Goal: Task Accomplishment & Management: Manage account settings

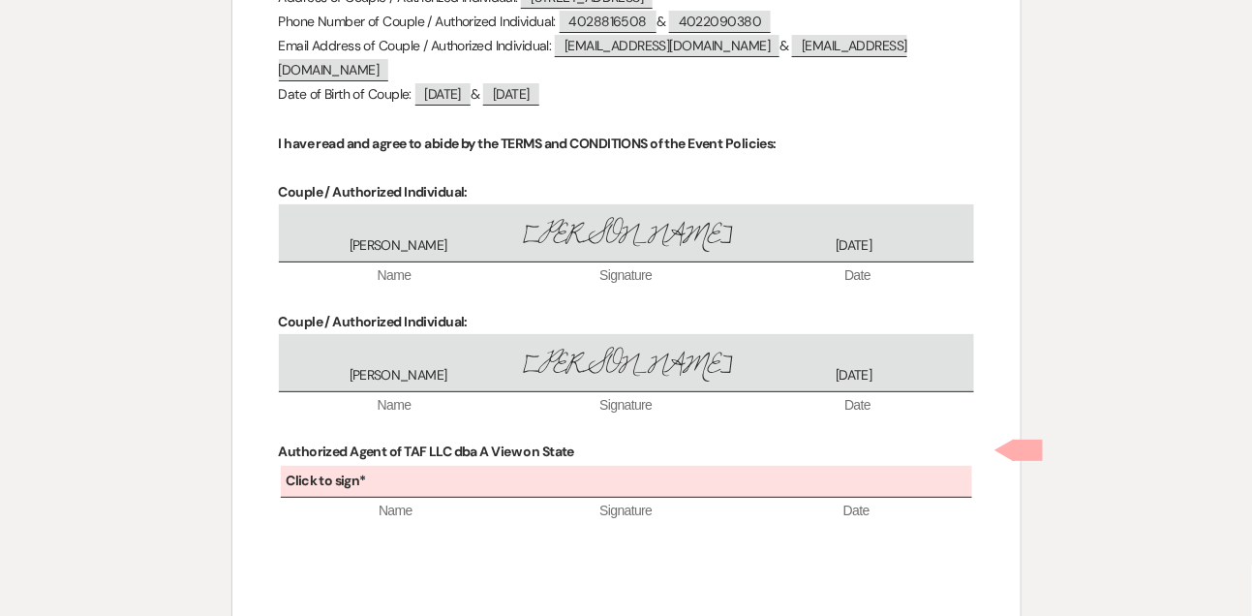
scroll to position [7947, 0]
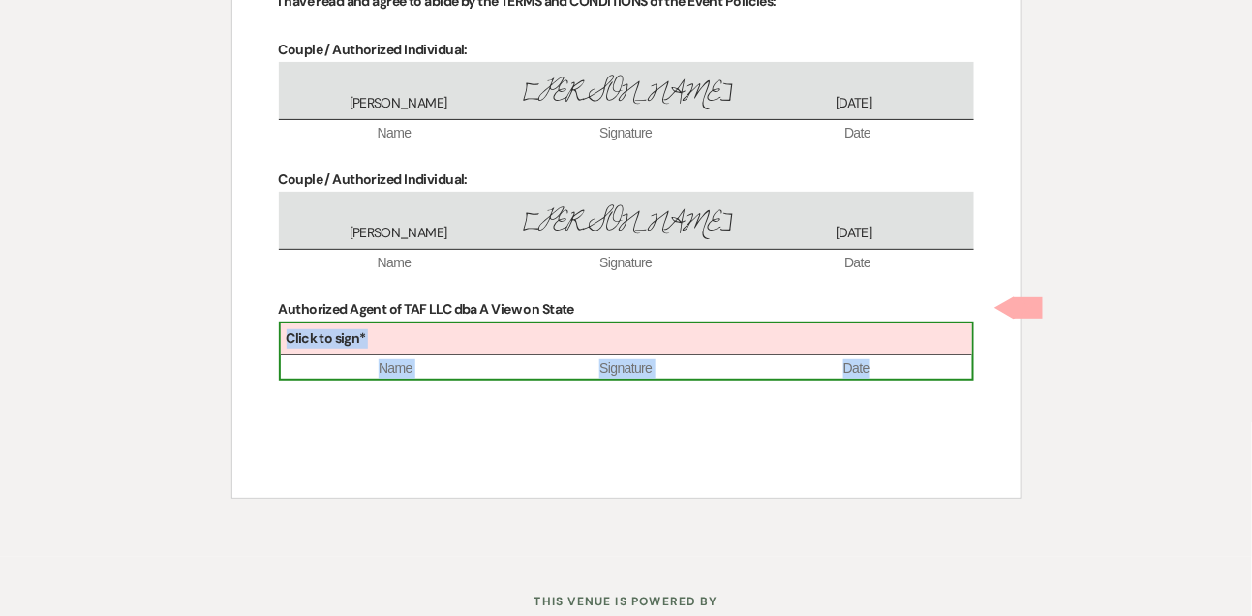
click at [661, 323] on div "Click to sign*" at bounding box center [627, 339] width 692 height 32
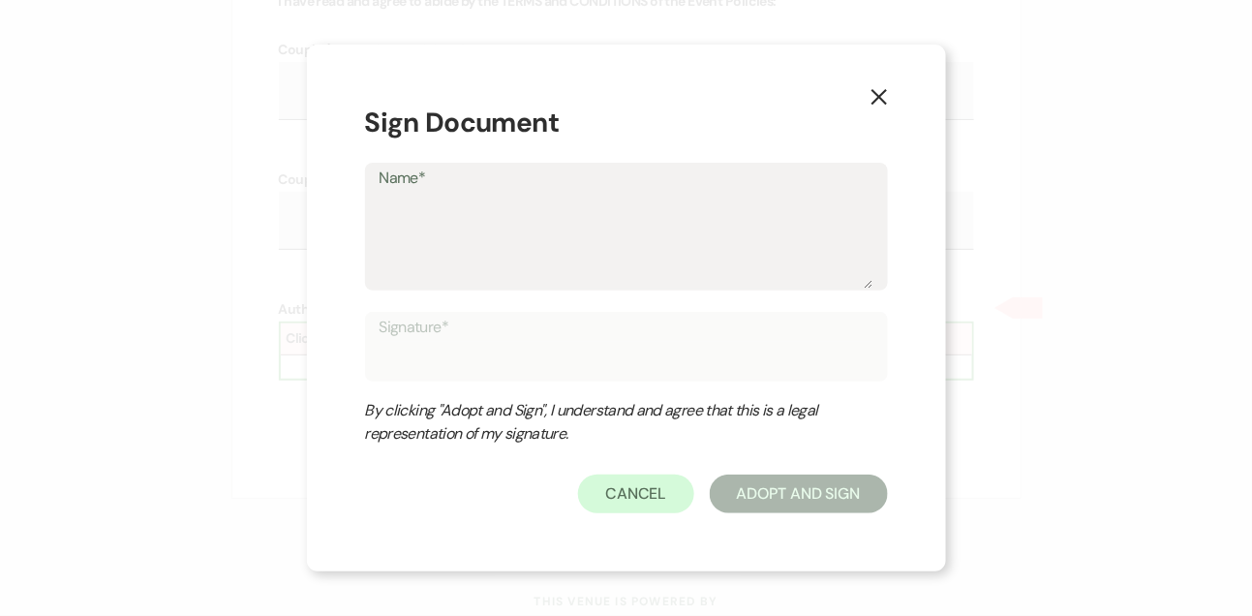
type textarea "L"
type input "L"
type textarea "Li"
type input "Li"
type textarea "Lin"
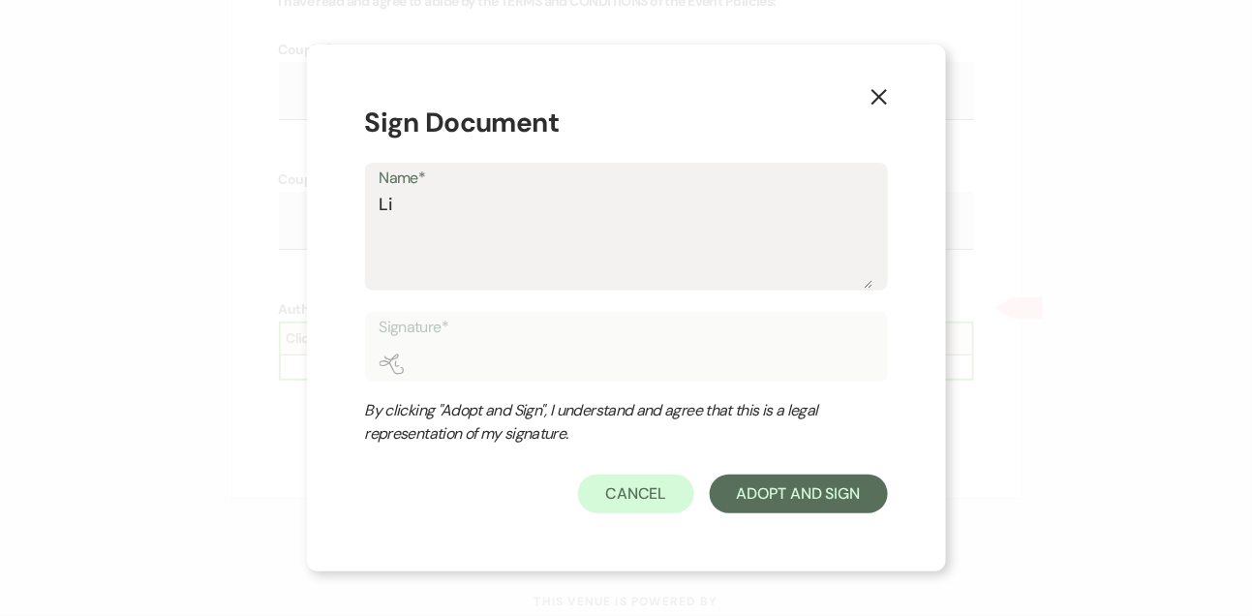
type input "Lin"
type textarea "Lind"
type input "Lind"
type textarea "Linds"
type input "Linds"
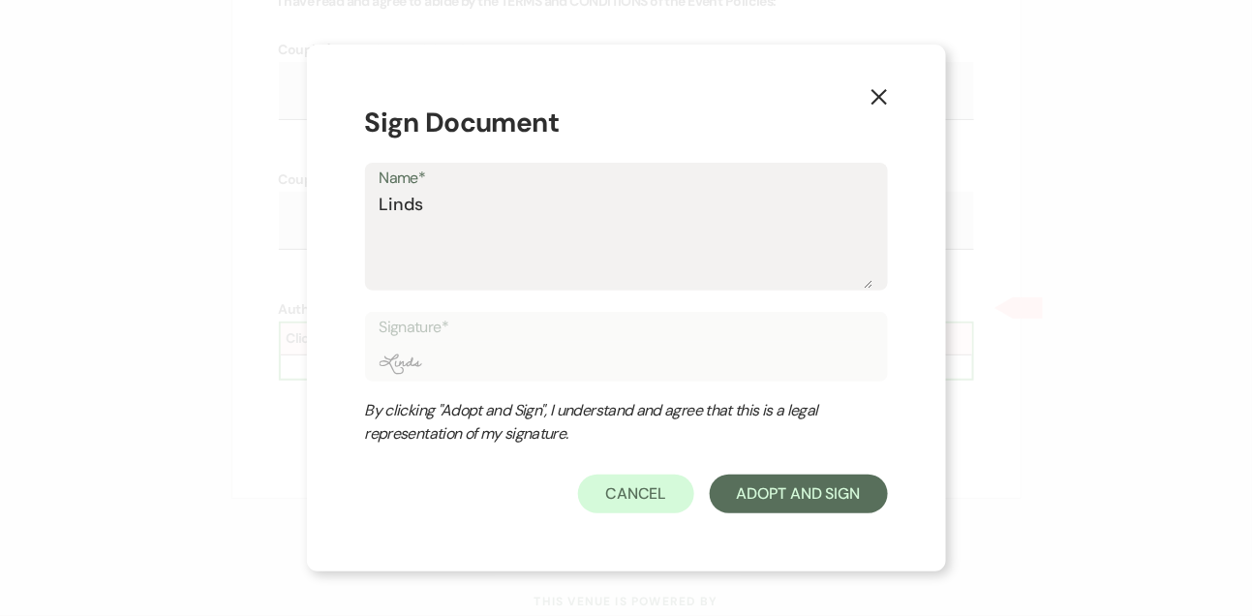
type textarea "Lindsa"
type input "Lindsa"
type textarea "Lindsay"
type input "Lindsay"
type textarea "Lindsay"
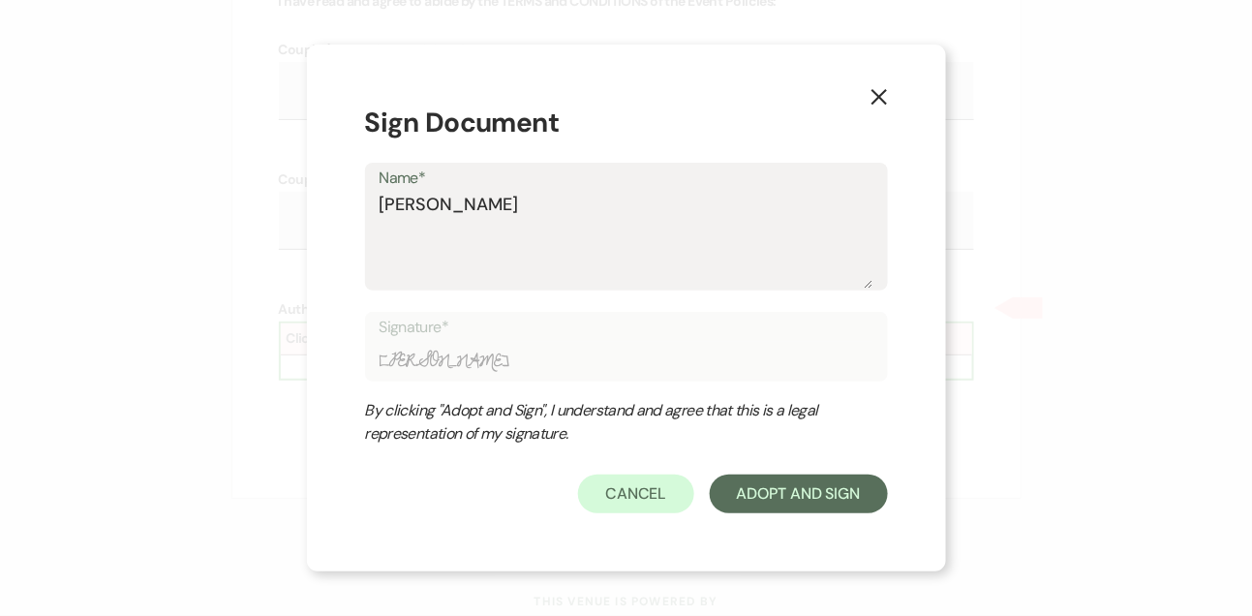
type input "Lindsay"
type textarea "Lindsay L"
type input "Lindsay L"
type textarea "Lindsay Le"
type input "Lindsay Le"
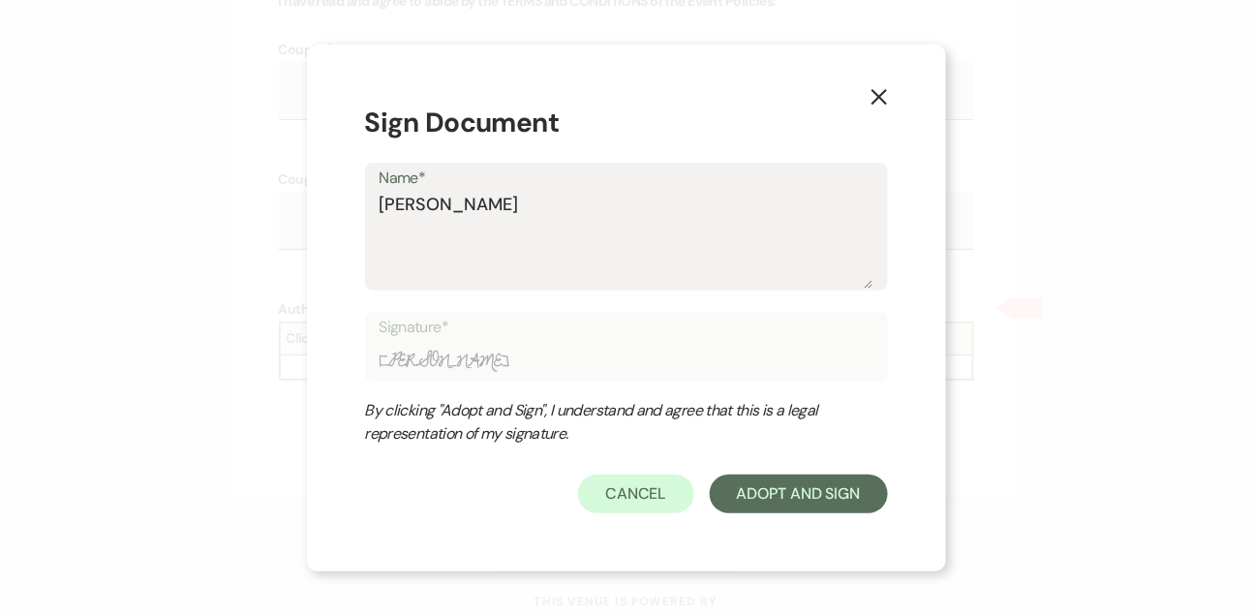
type textarea "Lindsay Lev"
type input "Lindsay Lev"
type textarea "Lindsay Levi"
type input "Lindsay Levi"
type textarea "Lindsay Levi"
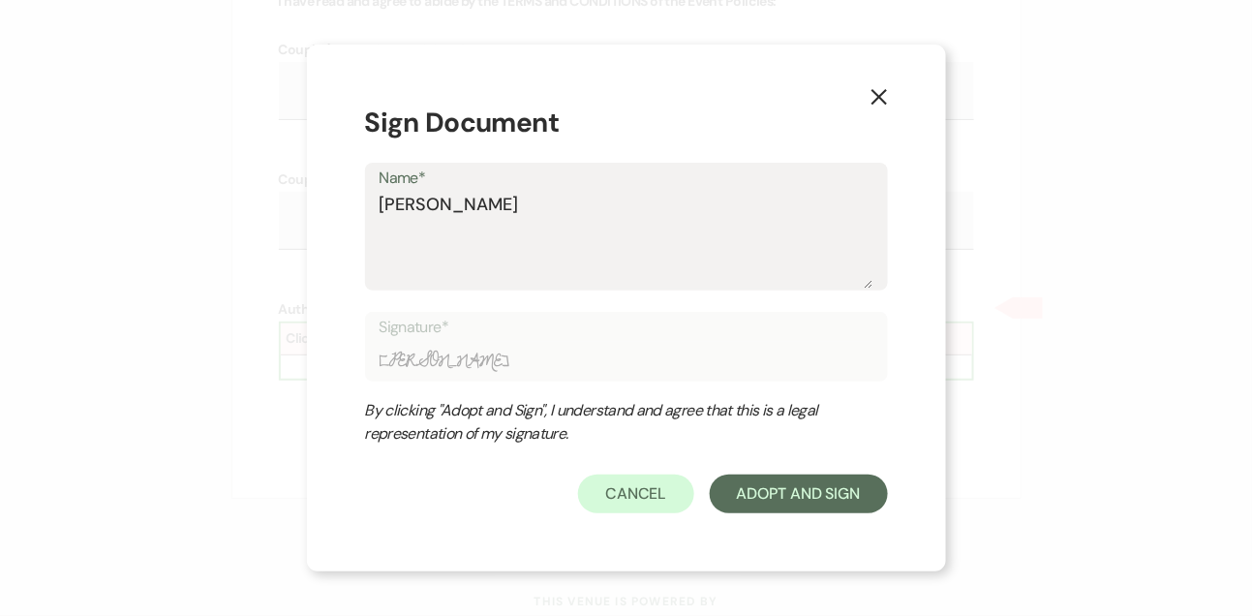
type input "Lindsay Levi"
type textarea "Lindsay Levi"
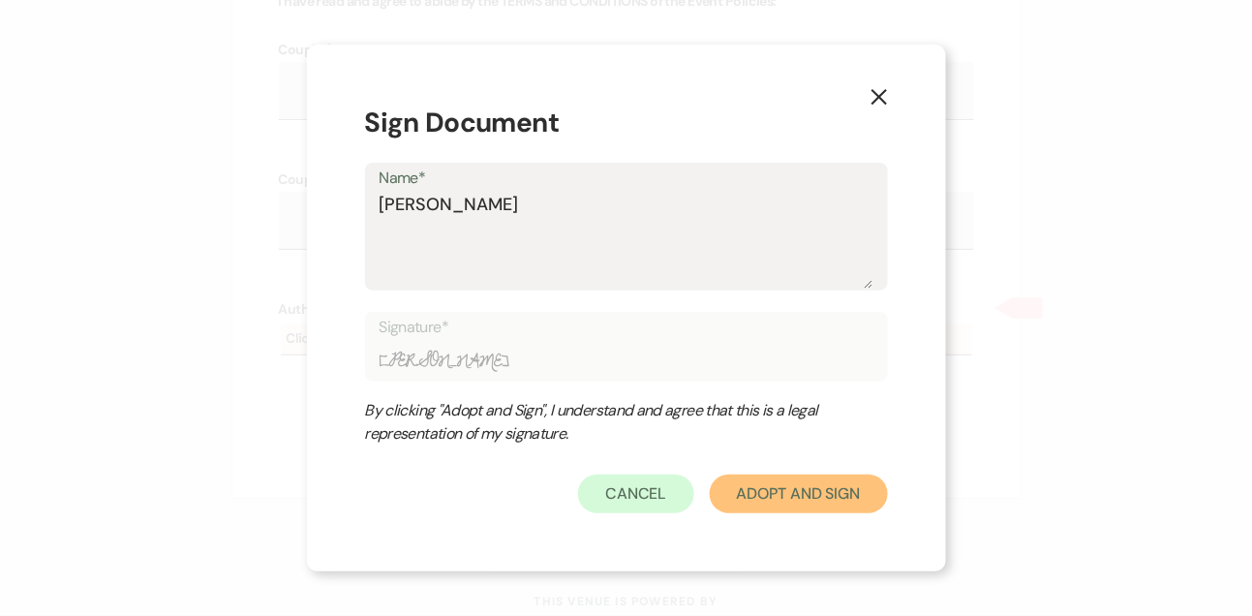
click at [870, 490] on button "Adopt And Sign" at bounding box center [799, 494] width 178 height 39
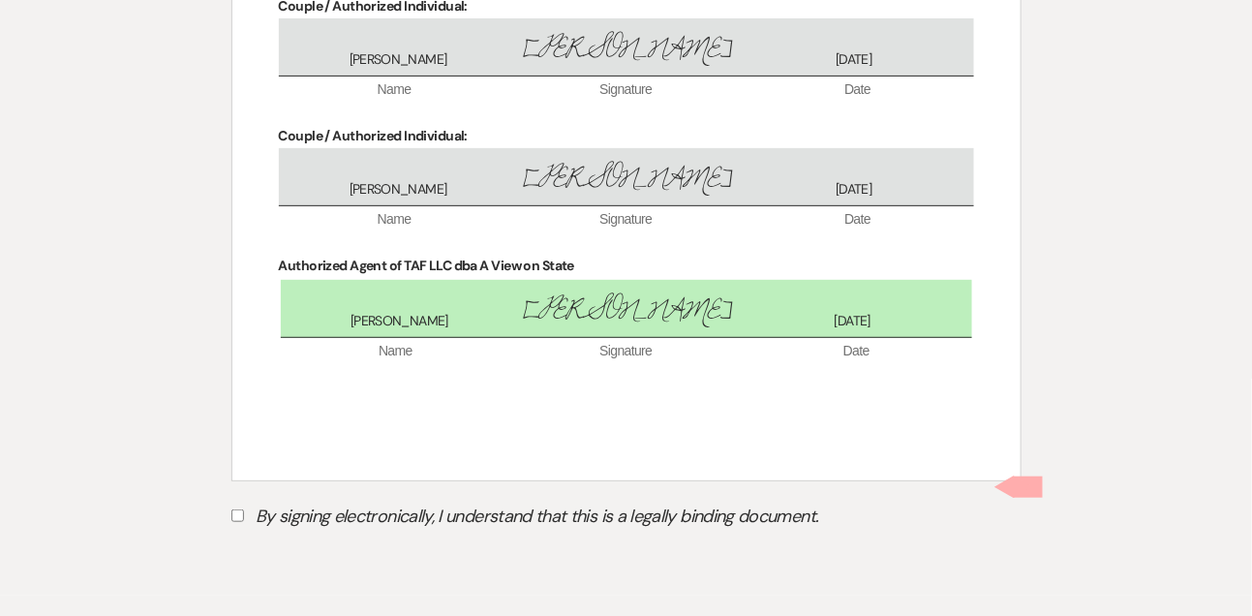
scroll to position [8070, 0]
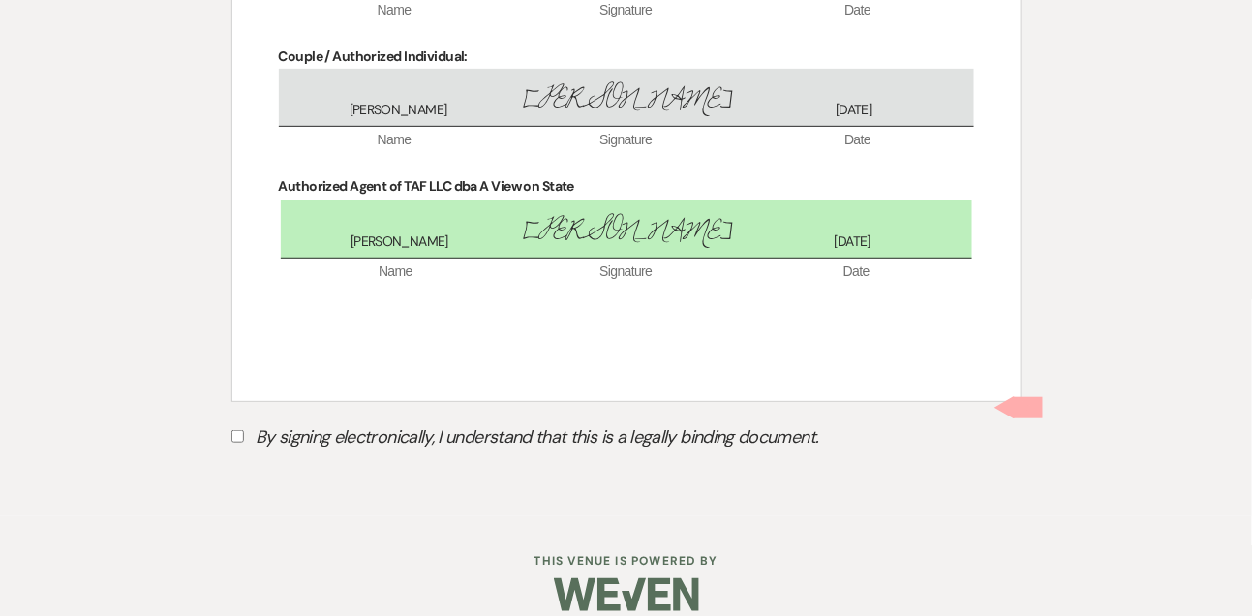
click at [362, 421] on label "By signing electronically, I understand that this is a legally binding document." at bounding box center [626, 439] width 790 height 37
click at [244, 430] on input "By signing electronically, I understand that this is a legally binding document." at bounding box center [237, 436] width 13 height 13
checkbox input "true"
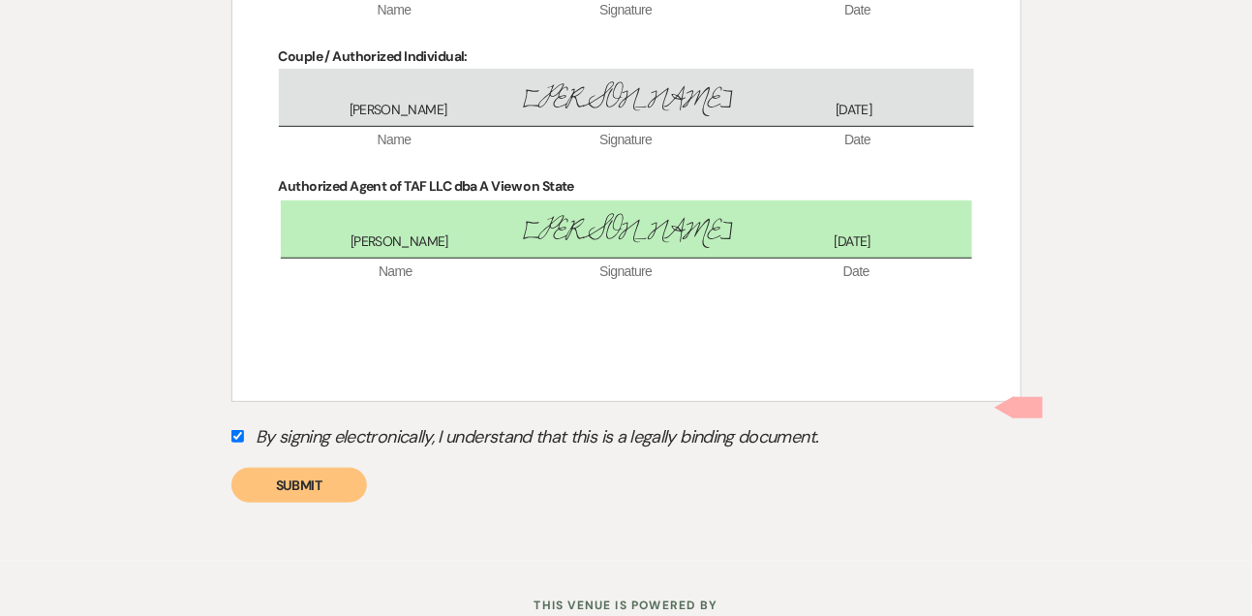
click at [357, 471] on button "Submit" at bounding box center [299, 485] width 136 height 35
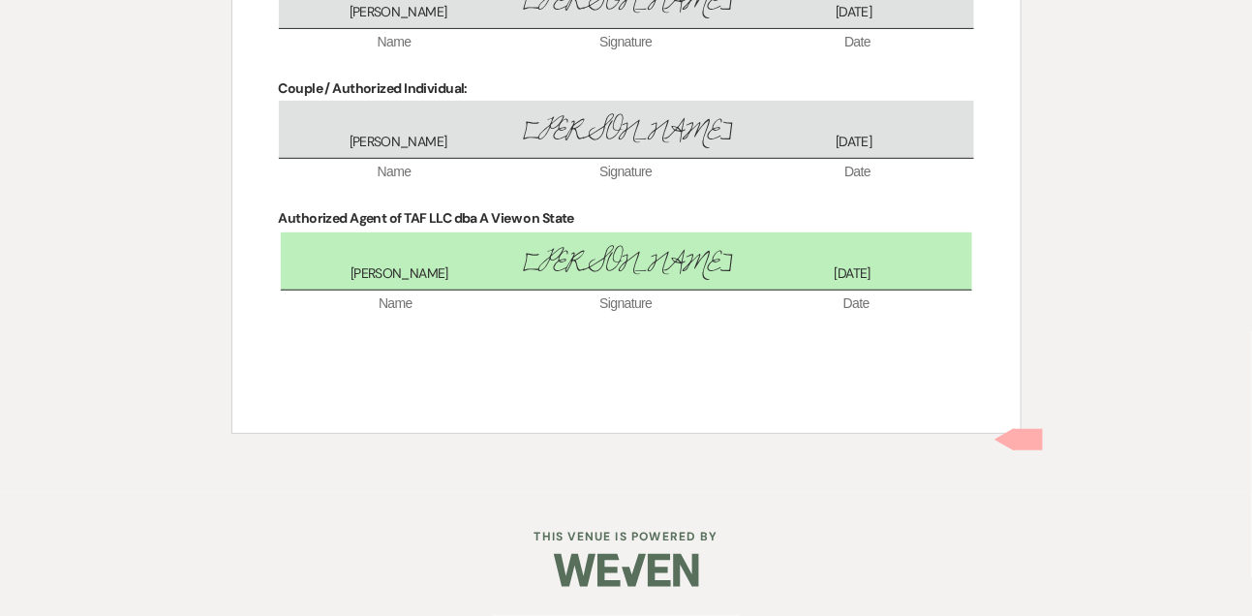
scroll to position [8013, 0]
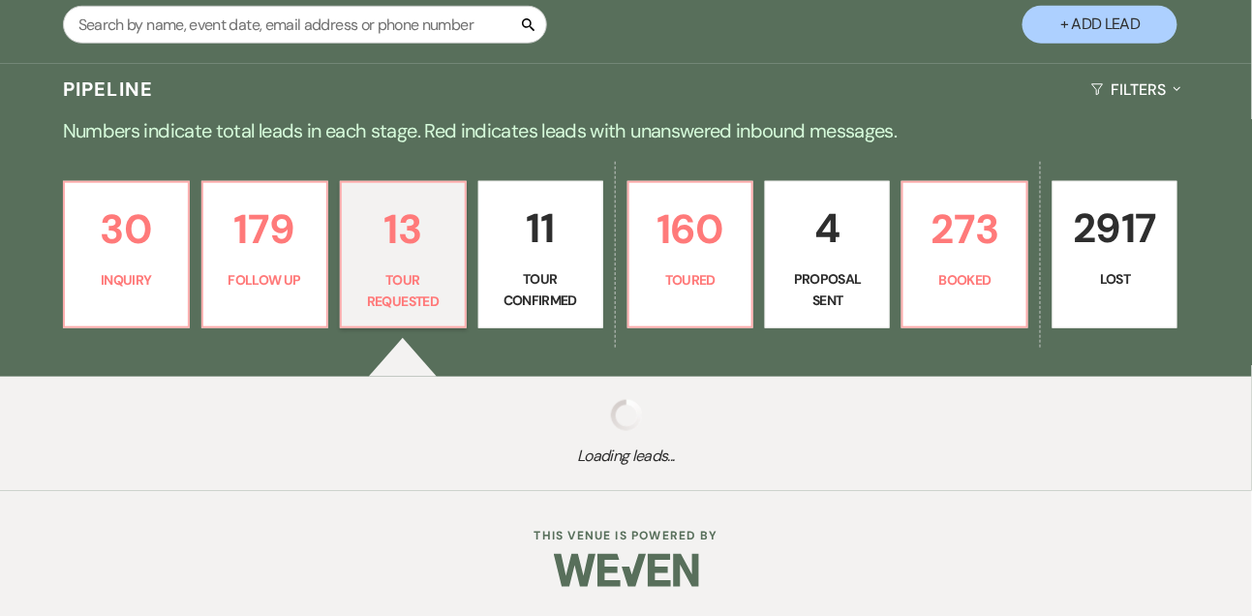
scroll to position [683, 0]
select select "2"
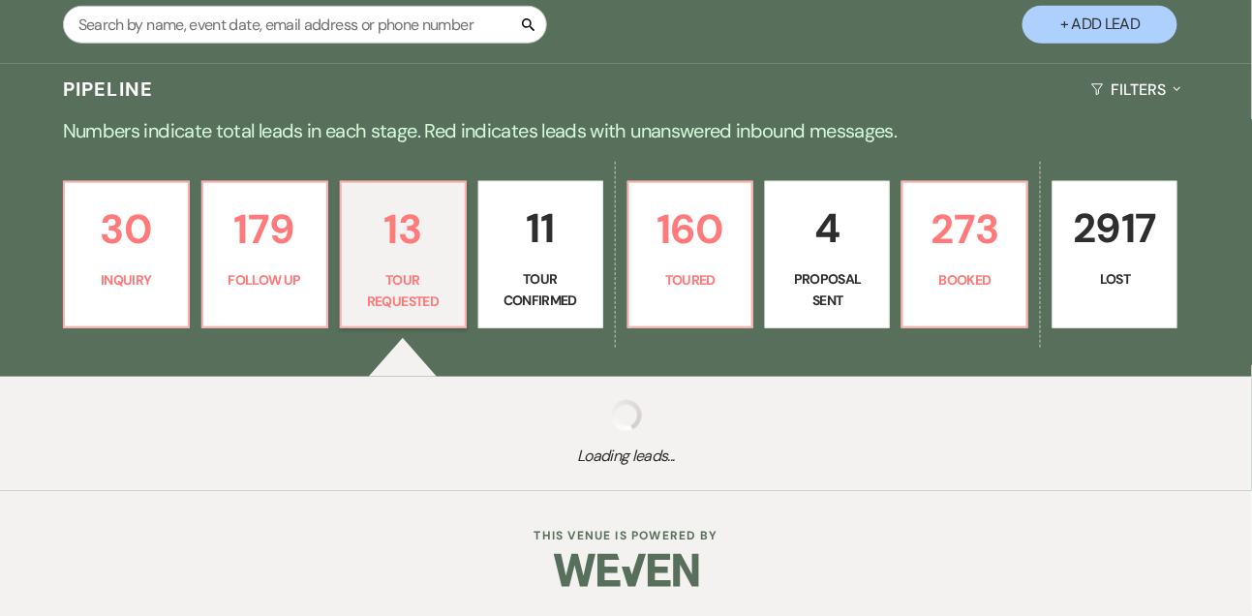
select select "2"
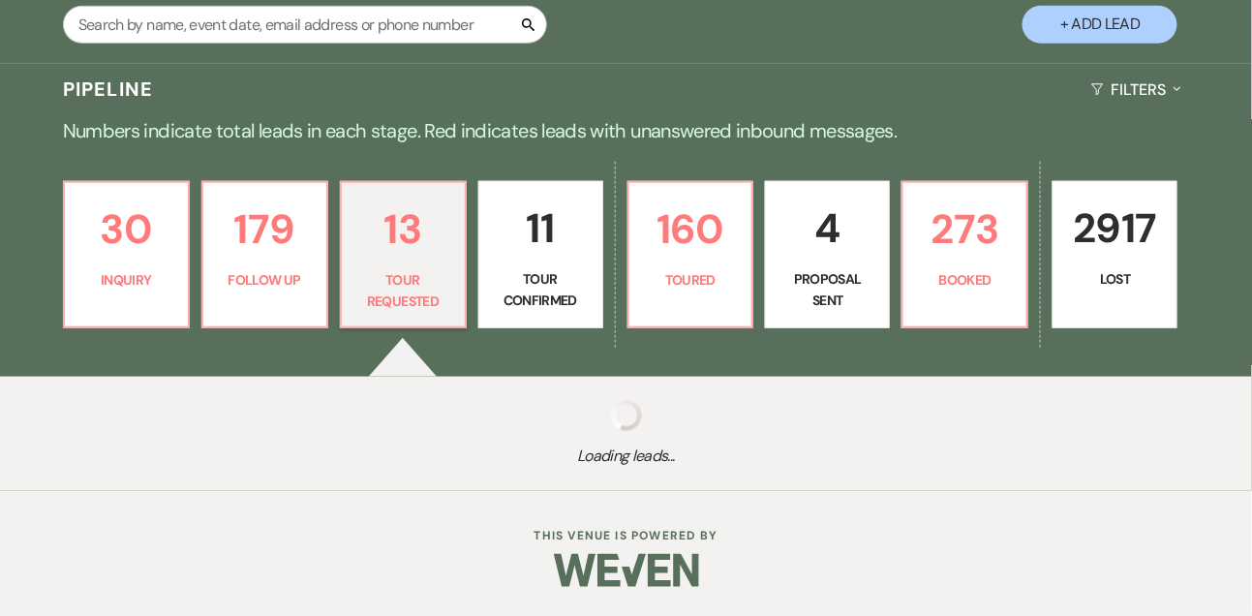
select select "2"
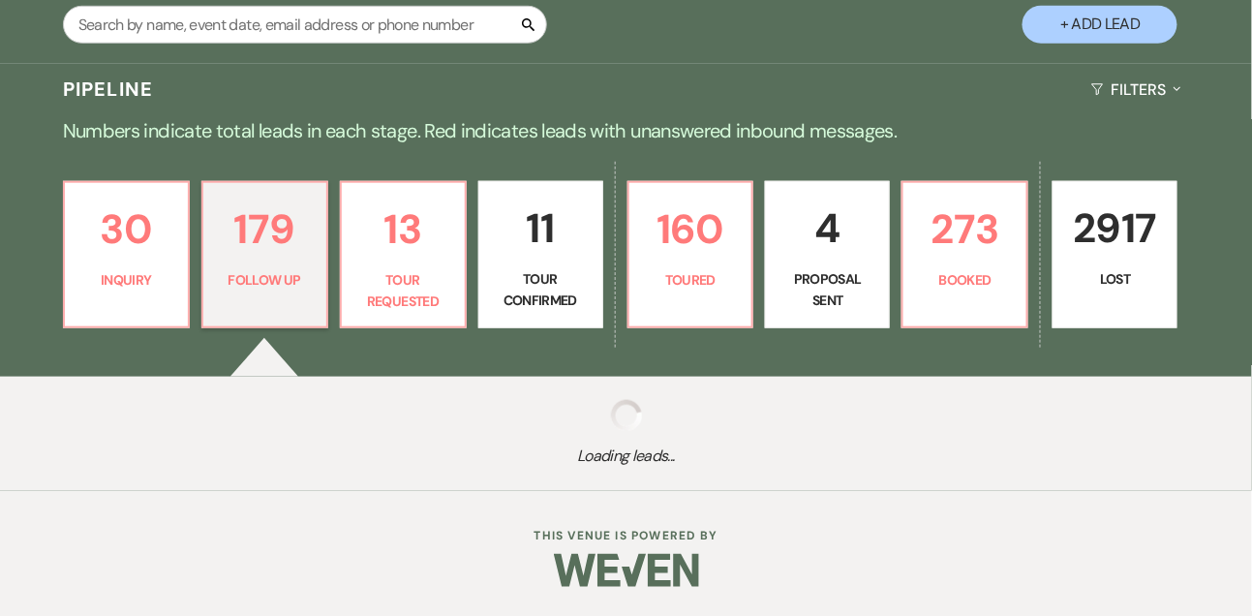
scroll to position [683, 0]
select select "9"
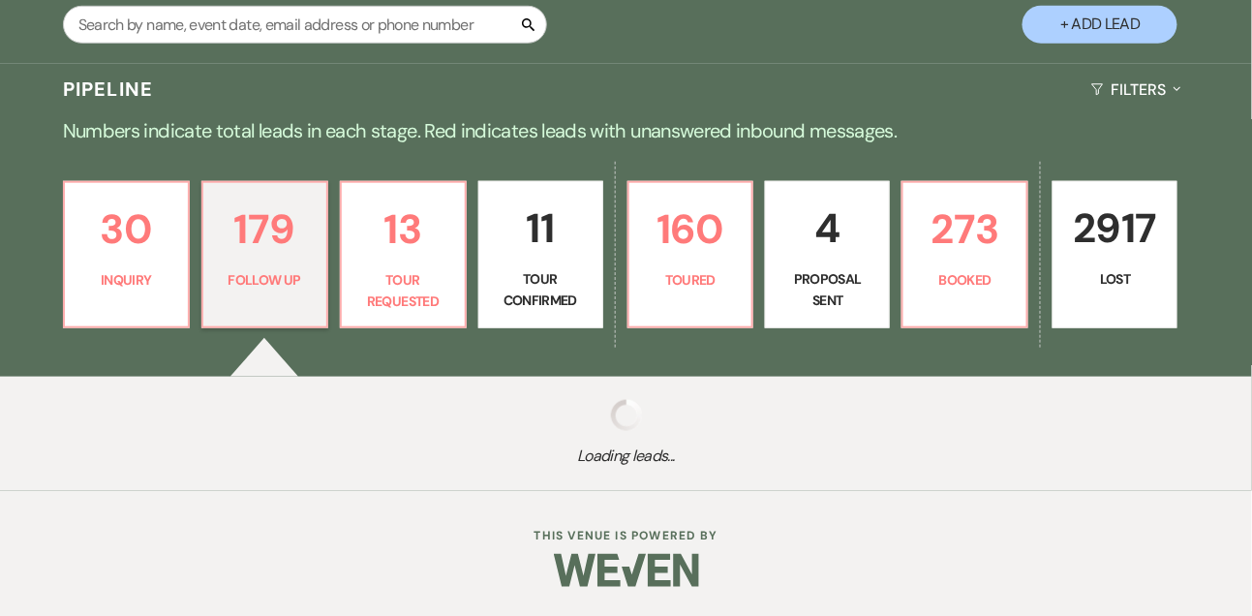
select select "9"
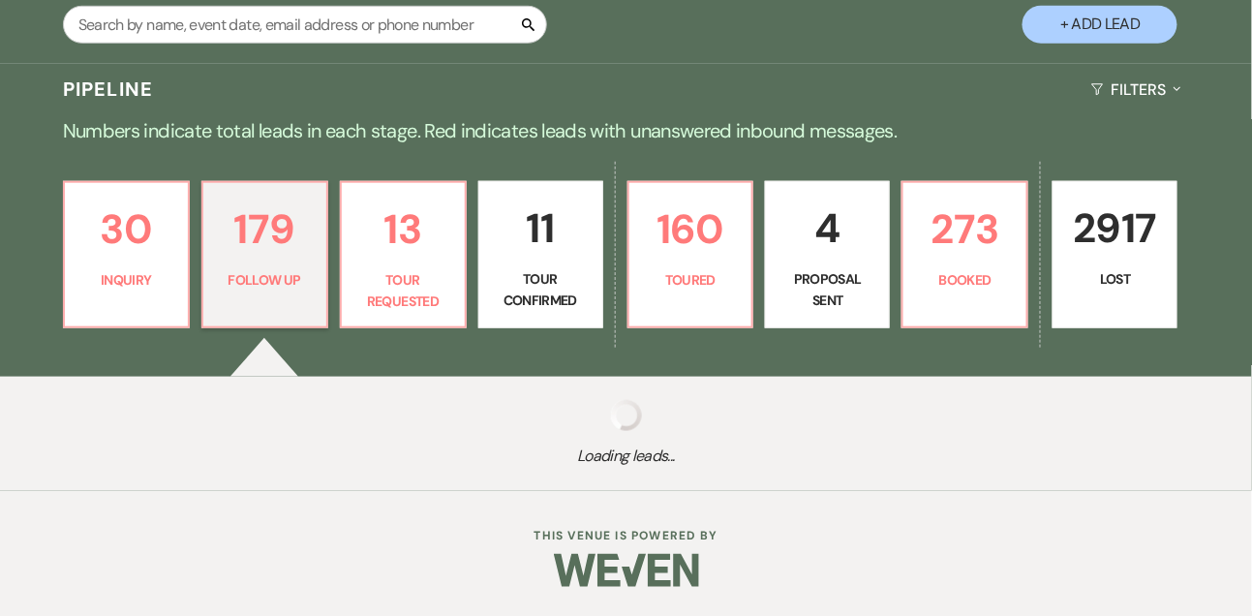
select select "9"
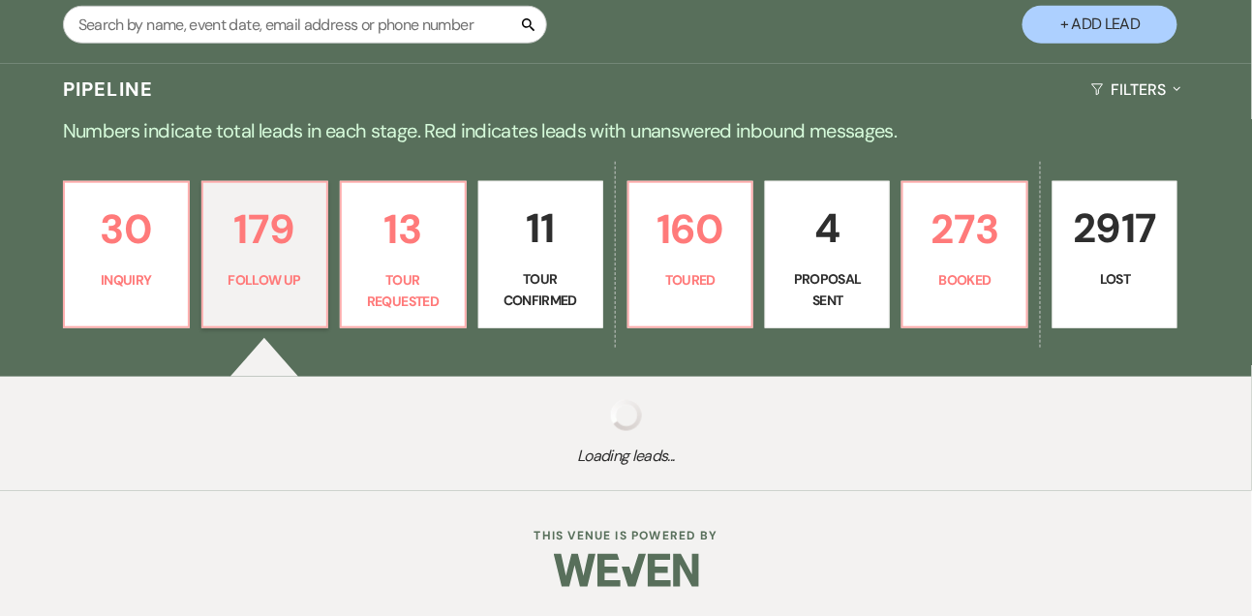
select select "9"
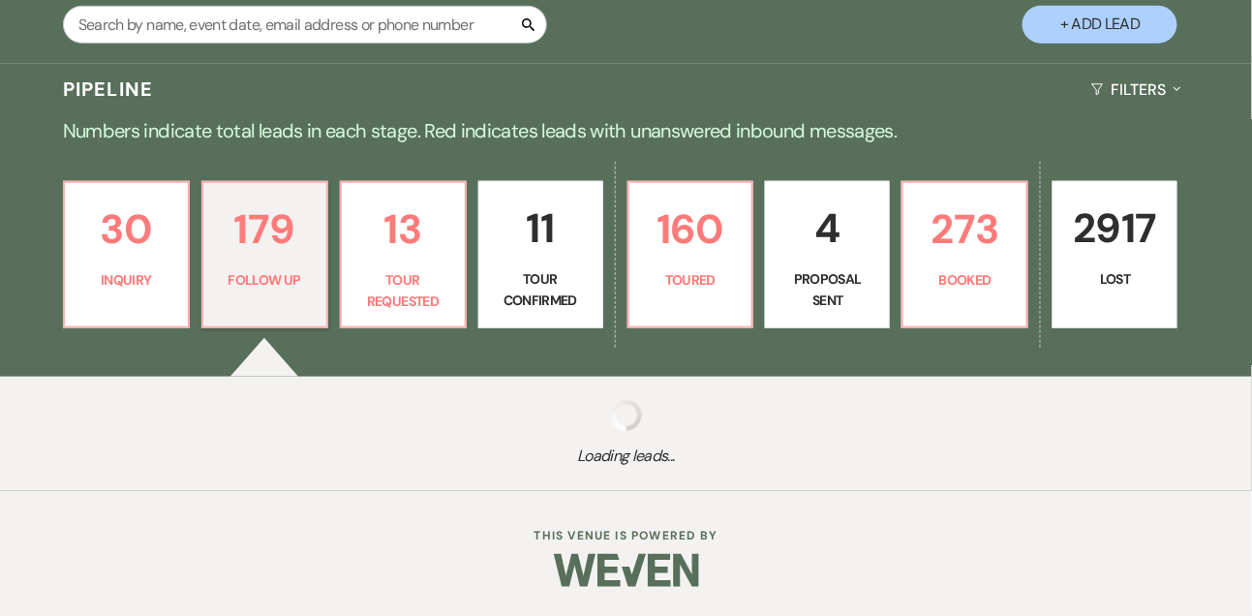
select select "9"
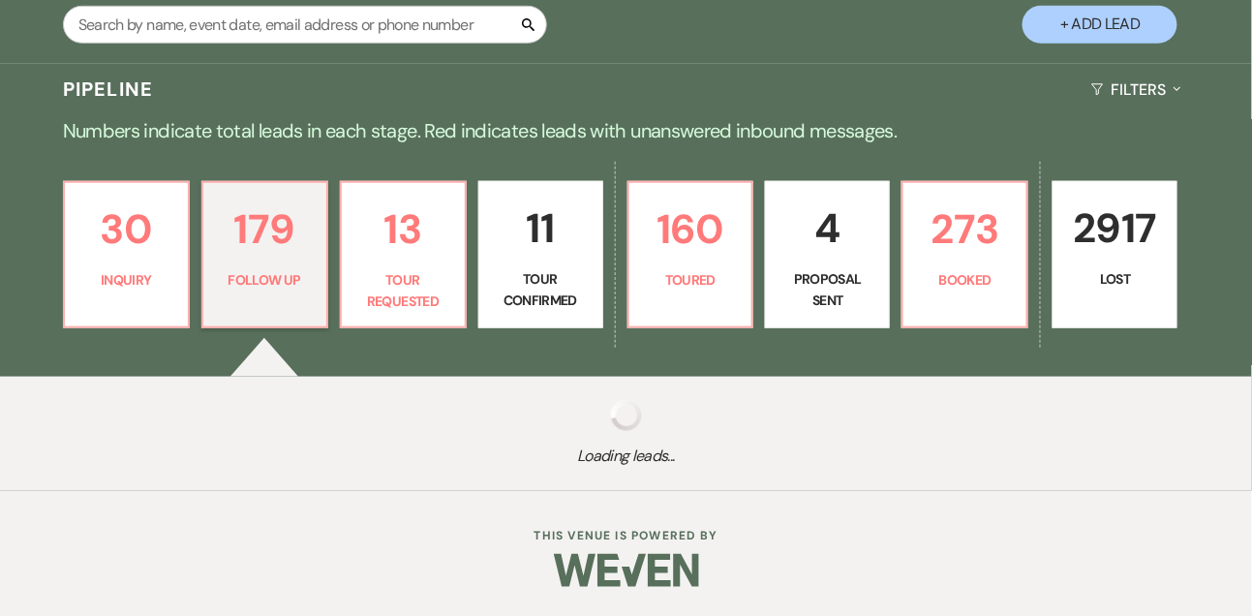
select select "9"
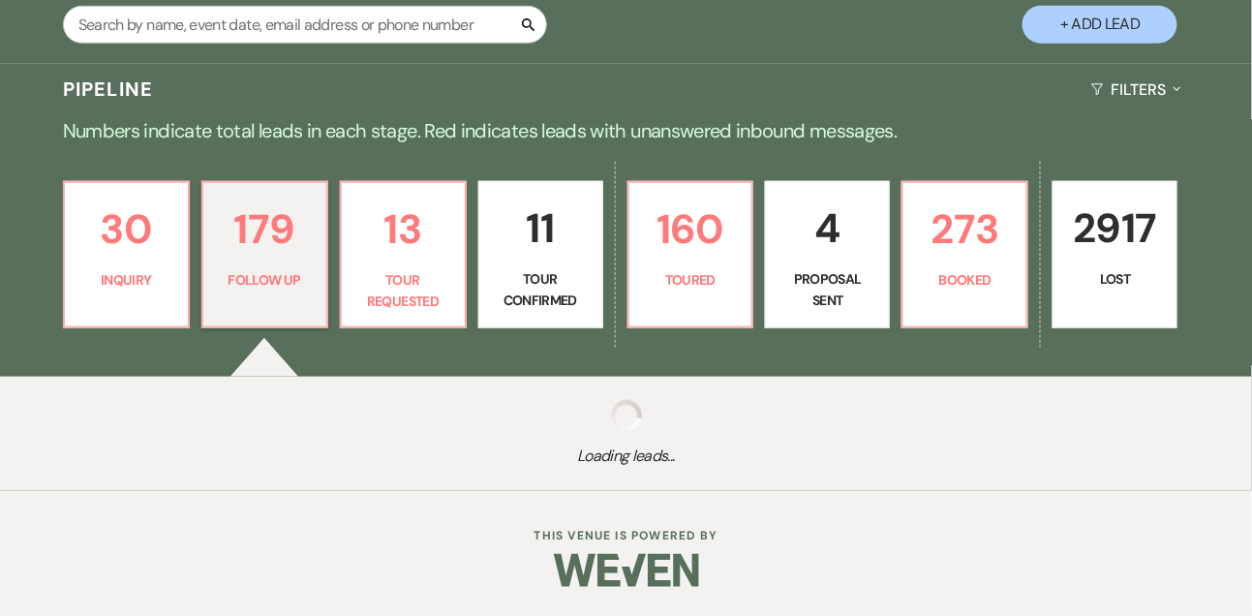
select select "9"
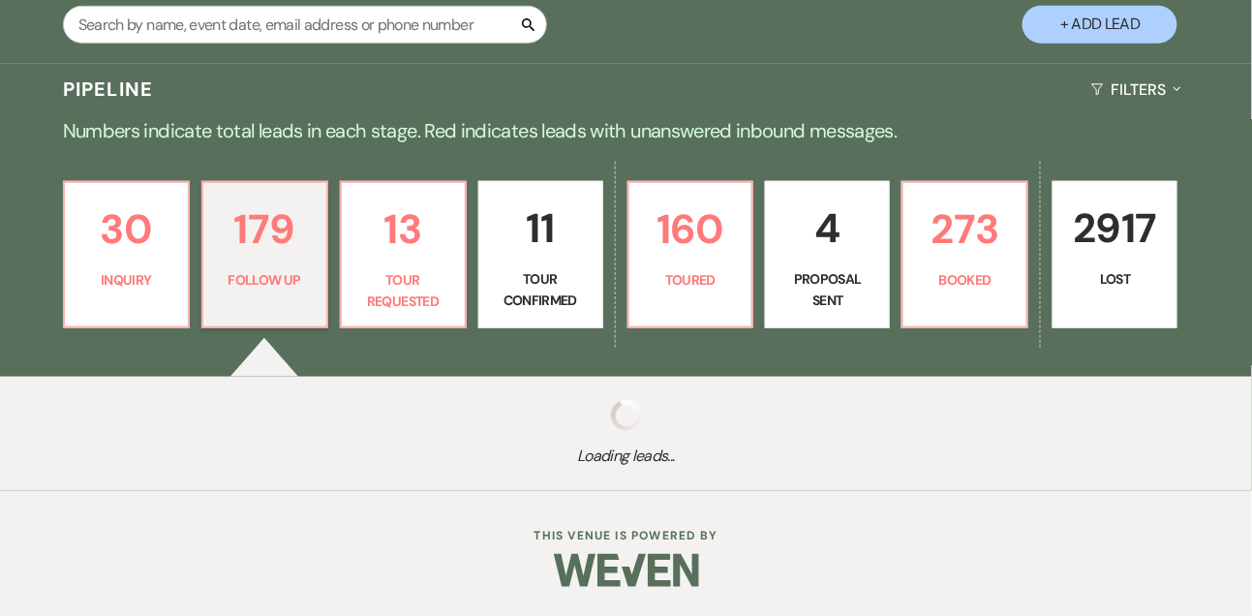
select select "9"
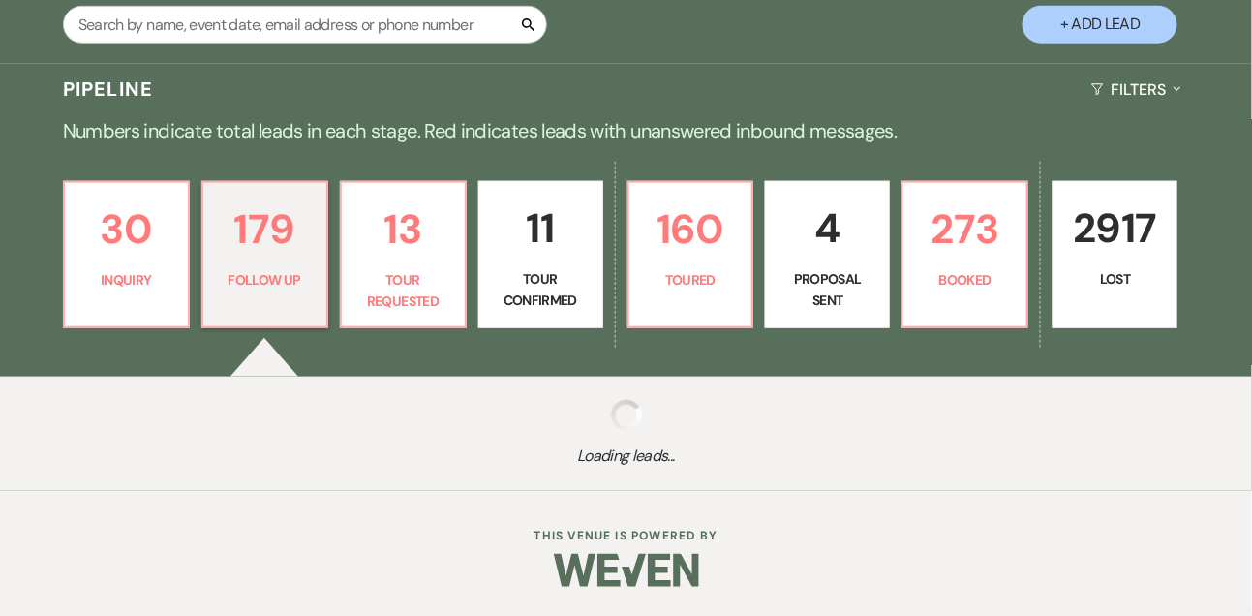
select select "9"
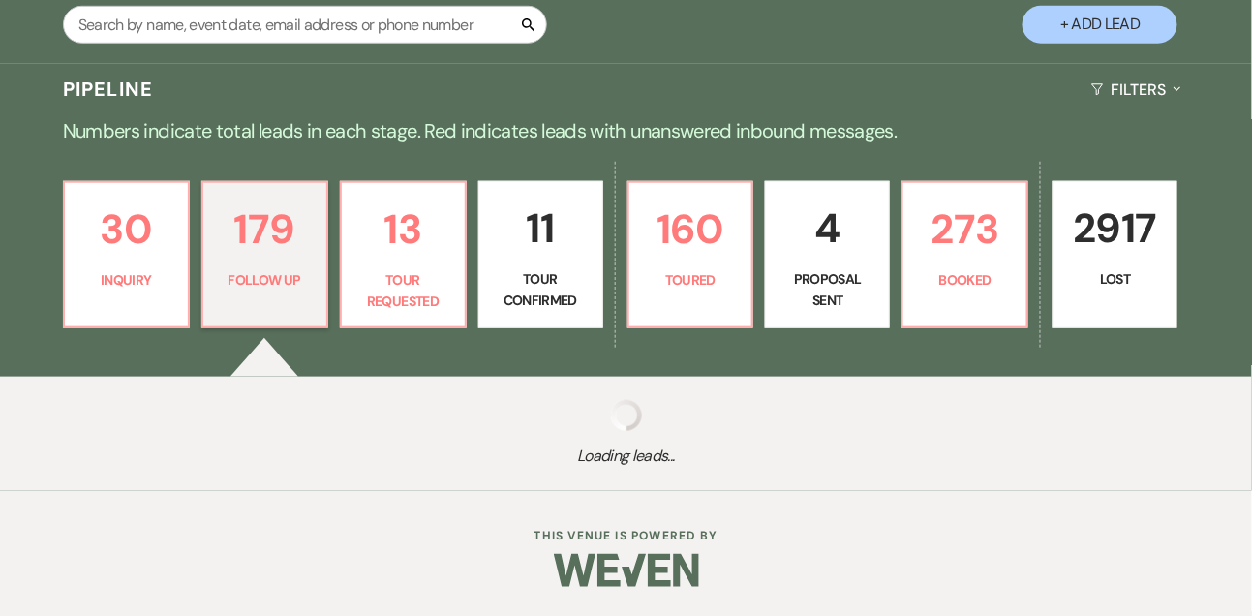
select select "9"
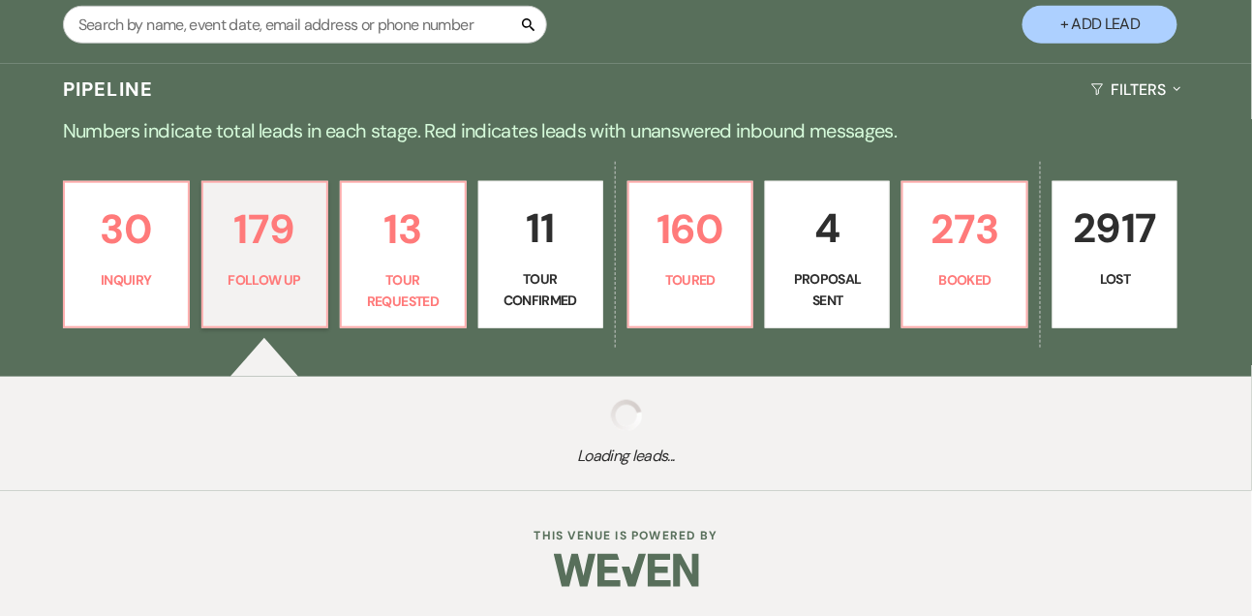
select select "9"
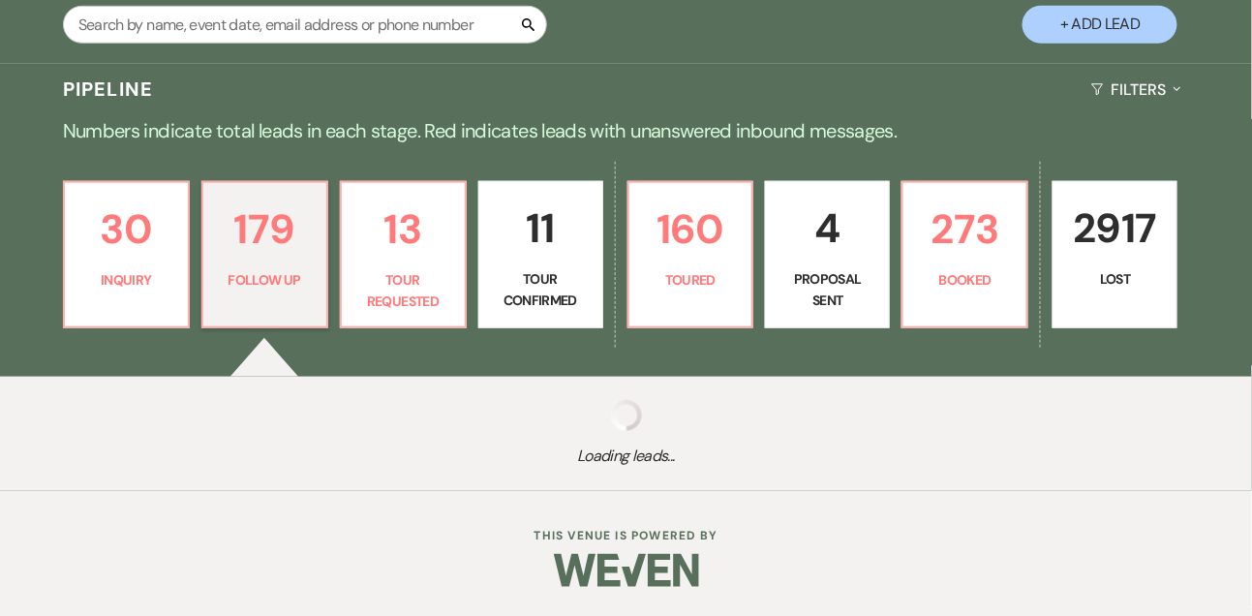
select select "9"
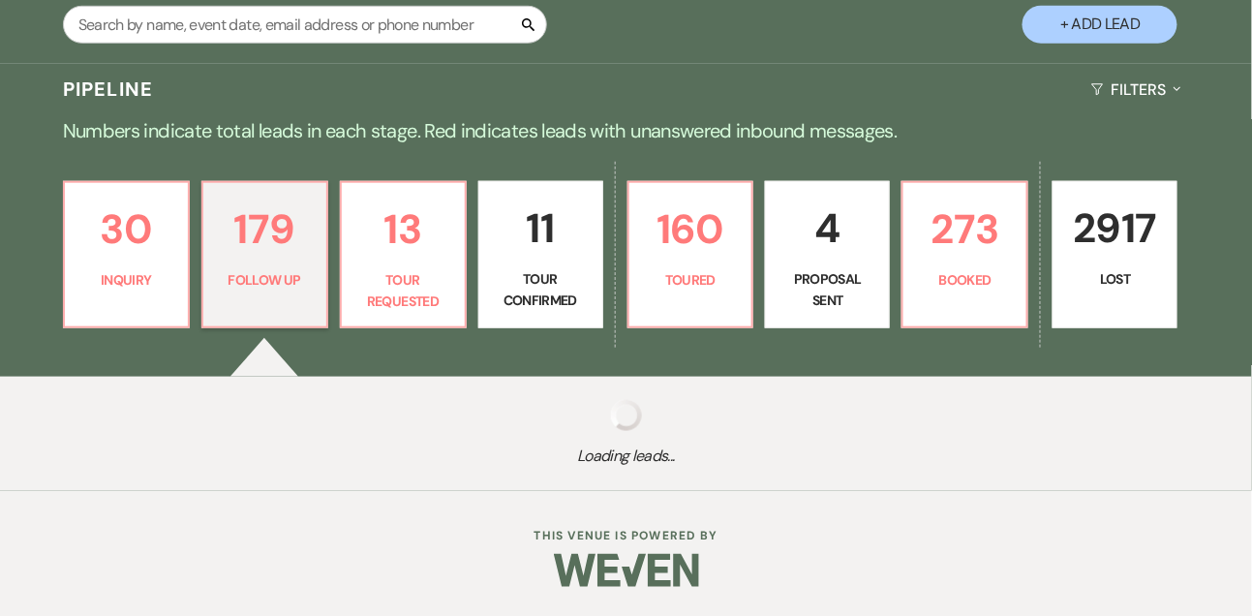
select select "9"
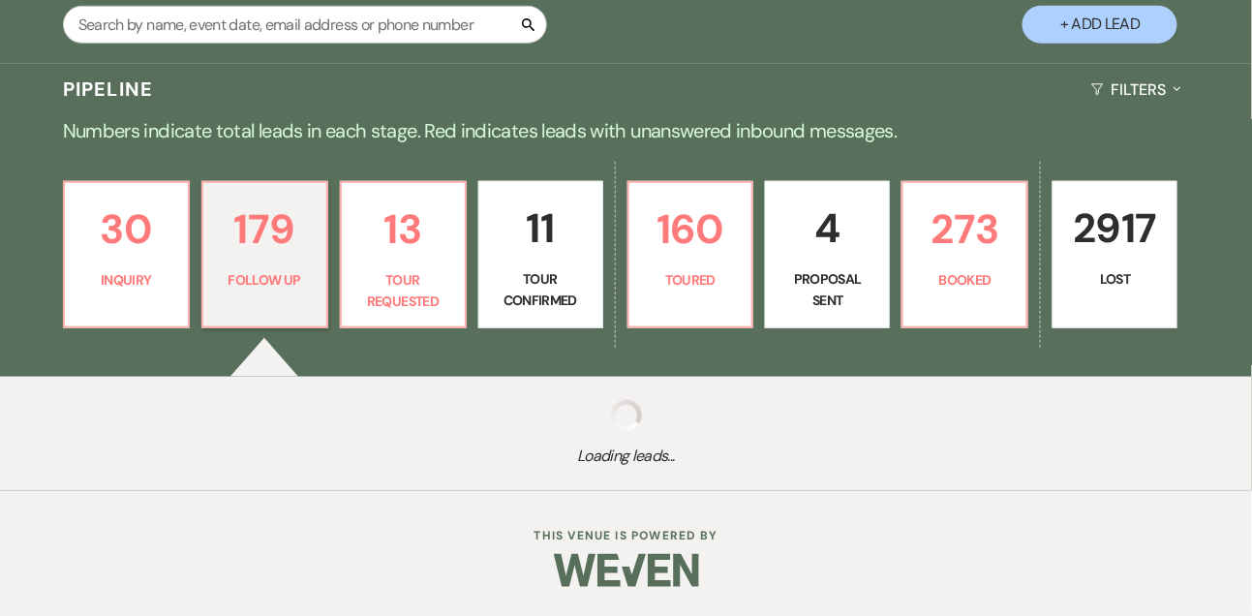
select select "9"
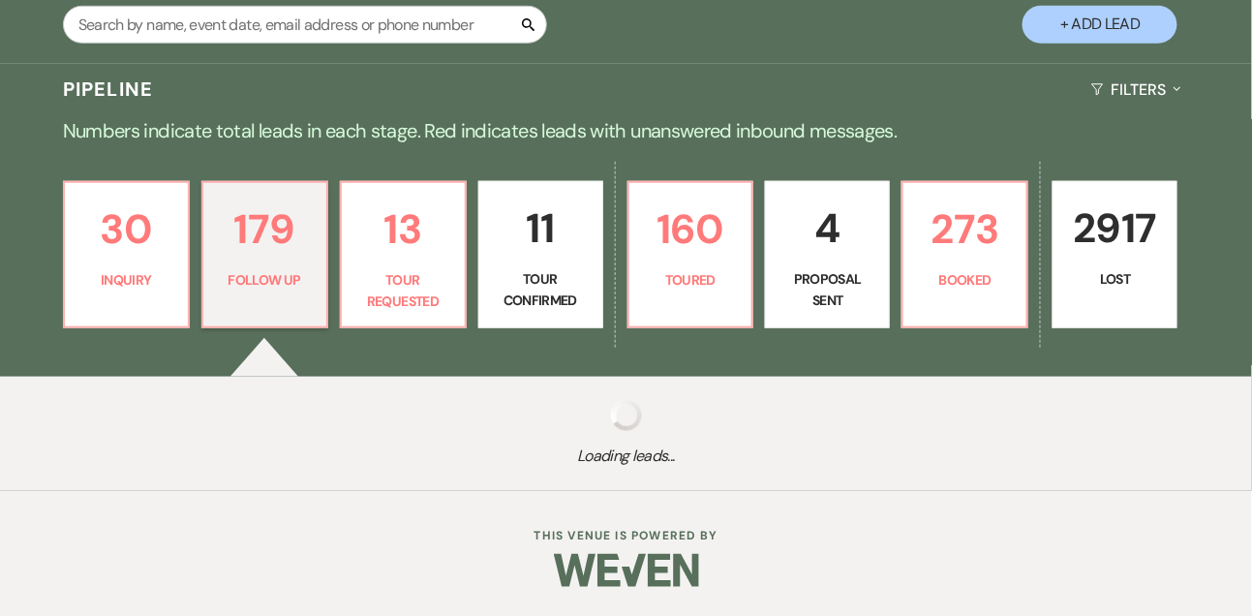
select select "9"
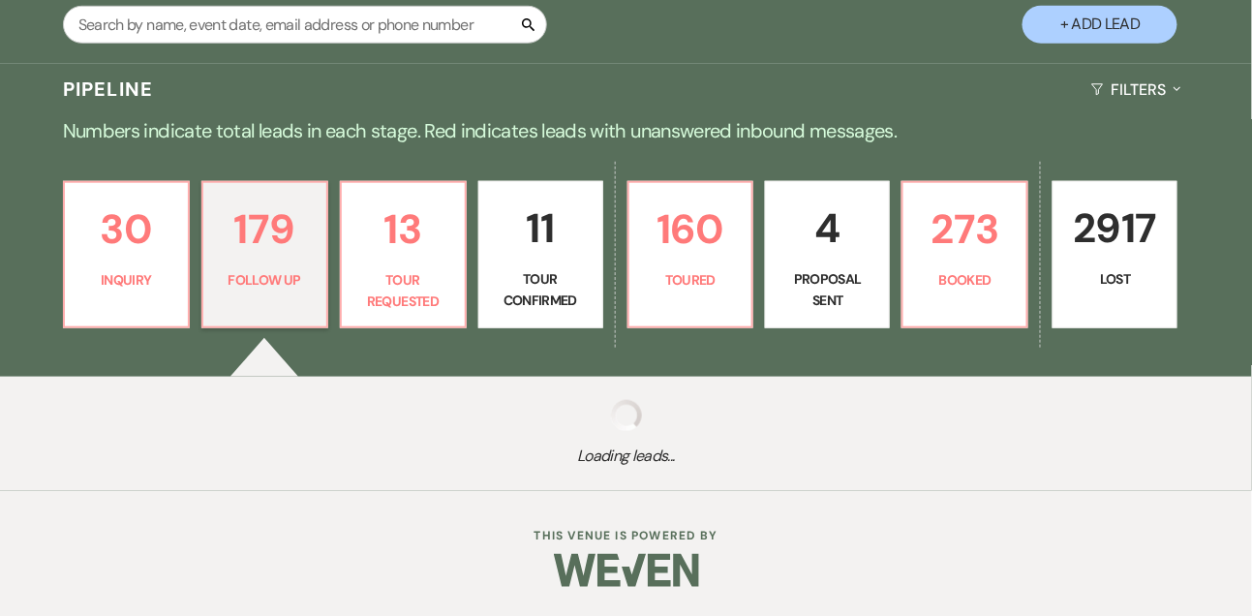
select select "9"
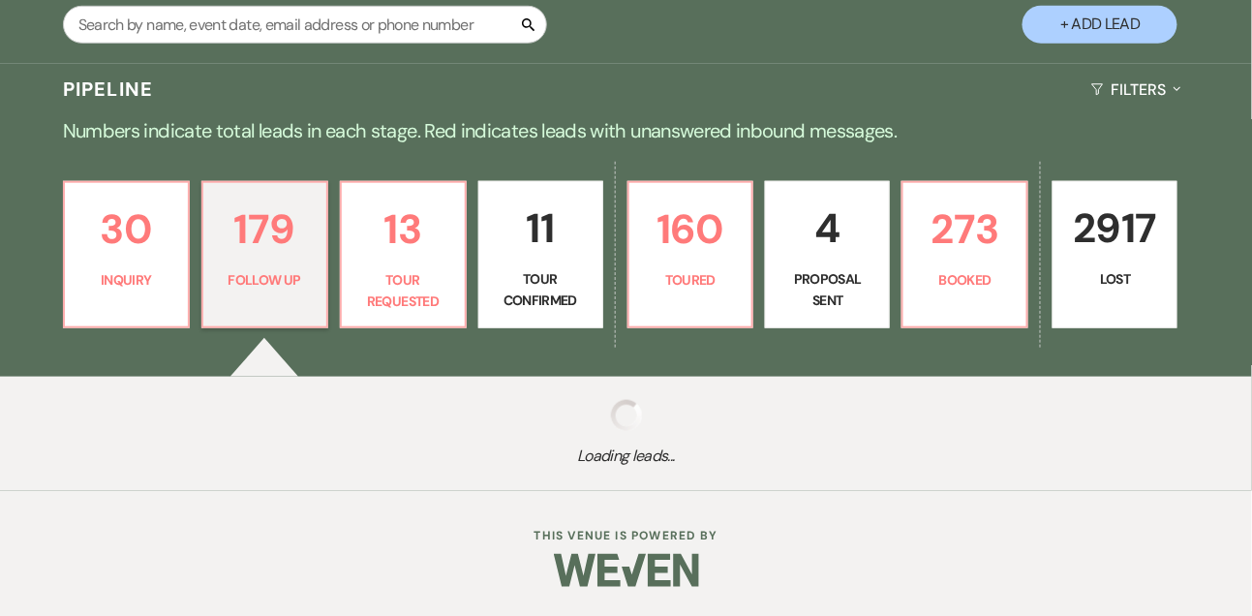
select select "9"
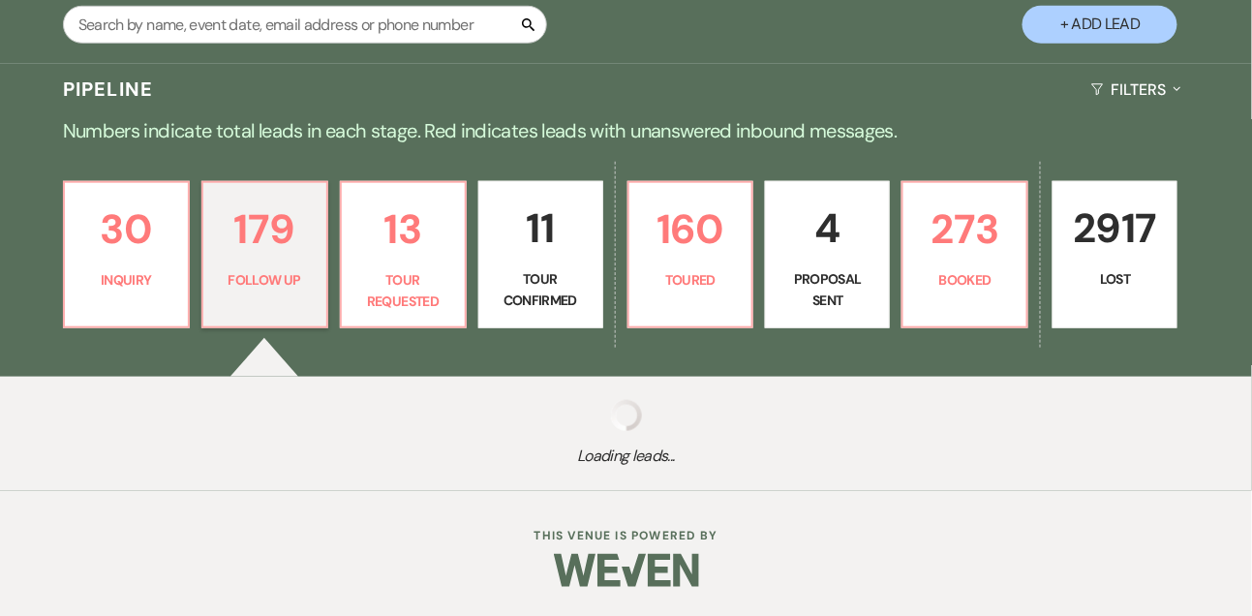
select select "9"
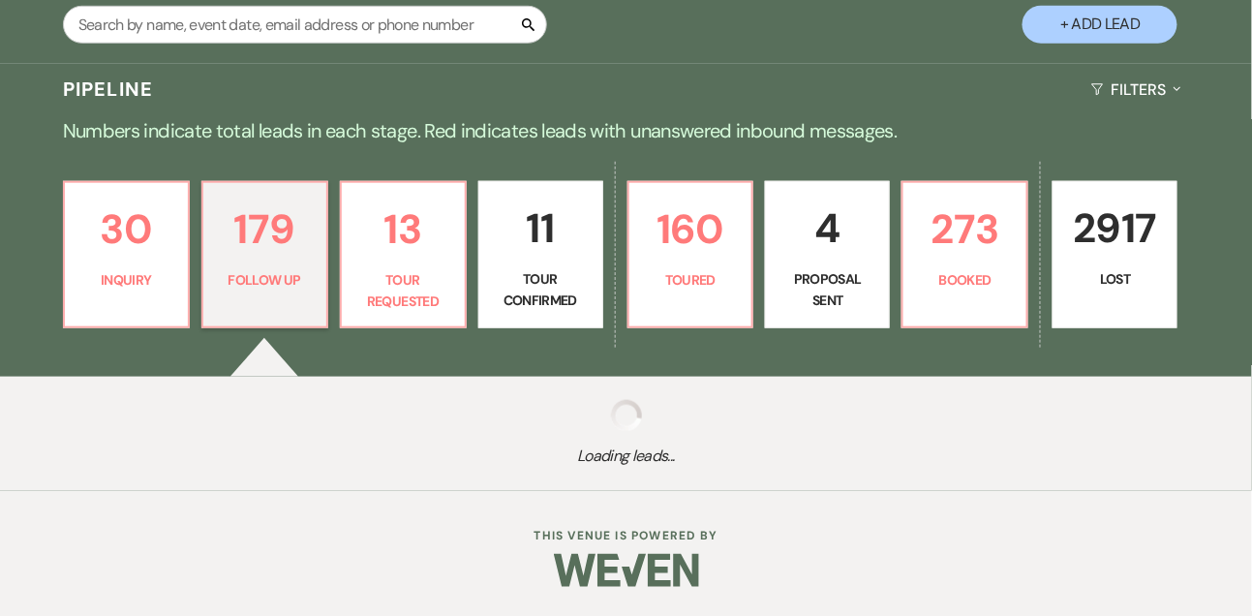
select select "9"
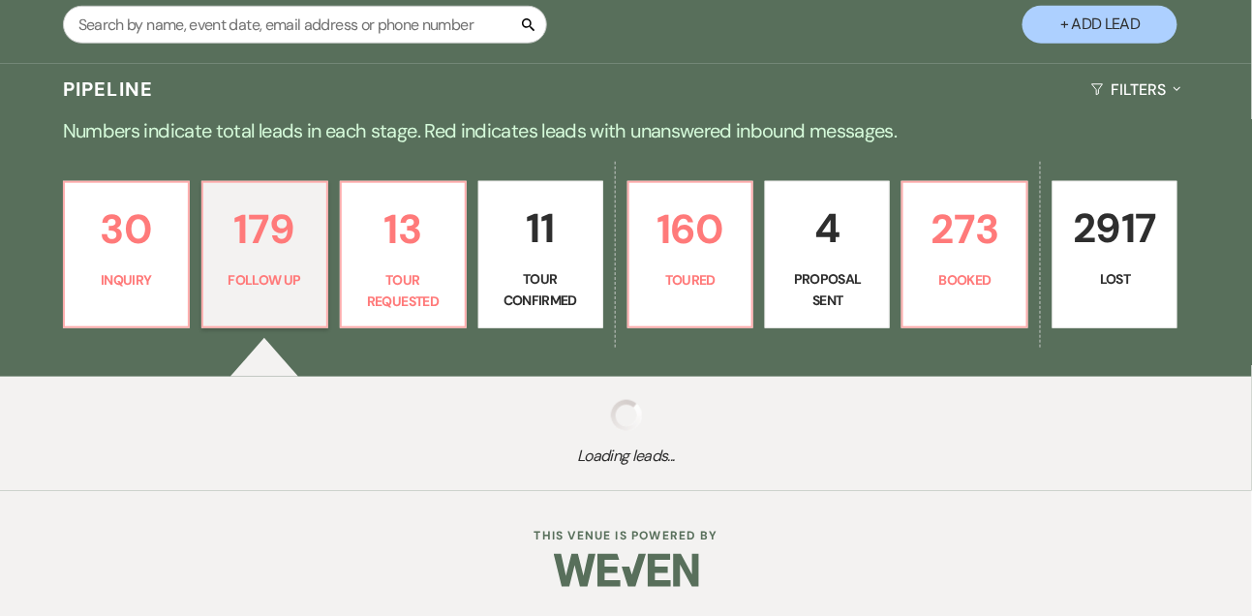
select select "9"
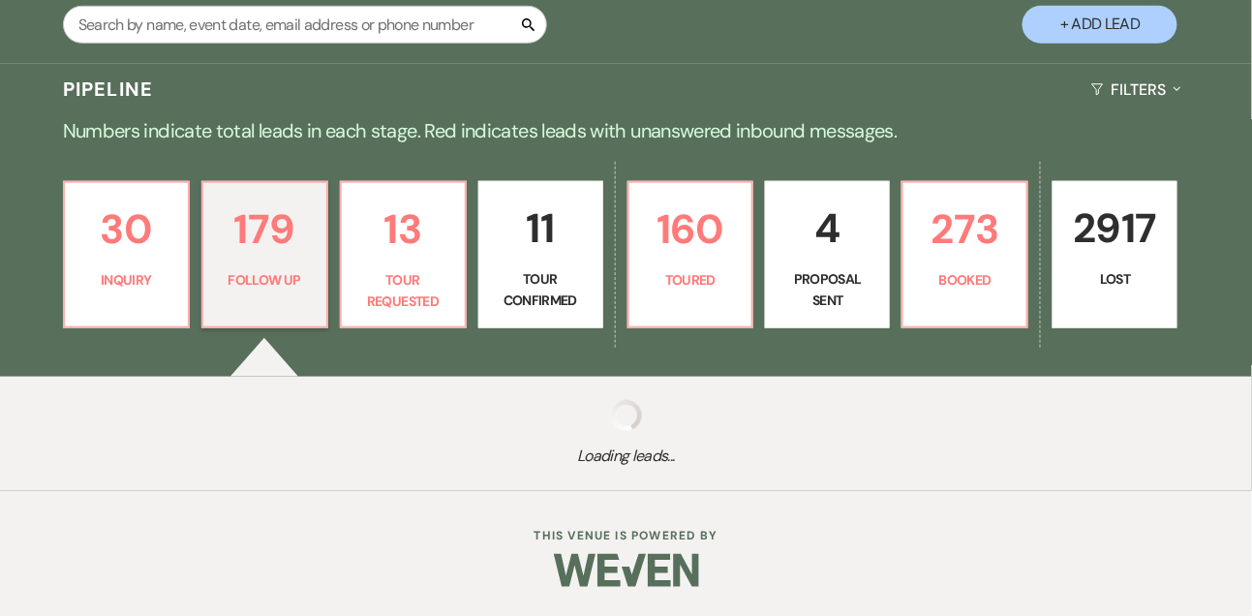
select select "9"
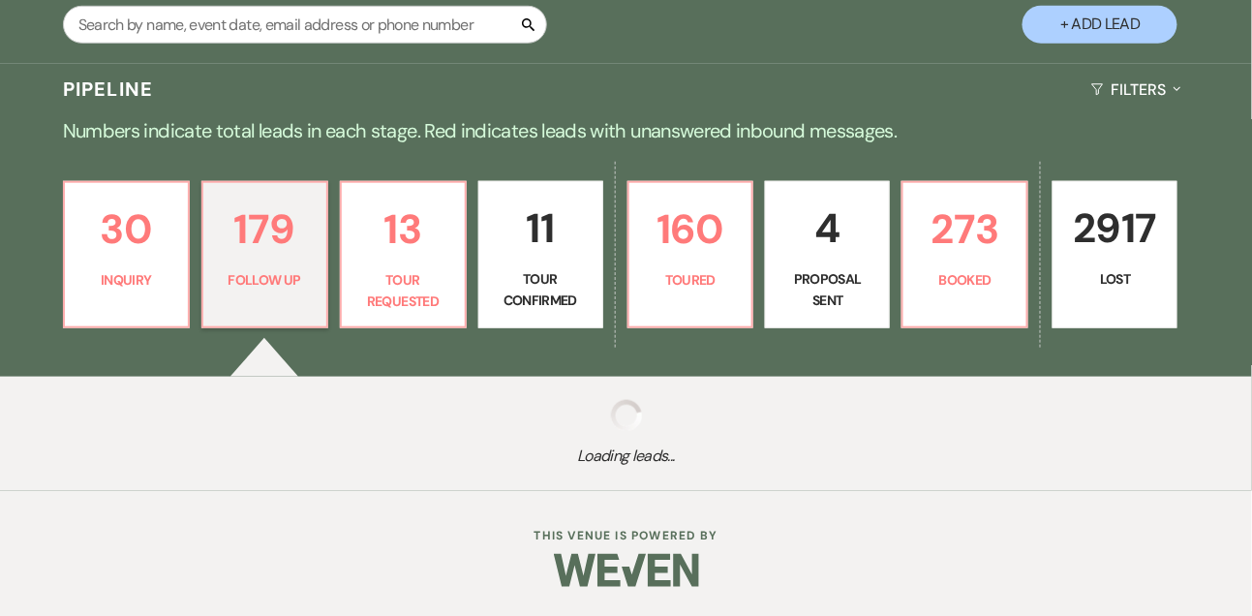
select select "9"
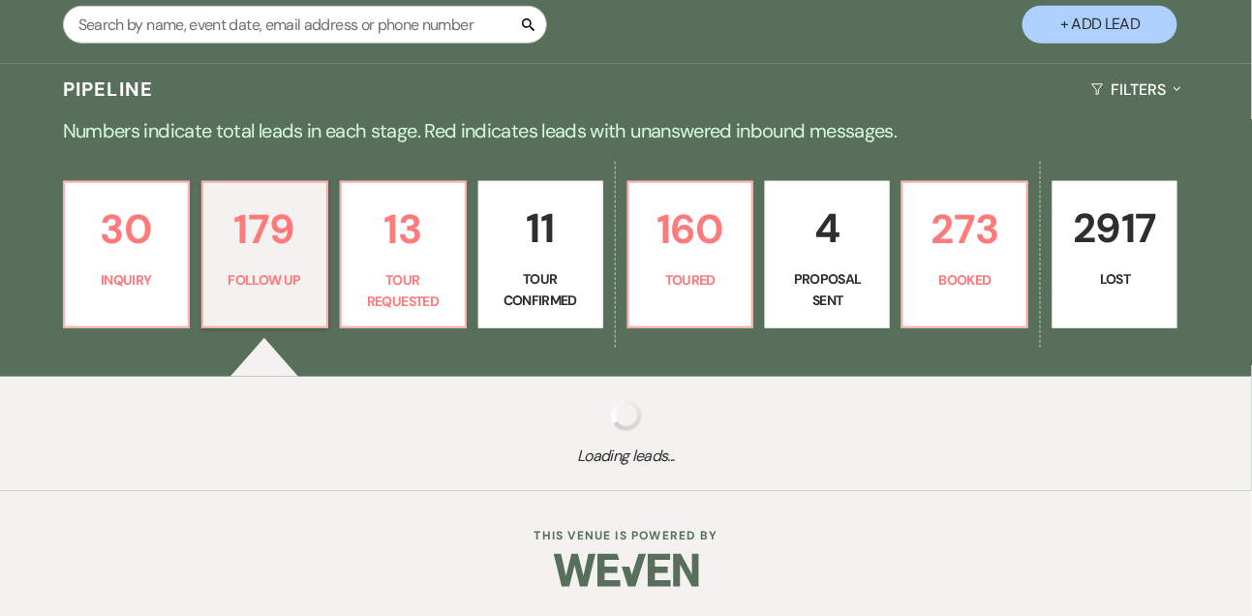
select select "9"
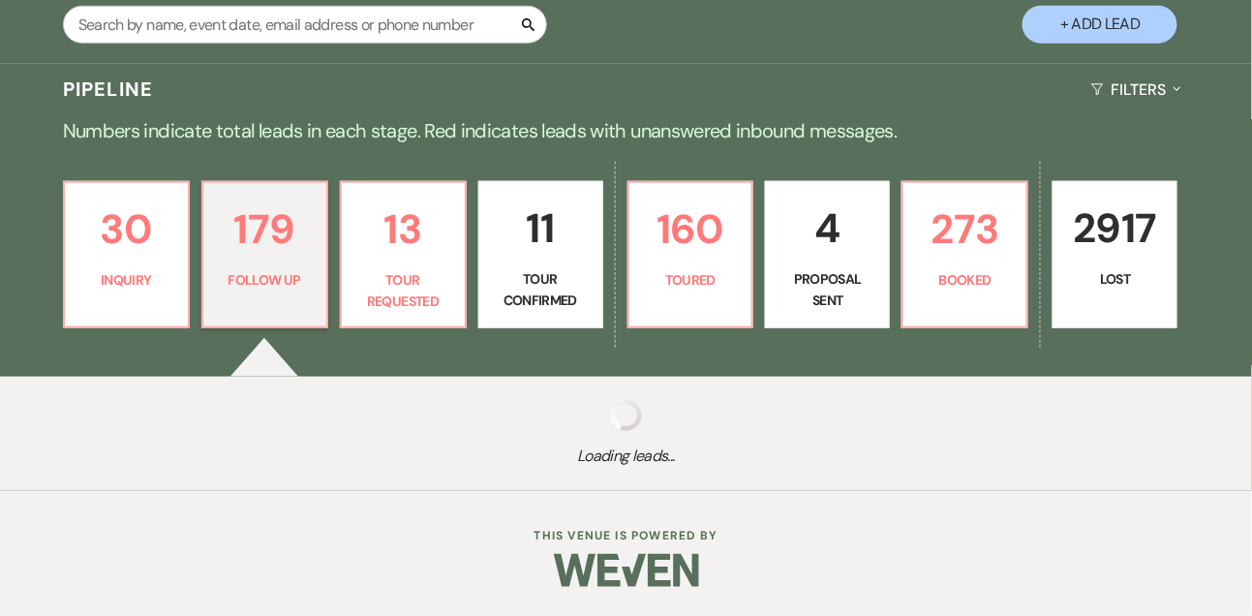
select select "9"
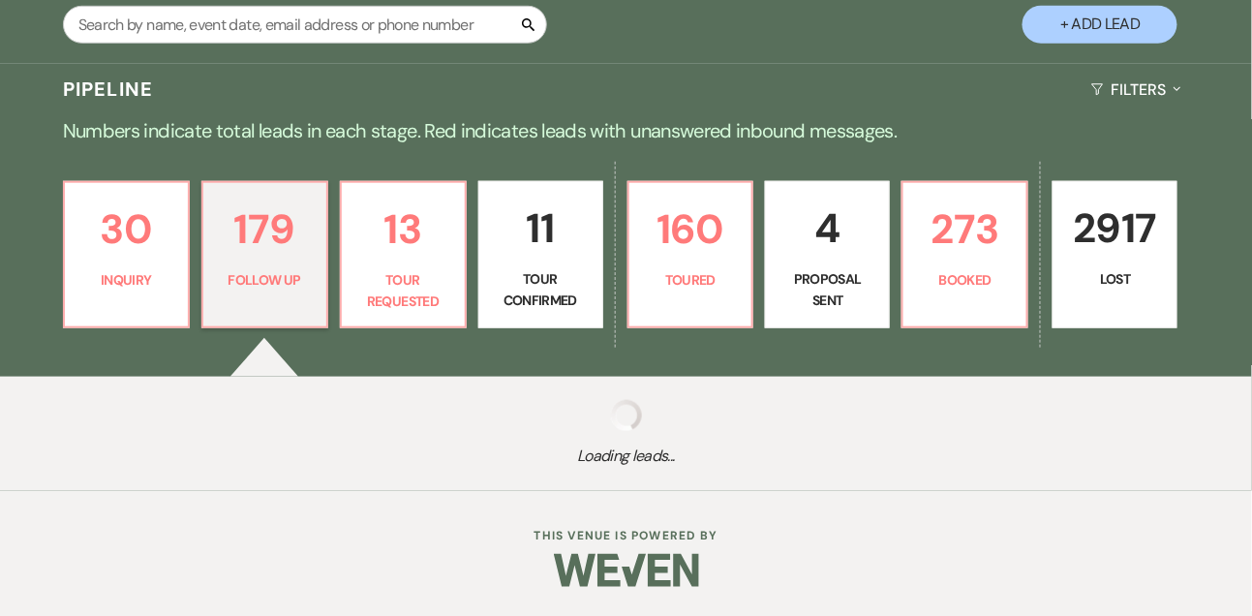
select select "9"
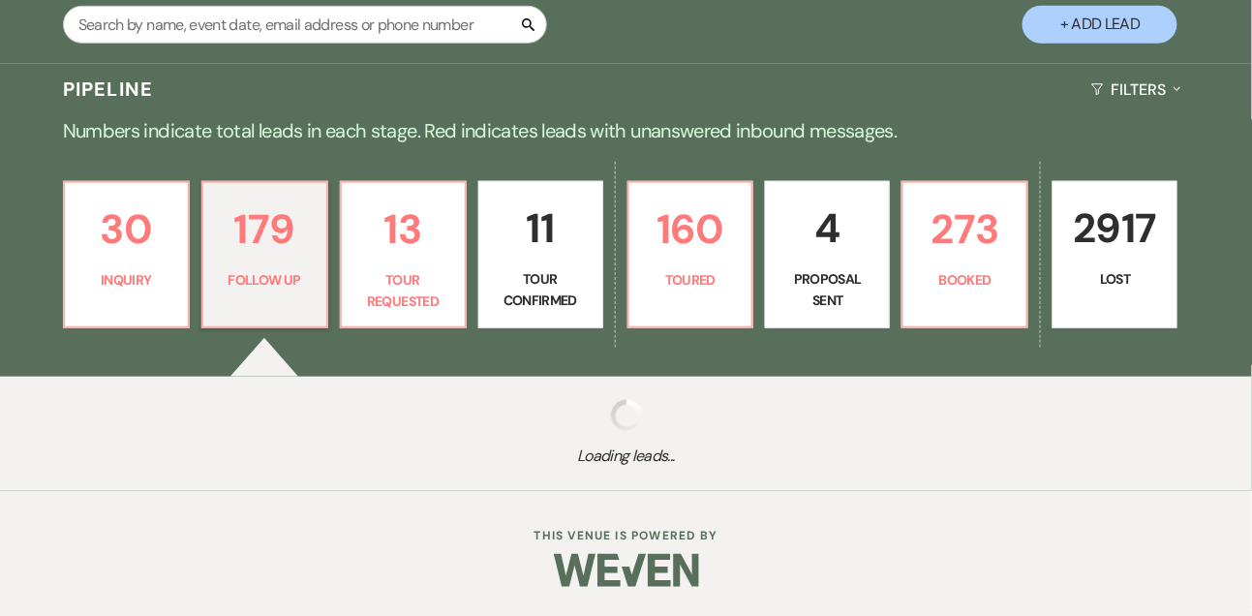
select select "9"
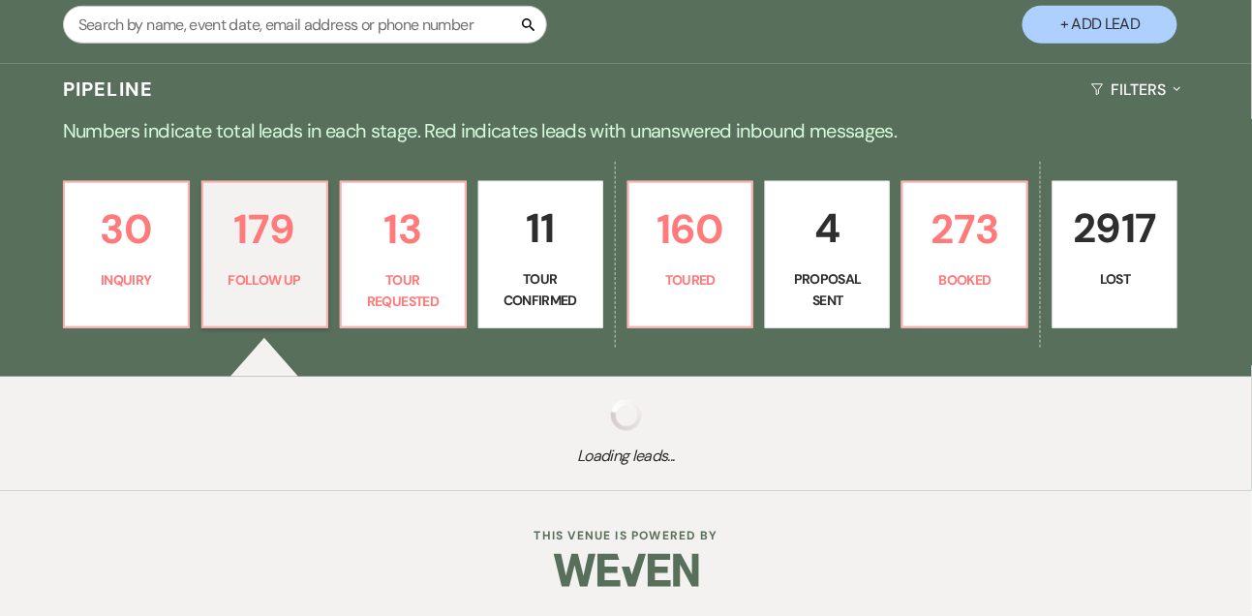
select select "9"
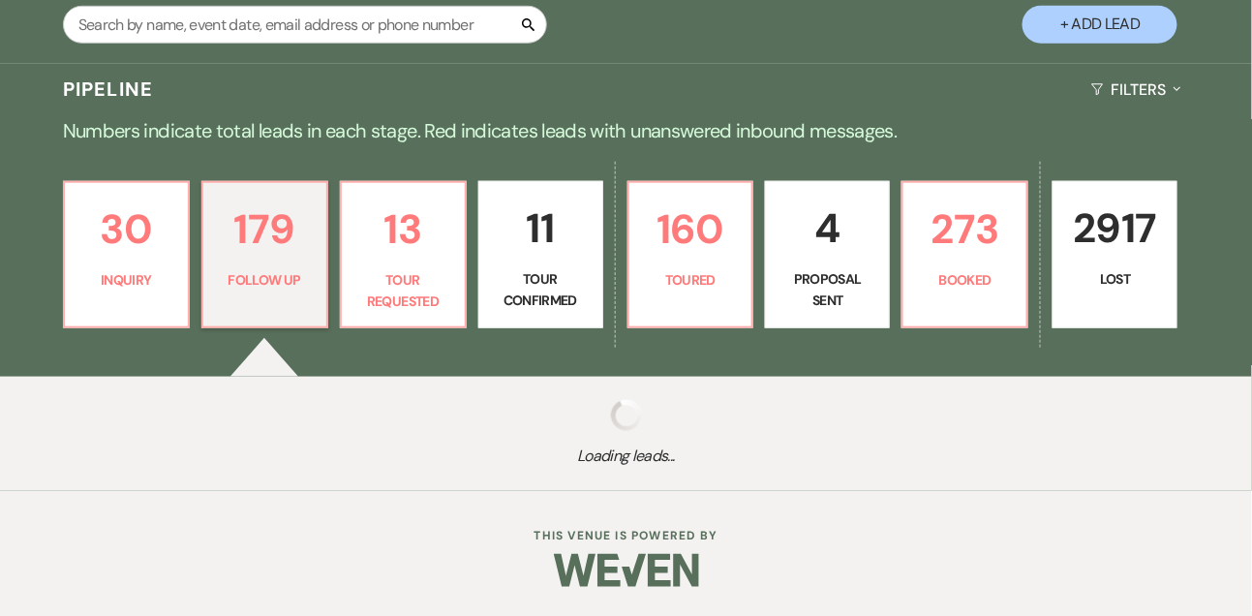
select select "9"
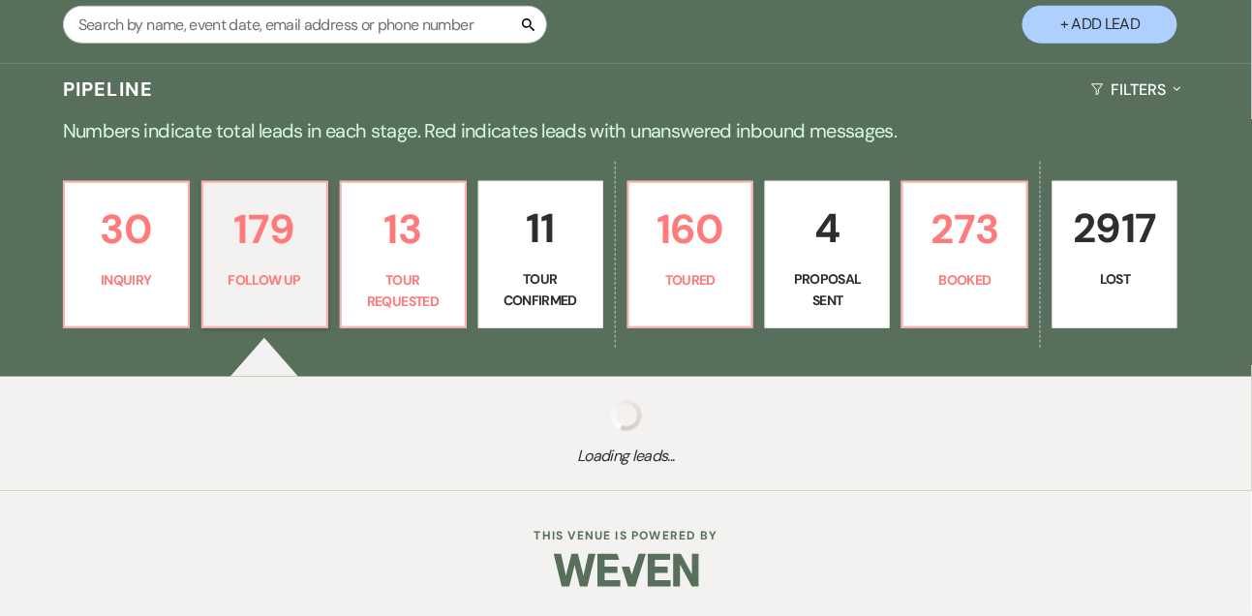
select select "9"
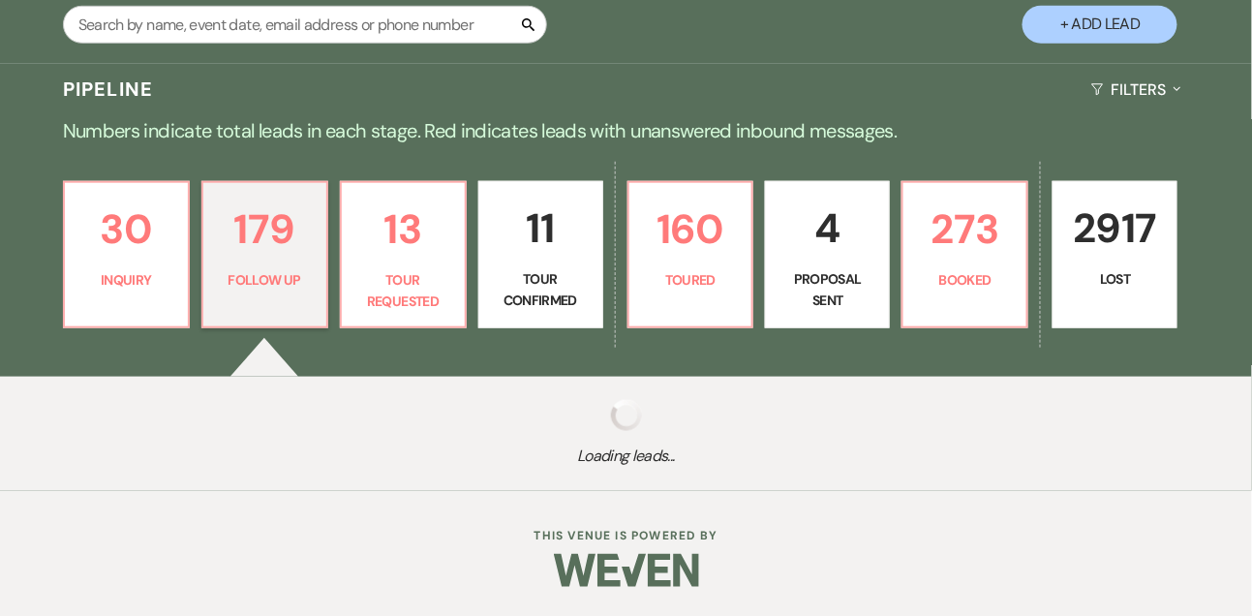
select select "9"
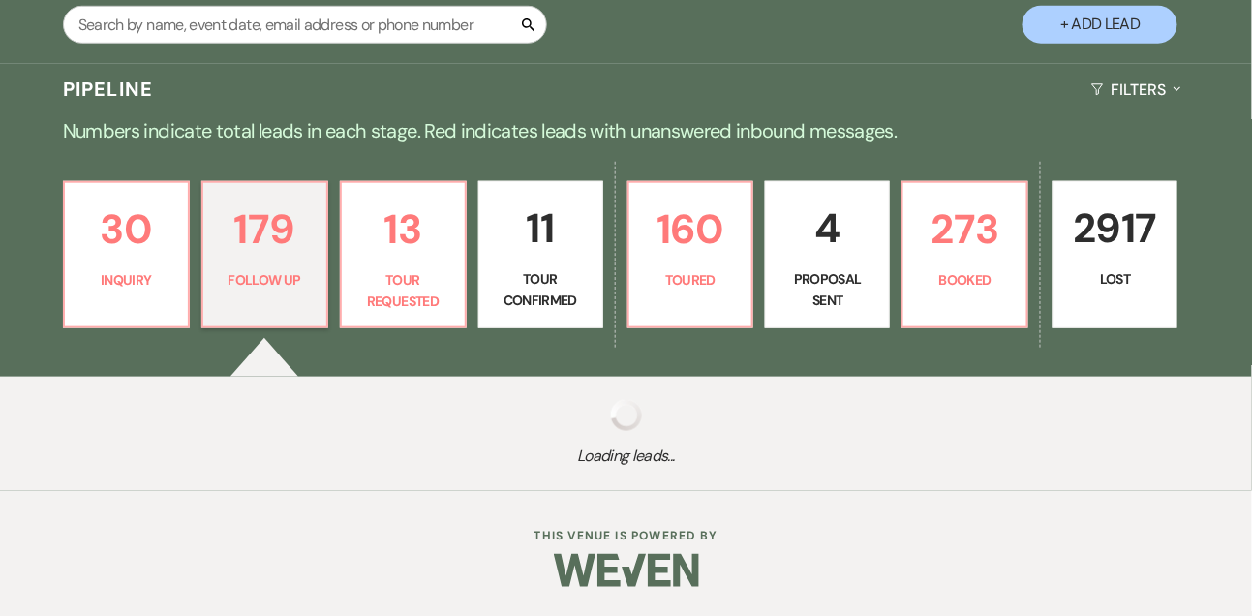
select select "9"
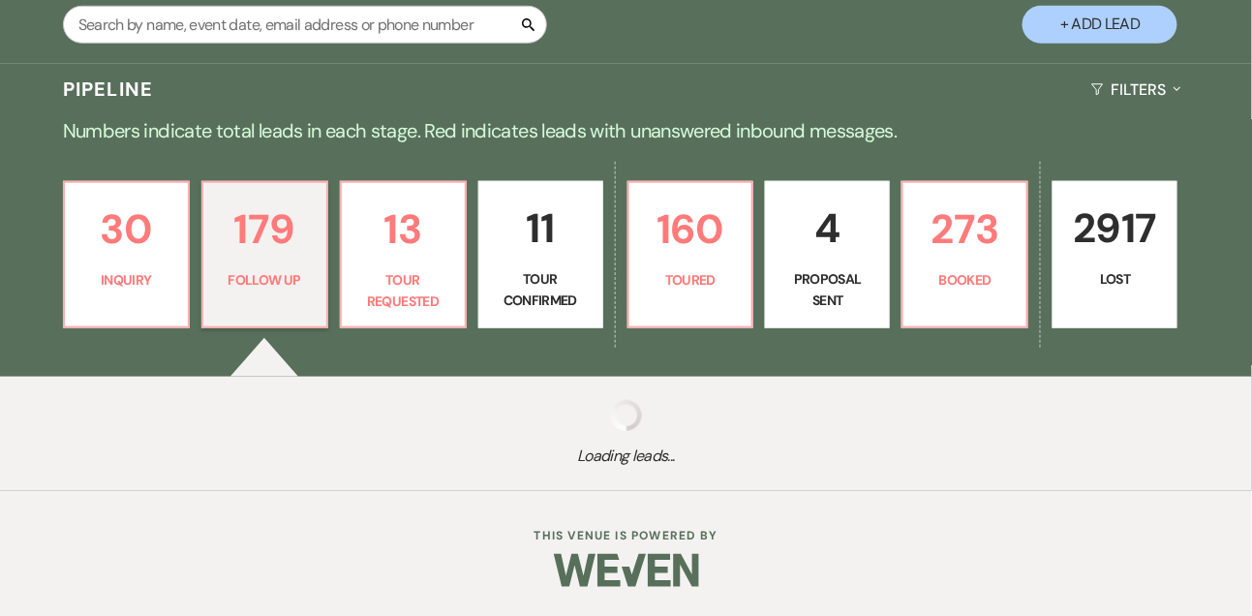
select select "9"
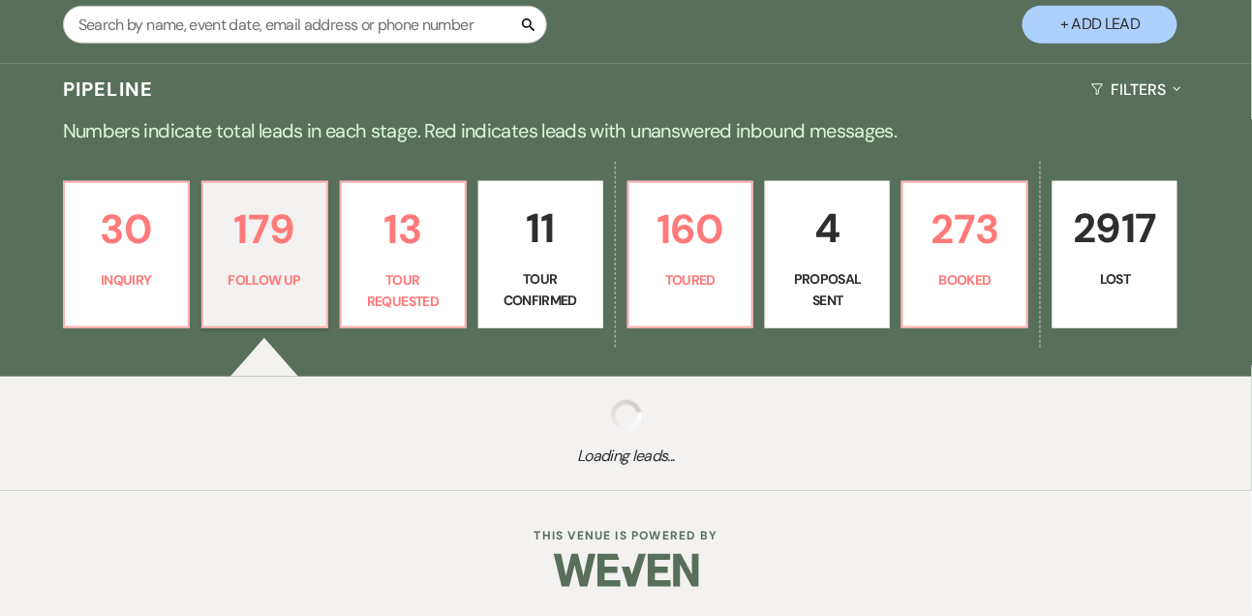
select select "9"
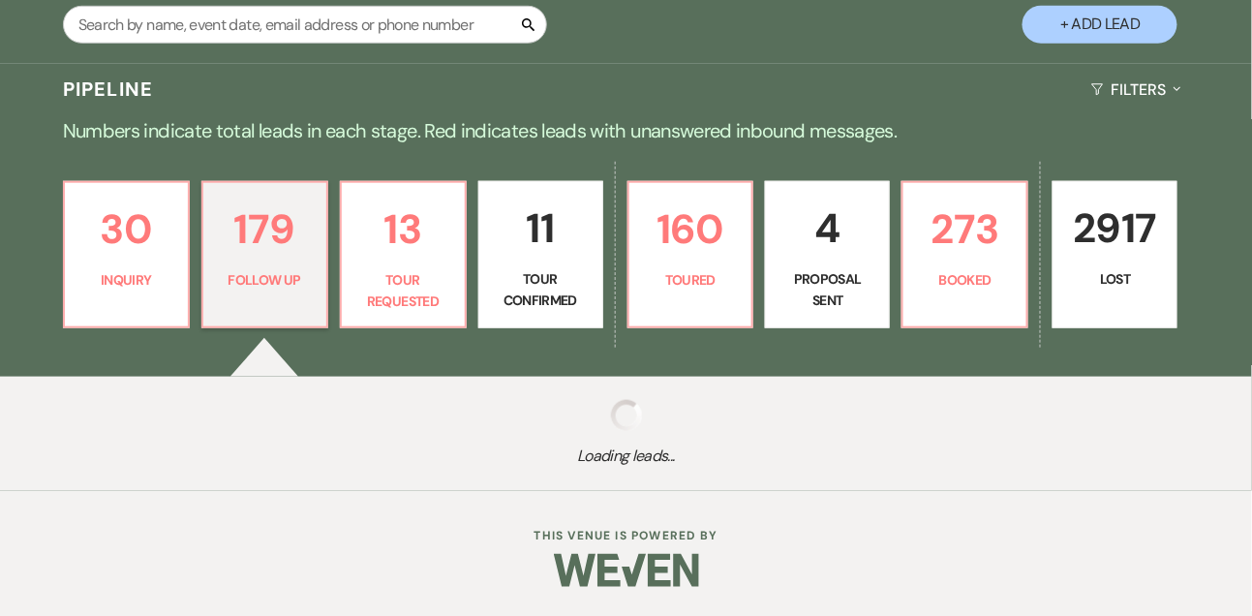
select select "9"
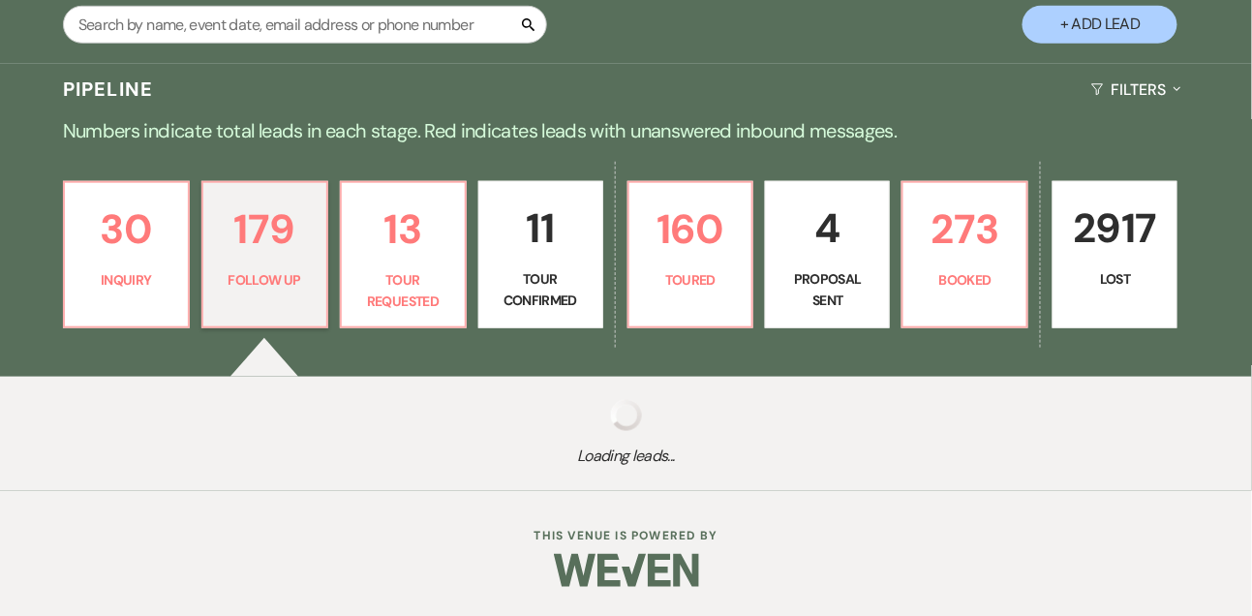
select select "9"
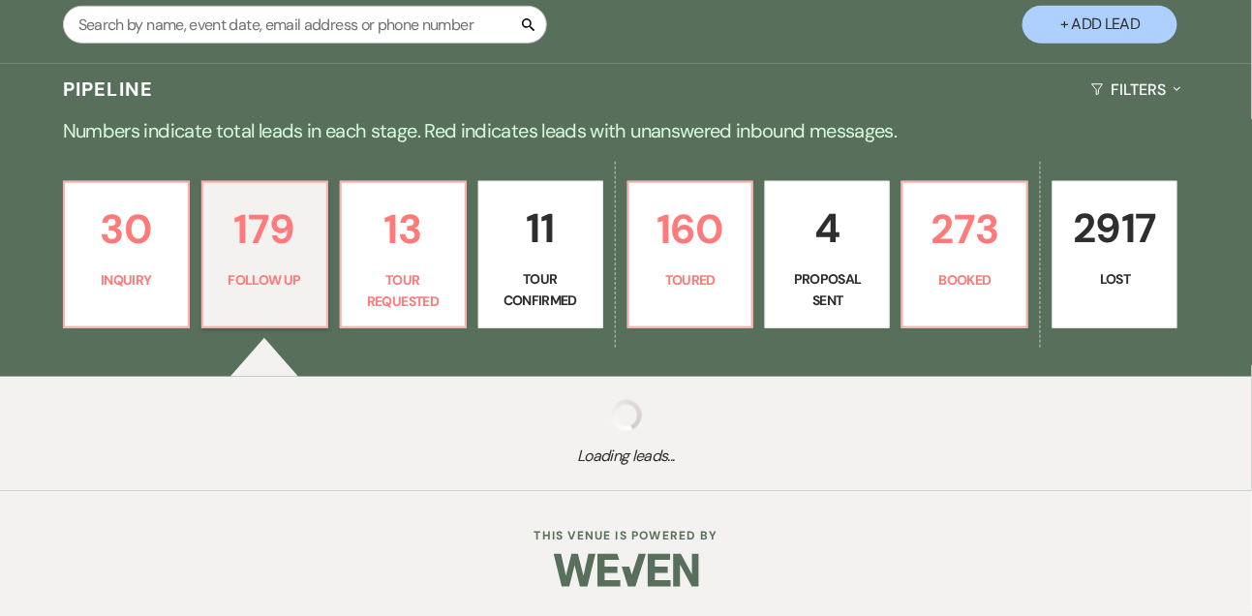
select select "9"
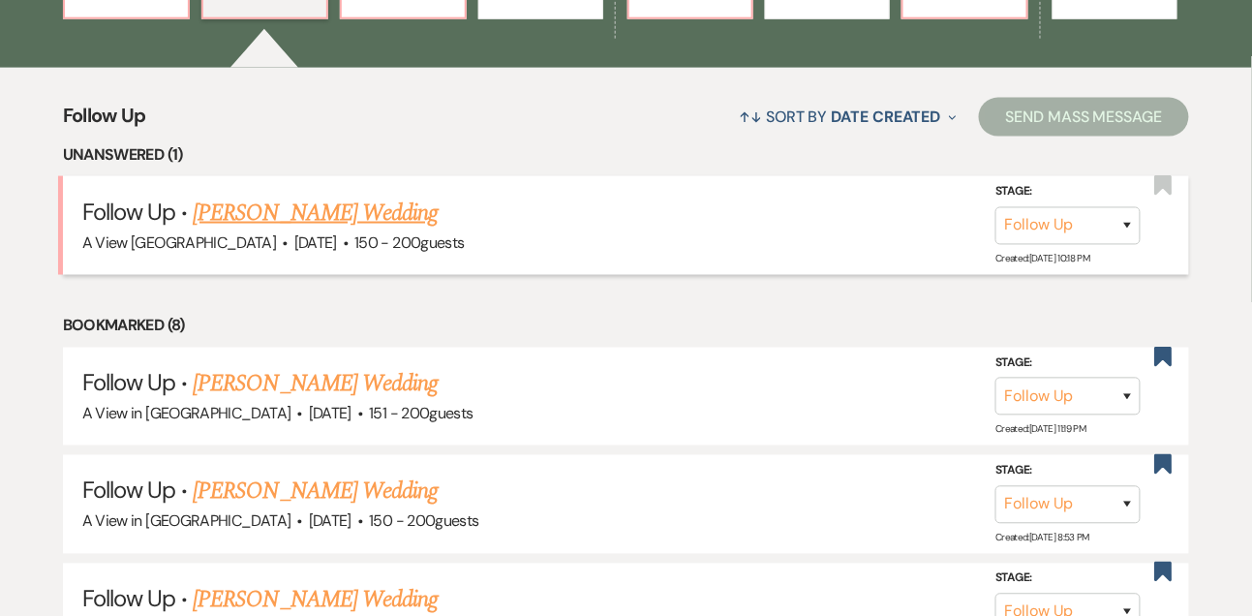
click at [282, 231] on link "Hallie Hunt's Wedding" at bounding box center [315, 213] width 245 height 35
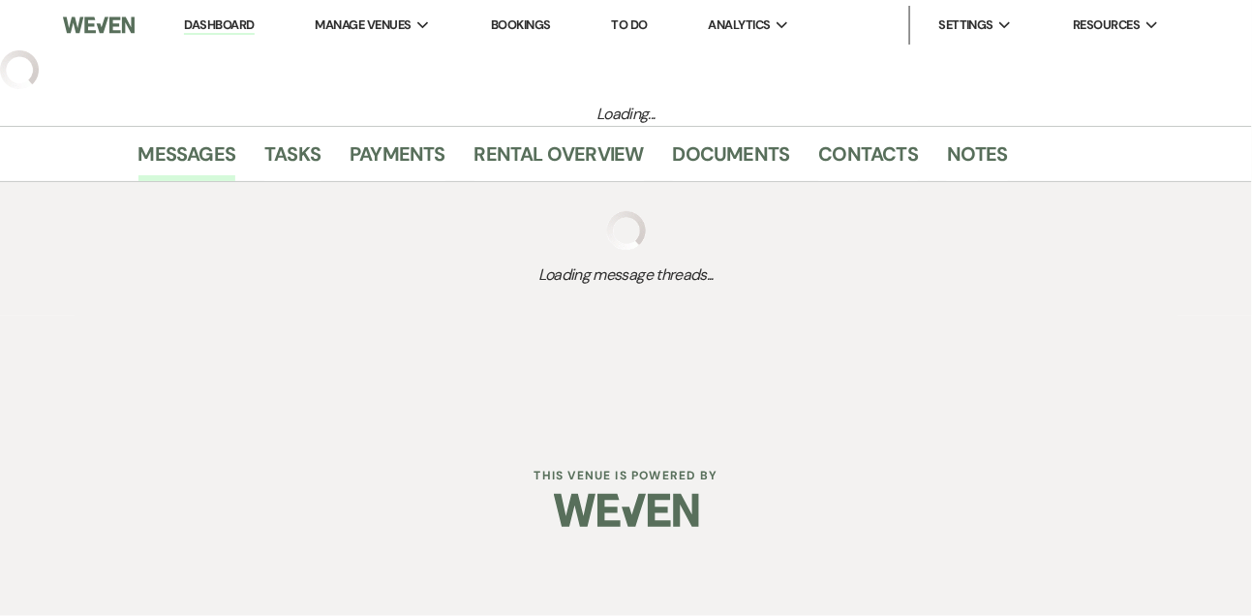
select select "9"
select select "5"
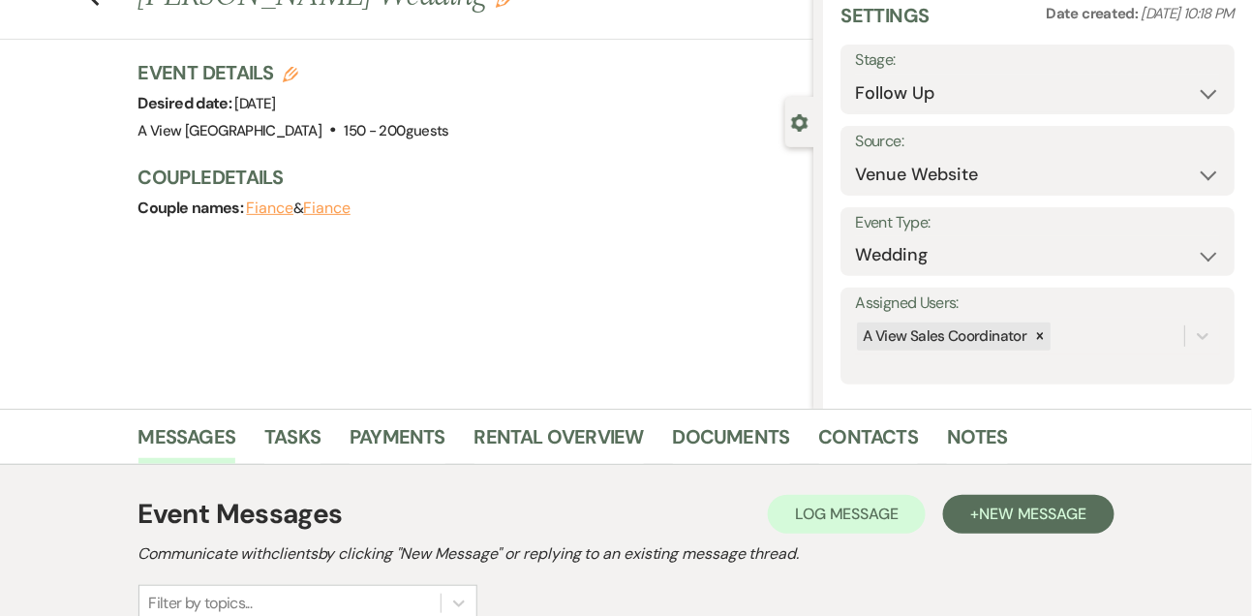
scroll to position [153, 0]
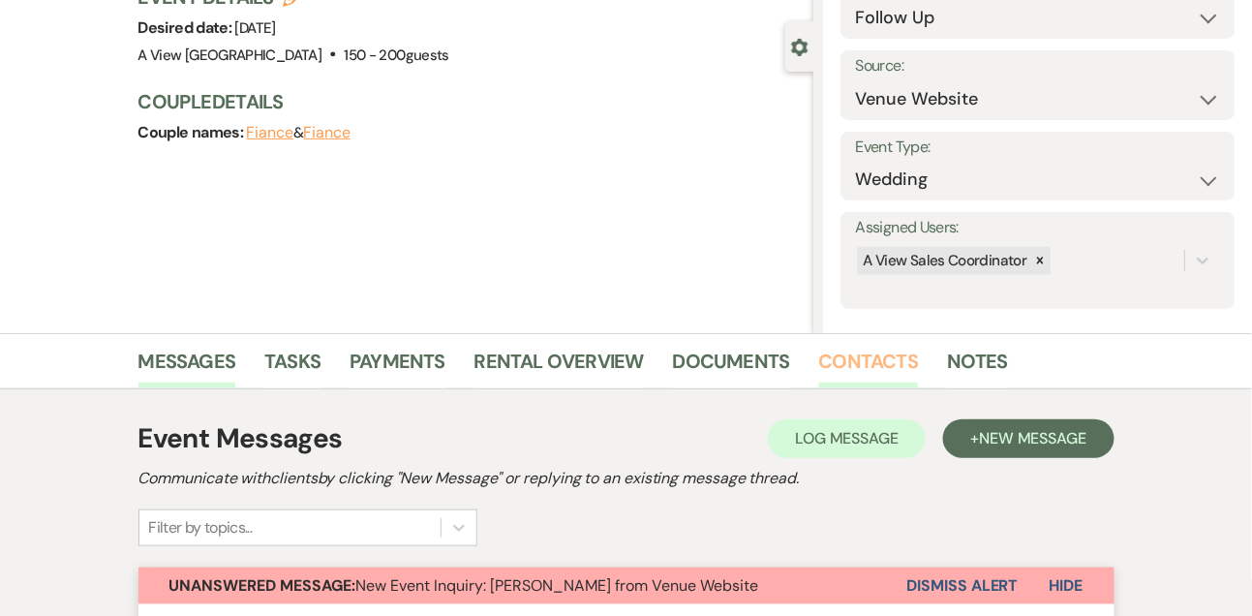
click at [835, 362] on link "Contacts" at bounding box center [869, 367] width 100 height 43
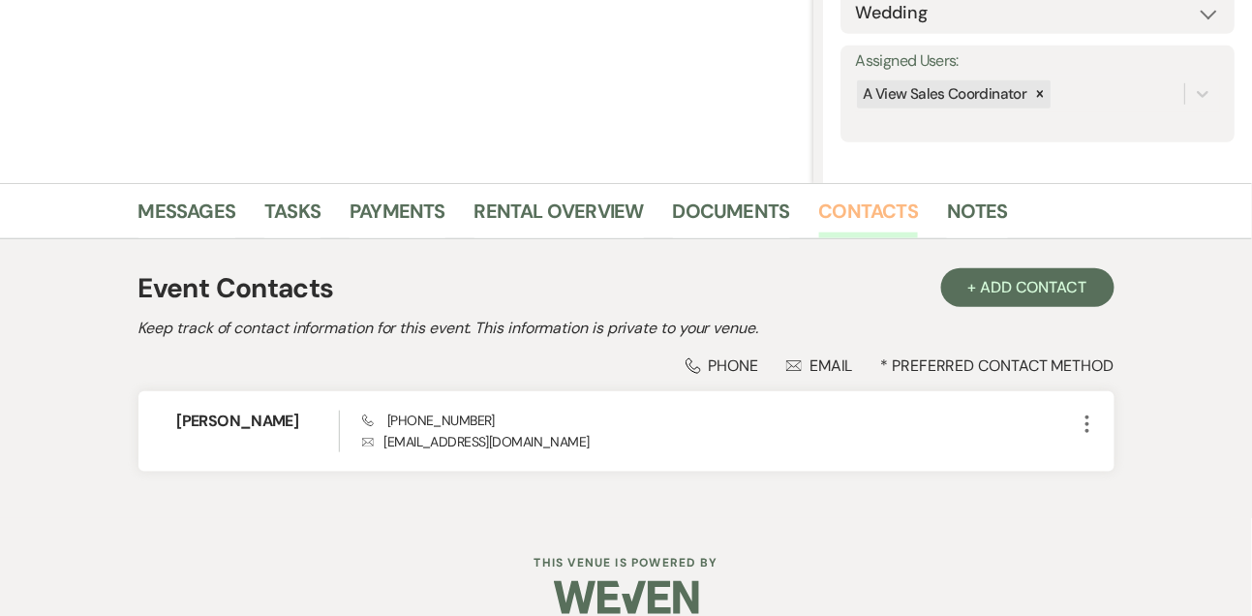
scroll to position [329, 0]
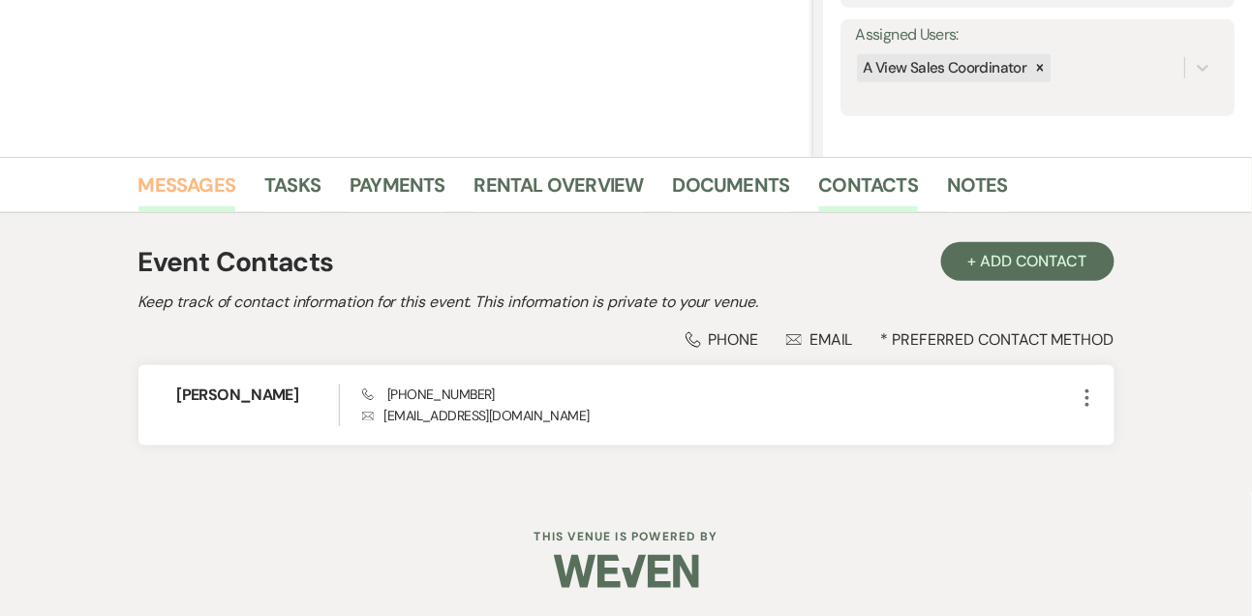
click at [199, 174] on link "Messages" at bounding box center [187, 190] width 98 height 43
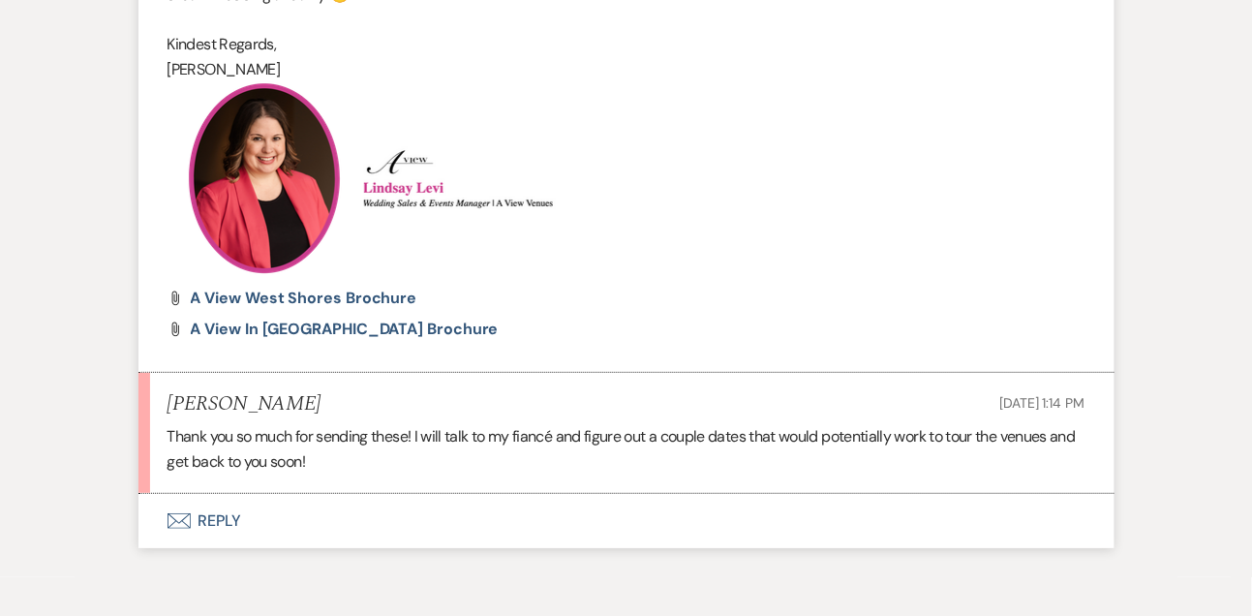
scroll to position [2016, 0]
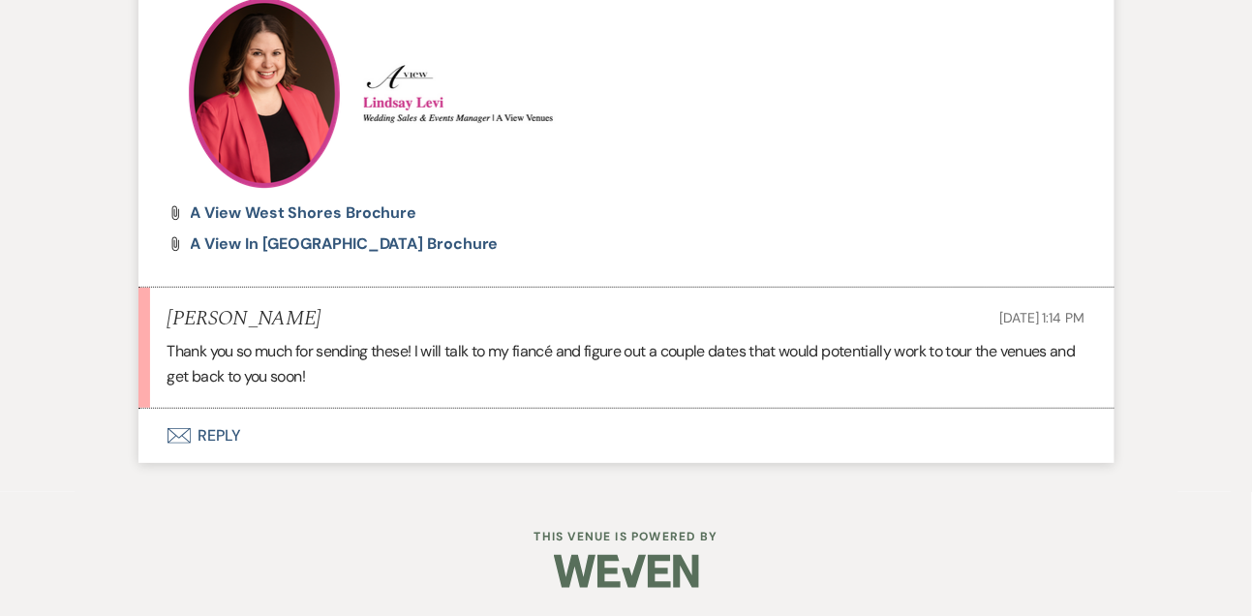
click at [227, 419] on button "Envelope Reply" at bounding box center [626, 436] width 976 height 54
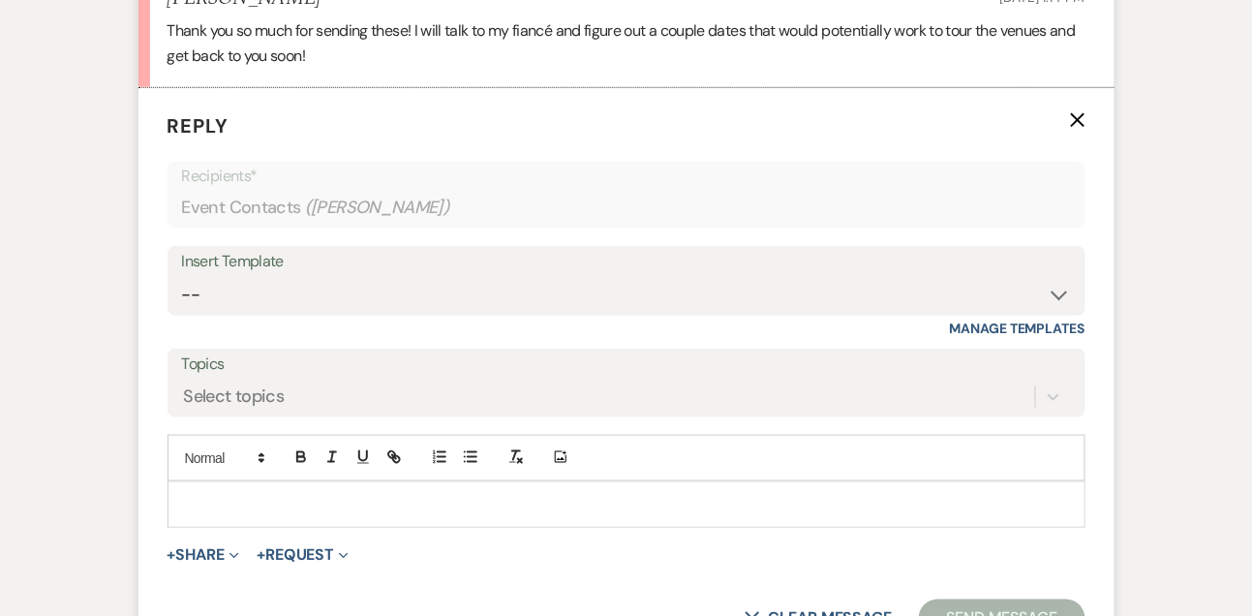
scroll to position [2417, 0]
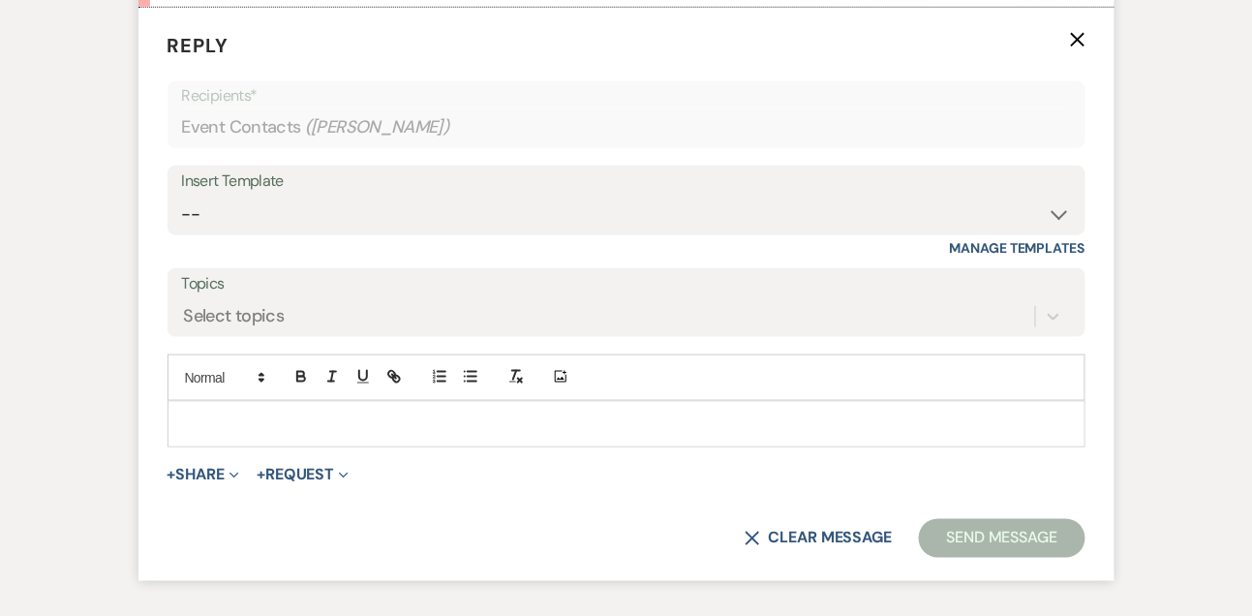
click at [292, 427] on p at bounding box center [626, 424] width 887 height 21
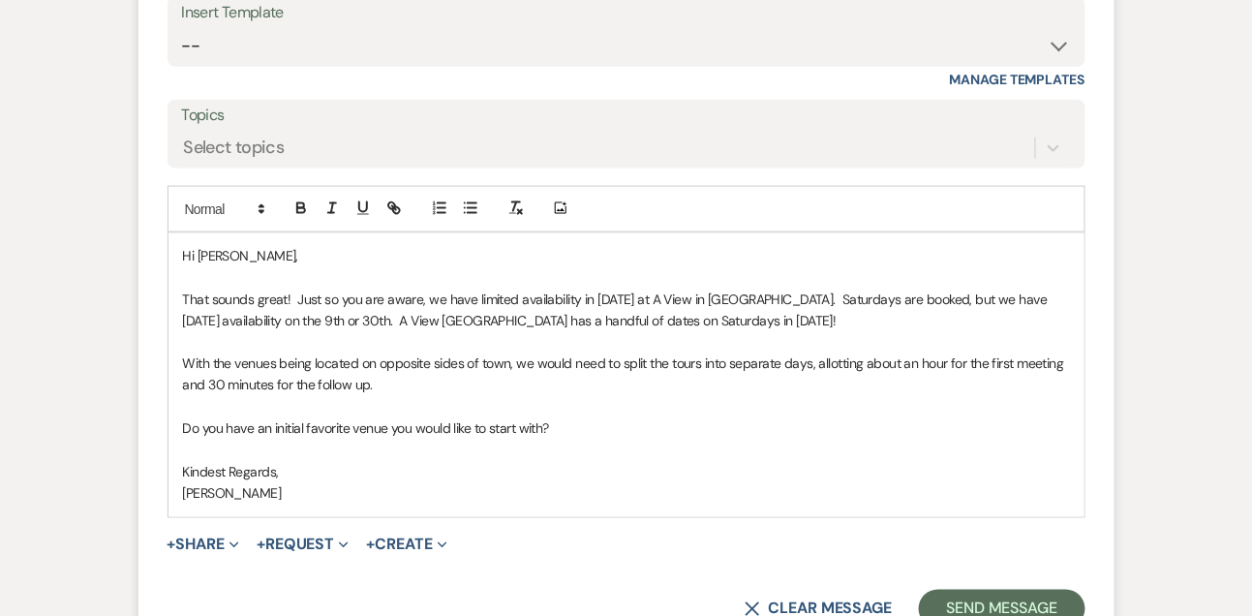
scroll to position [2586, 0]
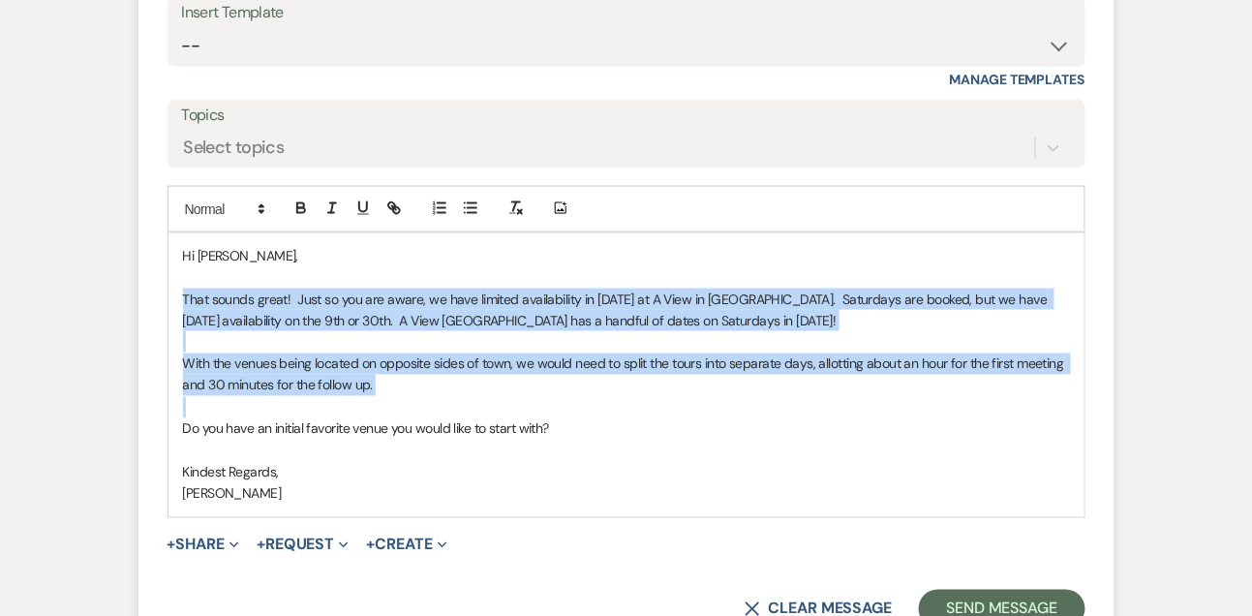
drag, startPoint x: 181, startPoint y: 295, endPoint x: 184, endPoint y: 407, distance: 111.4
click at [184, 407] on div "Hi Hallie, That sounds great! Just so you are aware, we have limited availabili…" at bounding box center [627, 375] width 916 height 284
copy div "That sounds great! Just so you are aware, we have limited availability in Octob…"
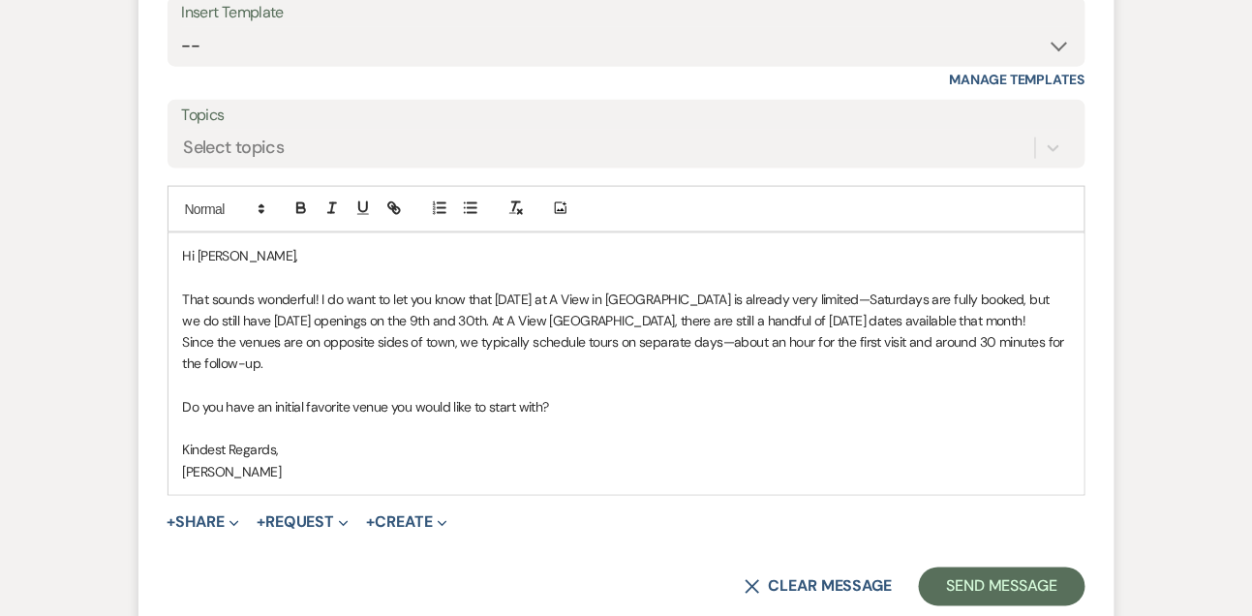
click at [983, 326] on p "That sounds wonderful! I do want to let you know that October 2026 at A View in…" at bounding box center [626, 311] width 887 height 44
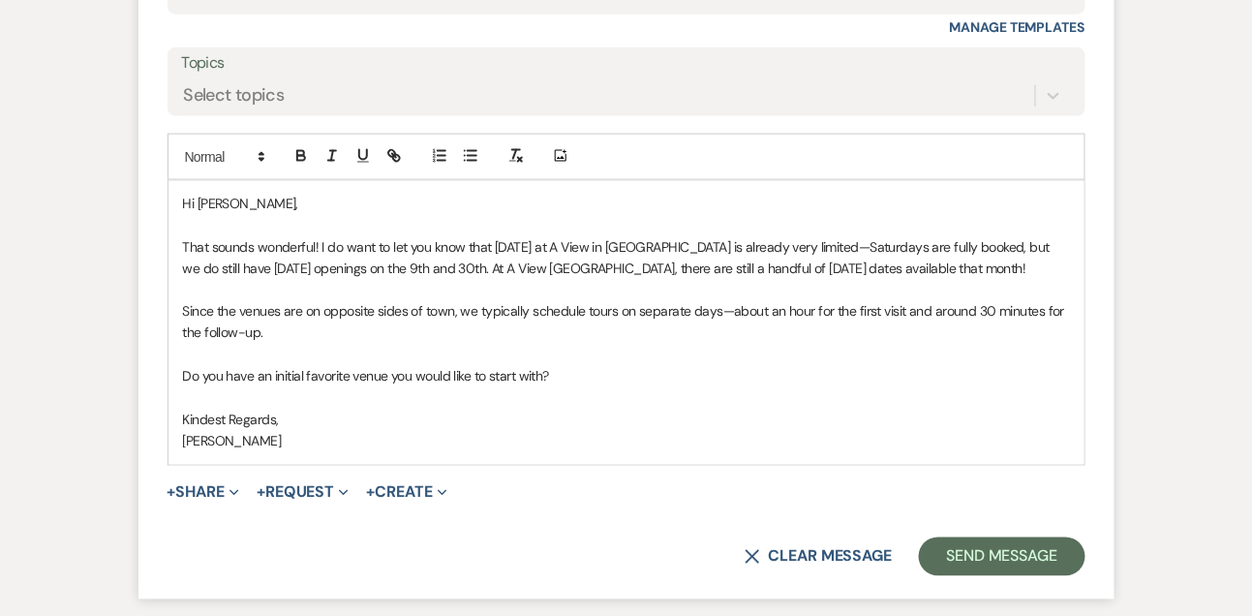
scroll to position [2660, 0]
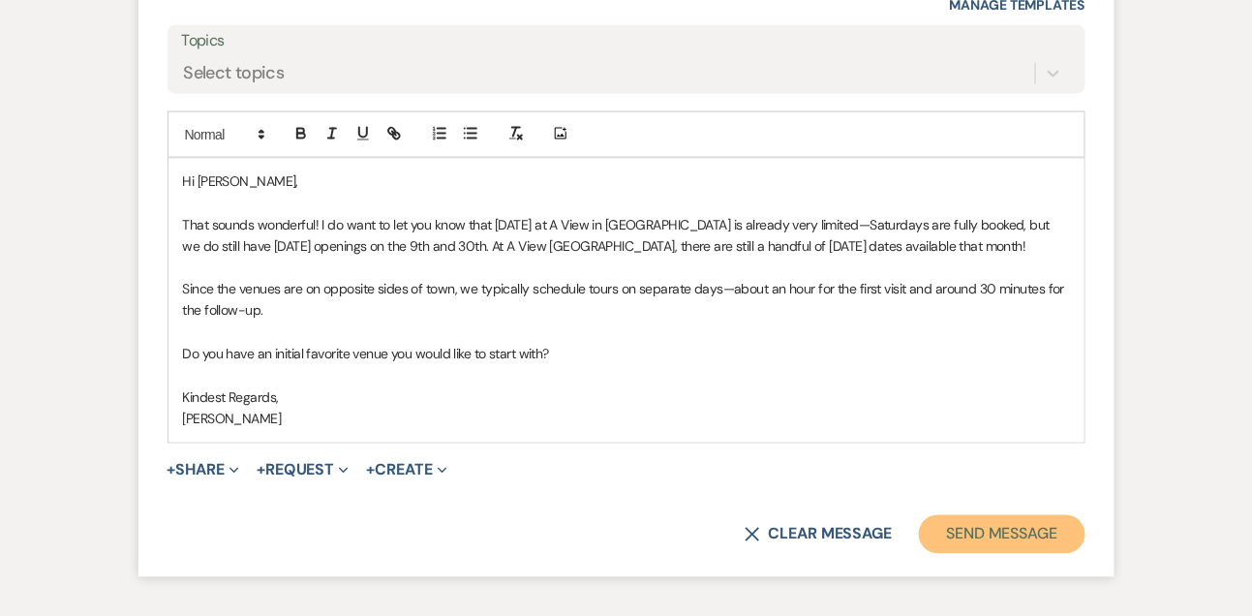
click at [1048, 518] on button "Send Message" at bounding box center [1002, 534] width 166 height 39
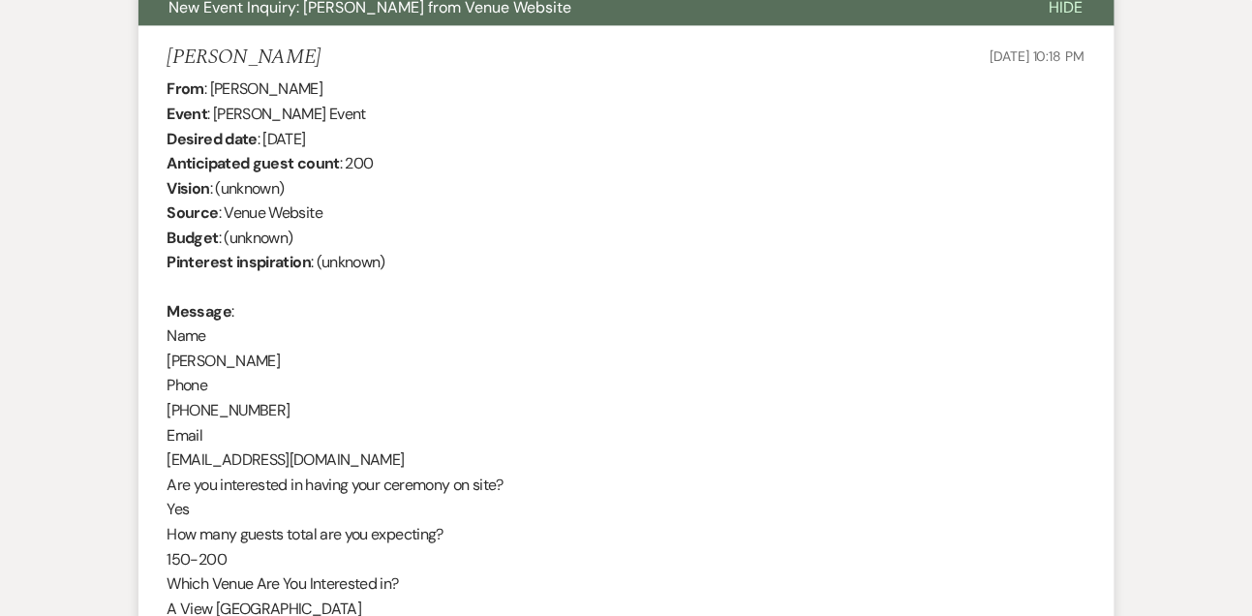
scroll to position [0, 0]
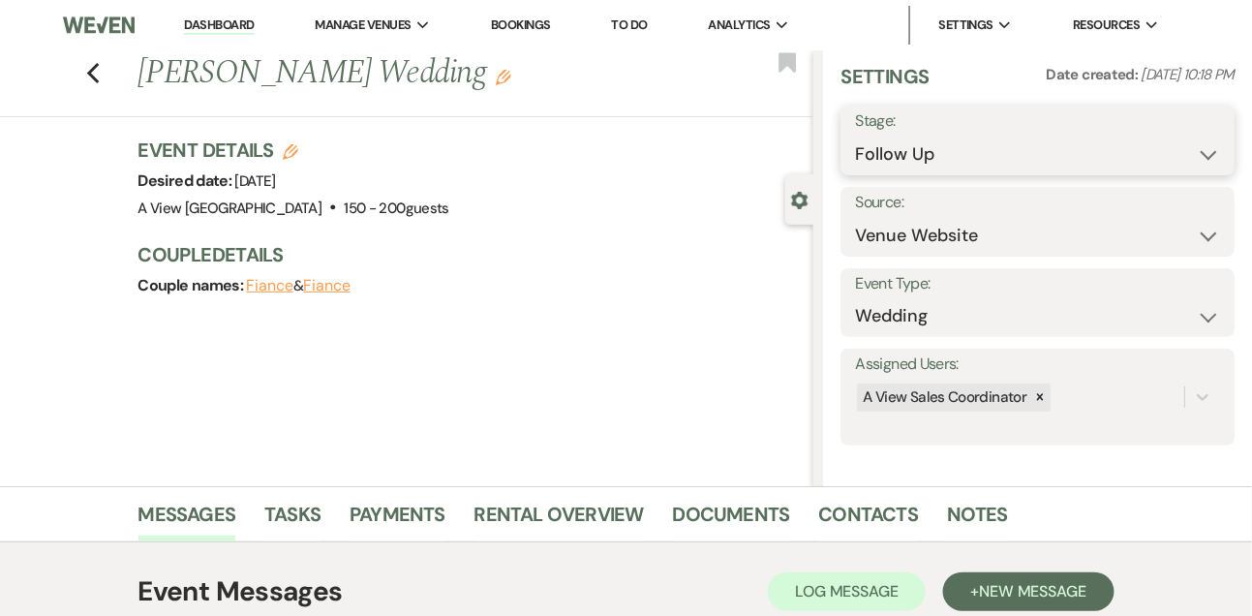
click at [916, 148] on select "Inquiry Follow Up Tour Requested Tour Confirmed Toured Proposal Sent Booked Lost" at bounding box center [1037, 155] width 365 height 38
select select "2"
click at [855, 136] on select "Inquiry Follow Up Tour Requested Tour Confirmed Toured Proposal Sent Booked Lost" at bounding box center [1037, 155] width 365 height 38
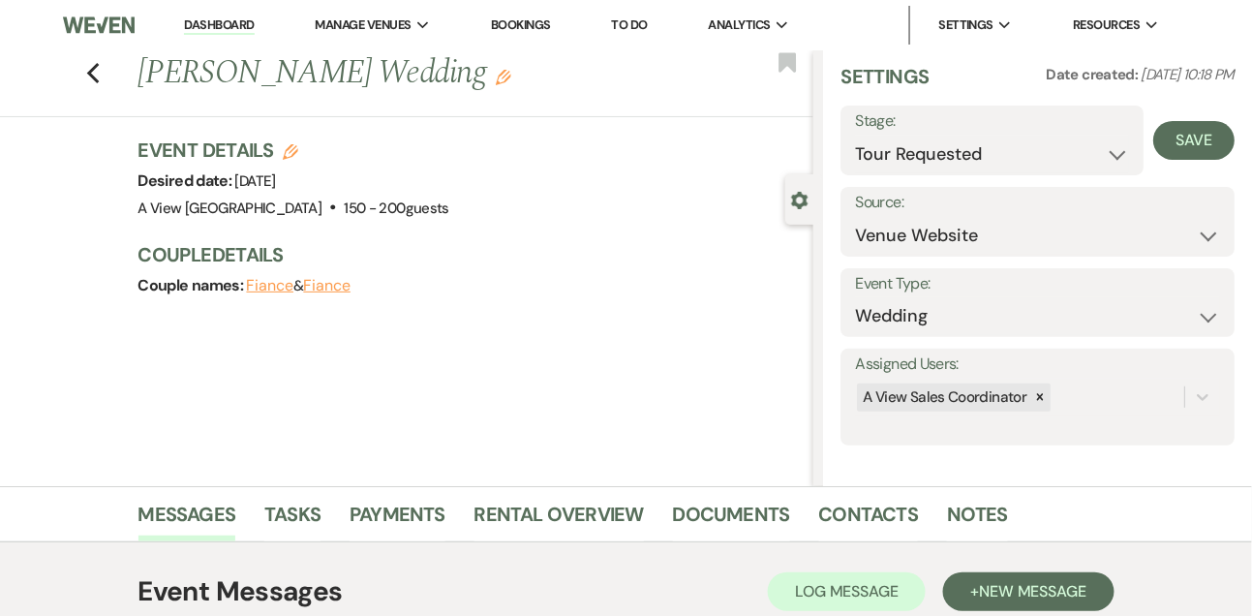
click at [1198, 160] on div "Save" at bounding box center [1189, 141] width 91 height 70
click at [1197, 149] on button "Save" at bounding box center [1193, 140] width 81 height 39
click at [293, 509] on link "Tasks" at bounding box center [292, 520] width 56 height 43
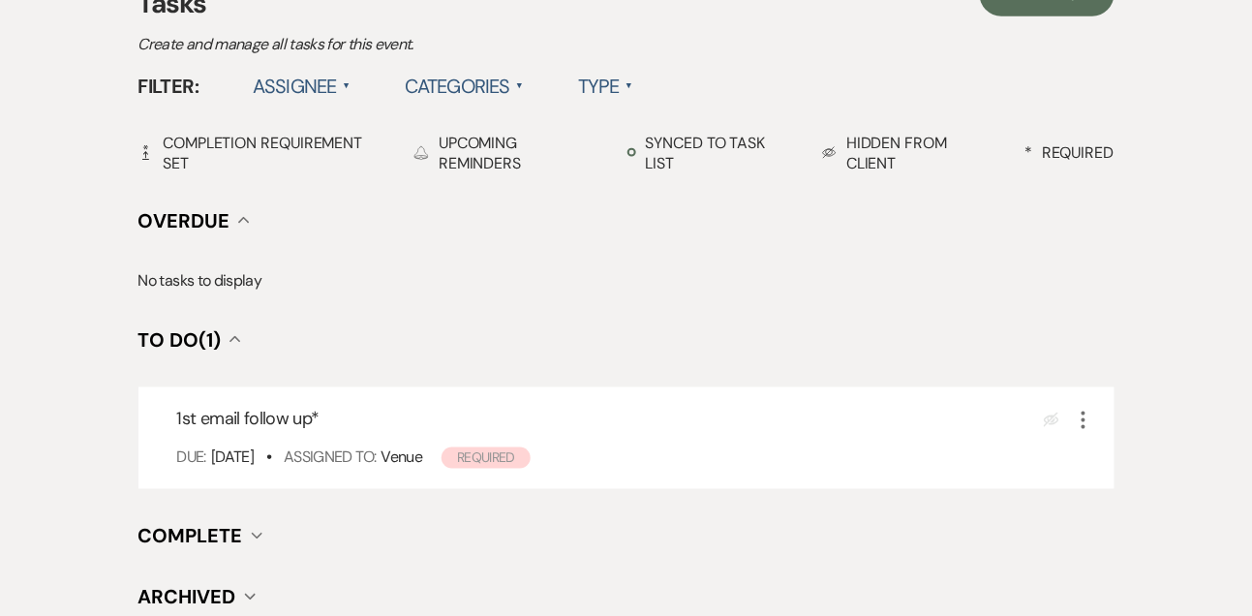
scroll to position [709, 0]
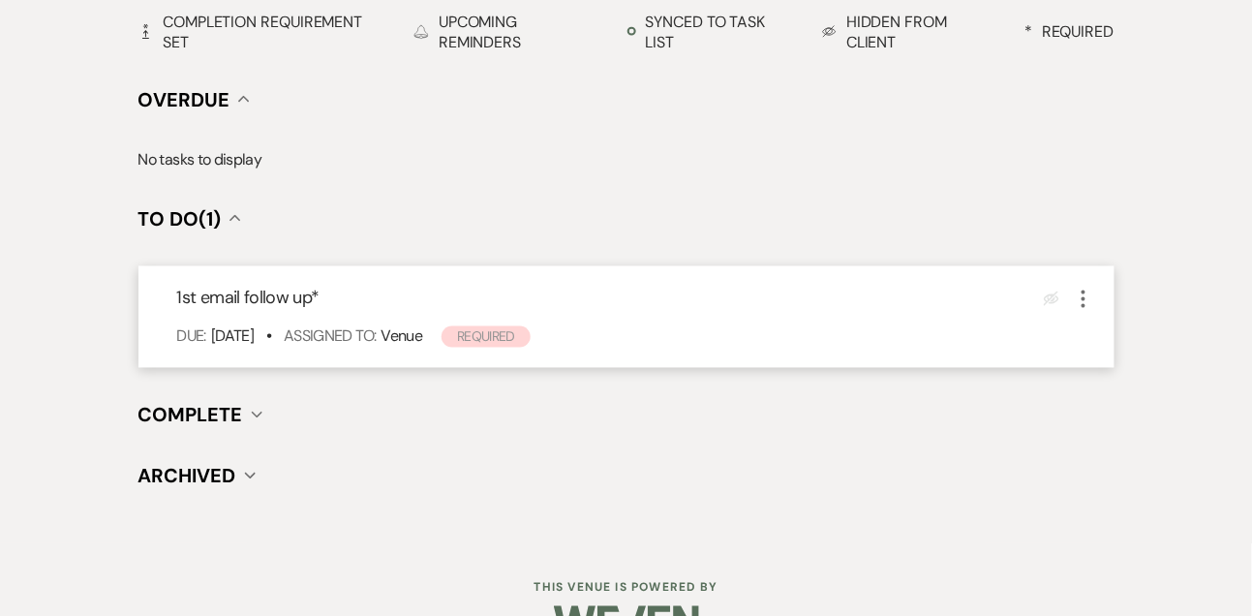
click at [1082, 295] on icon "More" at bounding box center [1083, 299] width 23 height 23
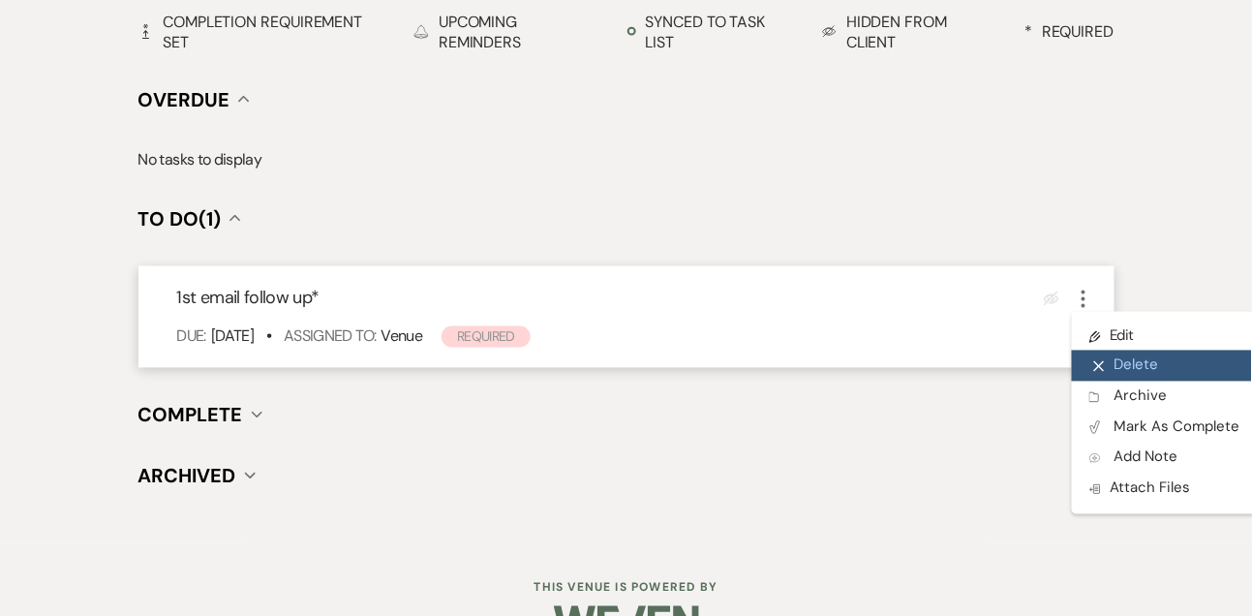
click at [1111, 365] on button "X Delete" at bounding box center [1165, 366] width 186 height 31
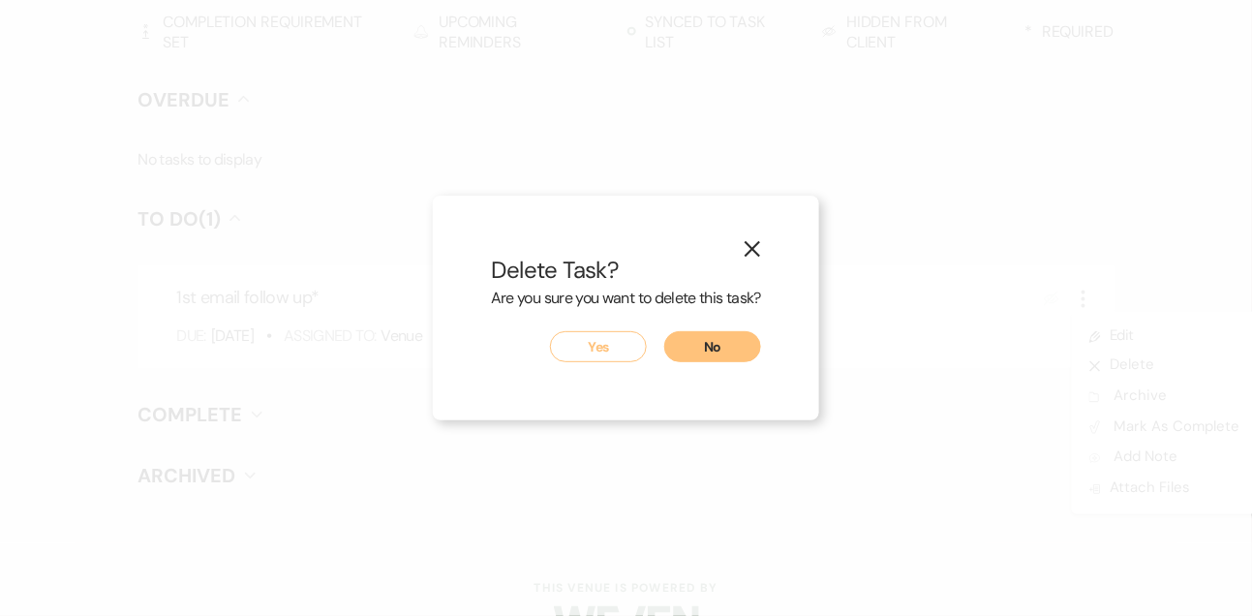
click at [611, 342] on button "Yes" at bounding box center [598, 346] width 97 height 31
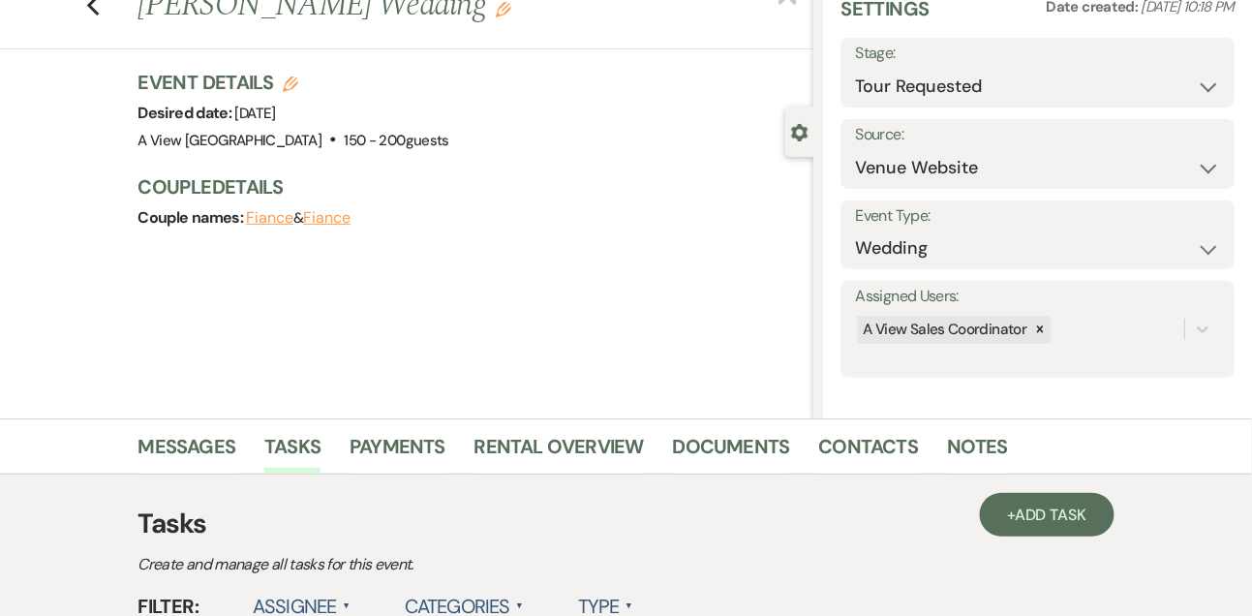
scroll to position [0, 0]
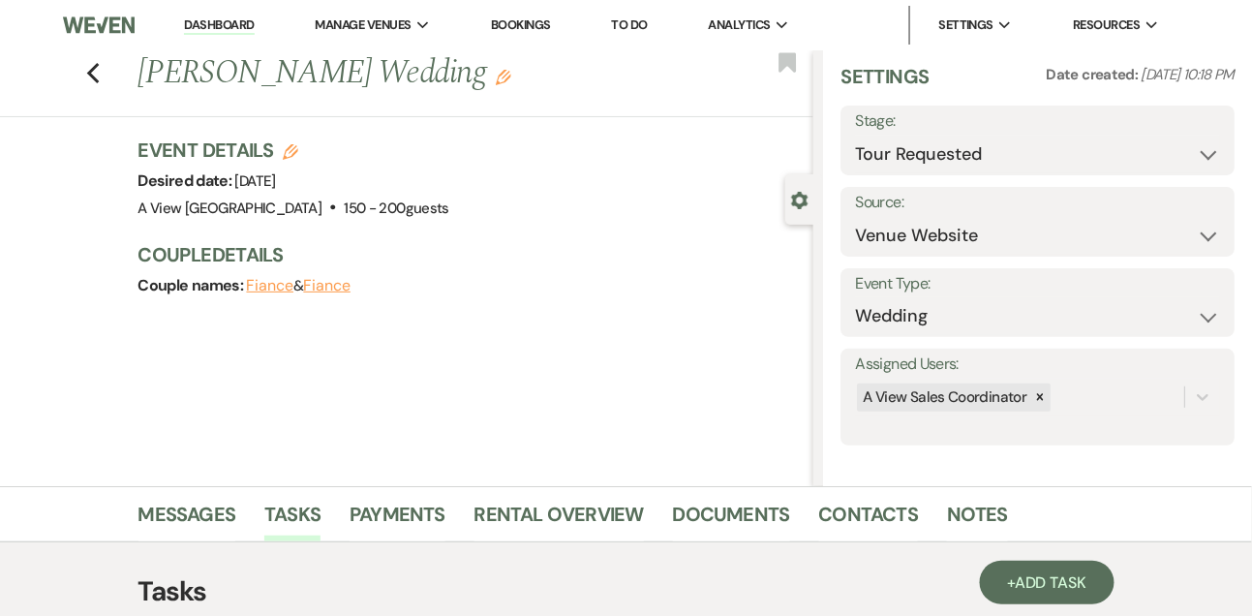
click at [247, 28] on link "Dashboard" at bounding box center [219, 25] width 70 height 18
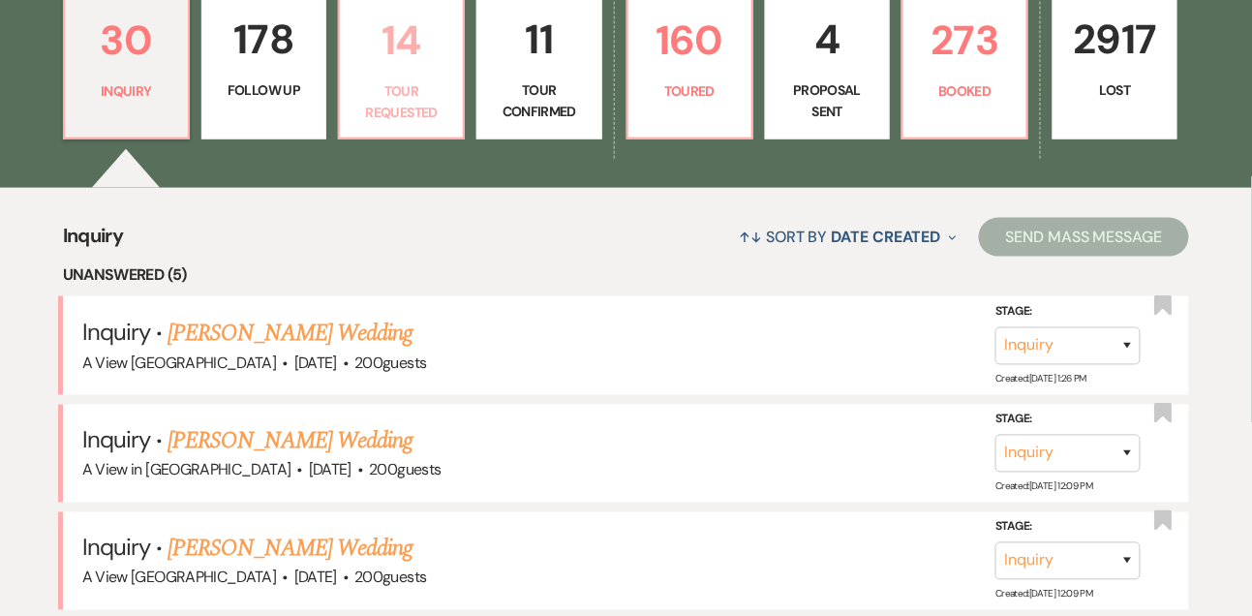
scroll to position [550, 0]
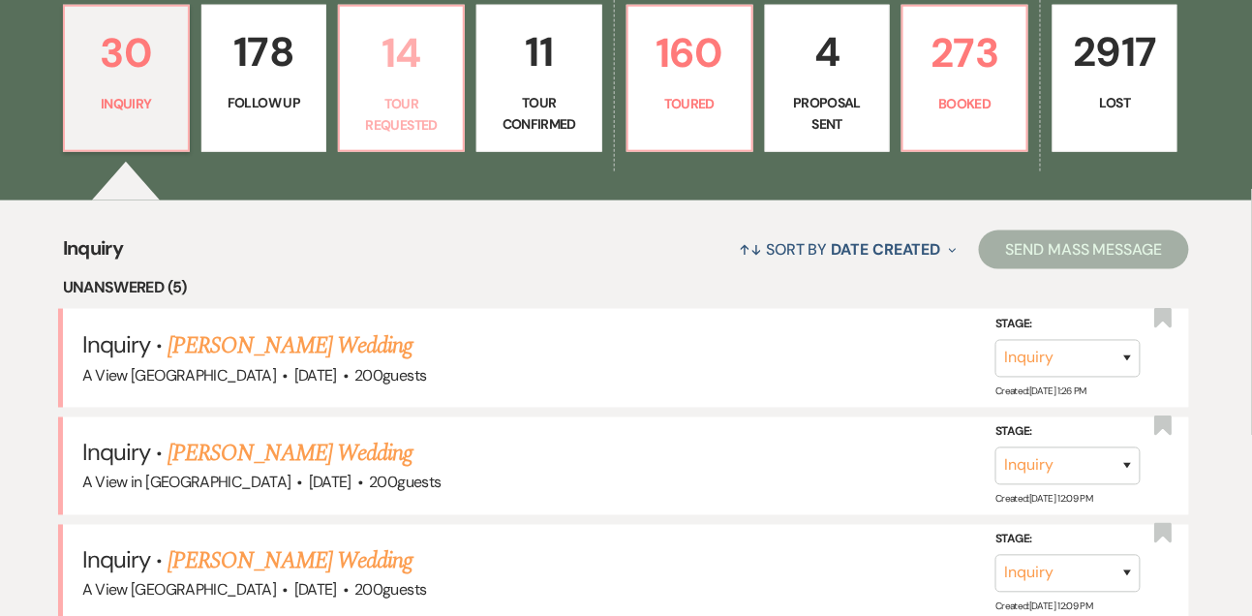
click at [407, 124] on p "Tour Requested" at bounding box center [402, 115] width 100 height 44
select select "2"
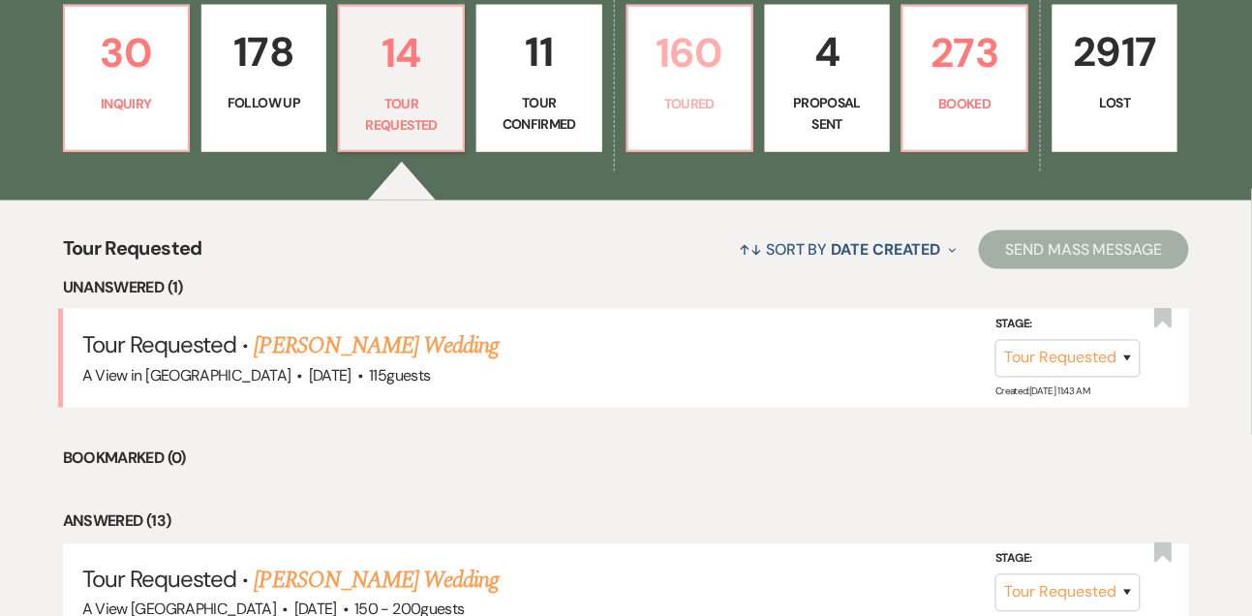
click at [668, 108] on link "160 Toured" at bounding box center [690, 78] width 127 height 147
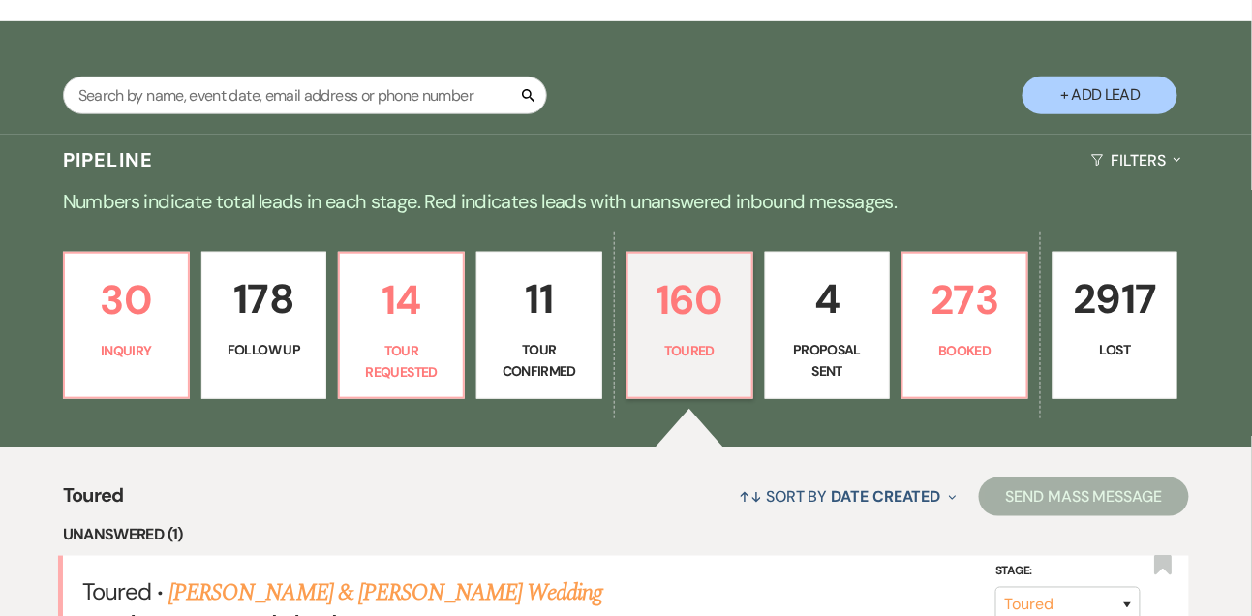
scroll to position [289, 0]
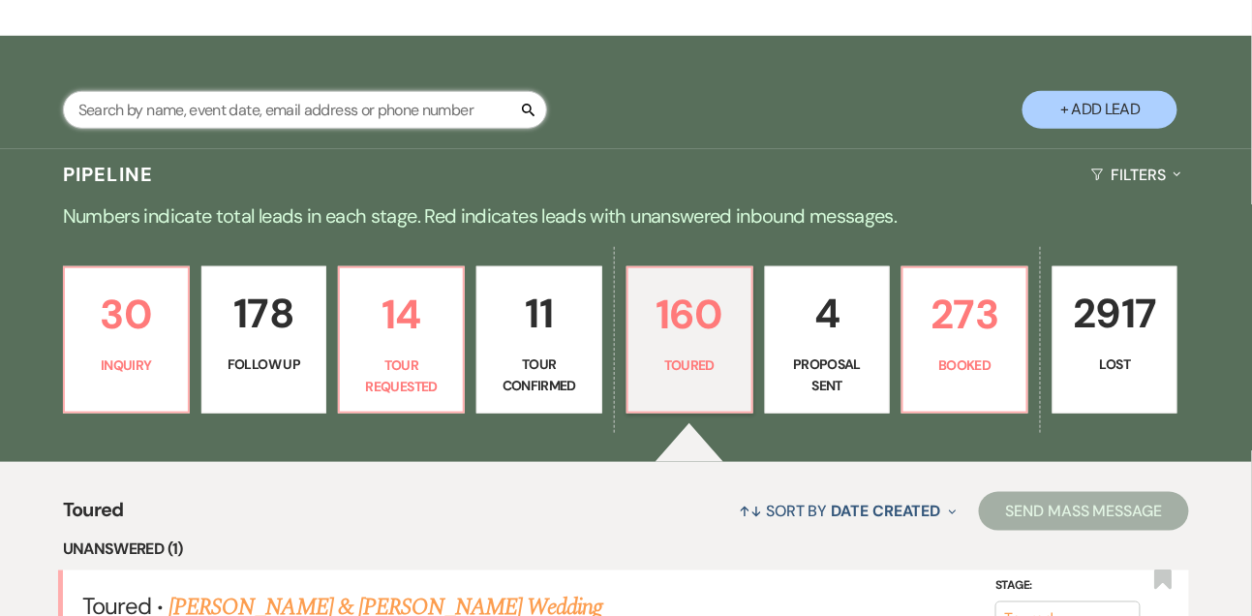
click at [287, 129] on input "text" at bounding box center [305, 110] width 484 height 38
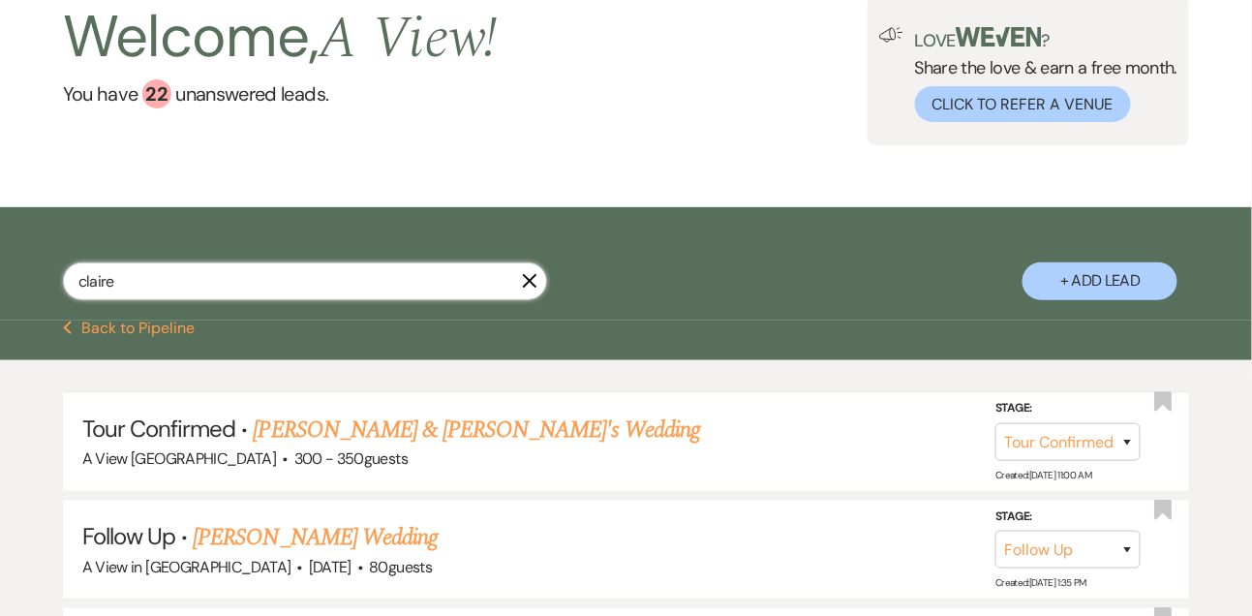
scroll to position [289, 0]
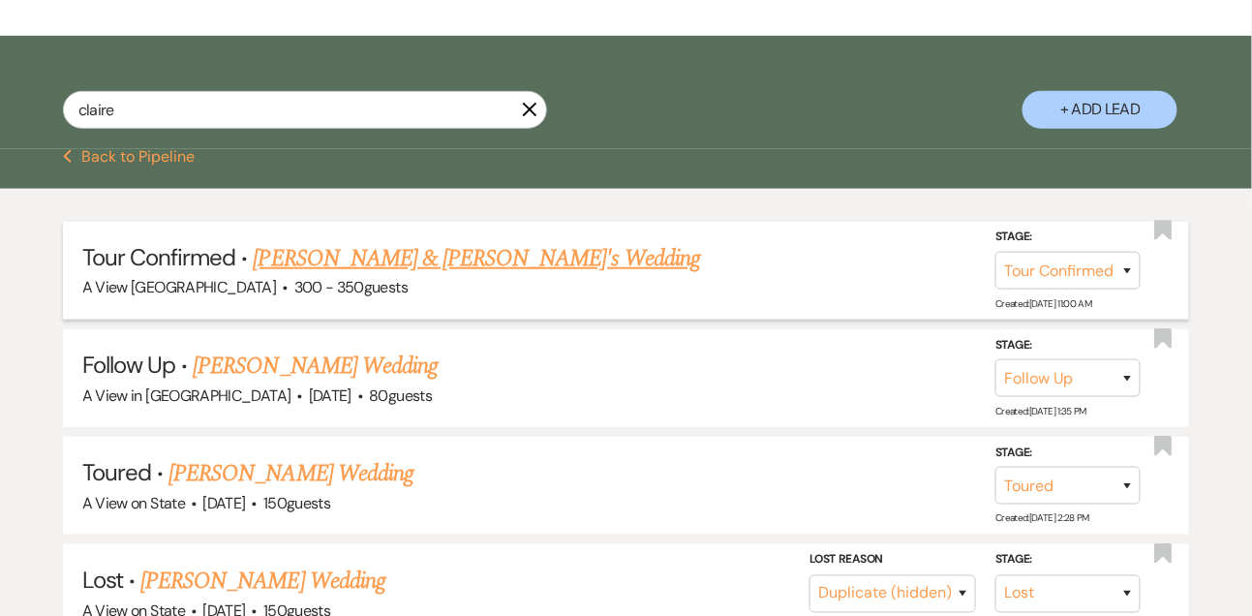
click at [403, 276] on link "Claire Janecek & Fiance's Wedding" at bounding box center [477, 258] width 447 height 35
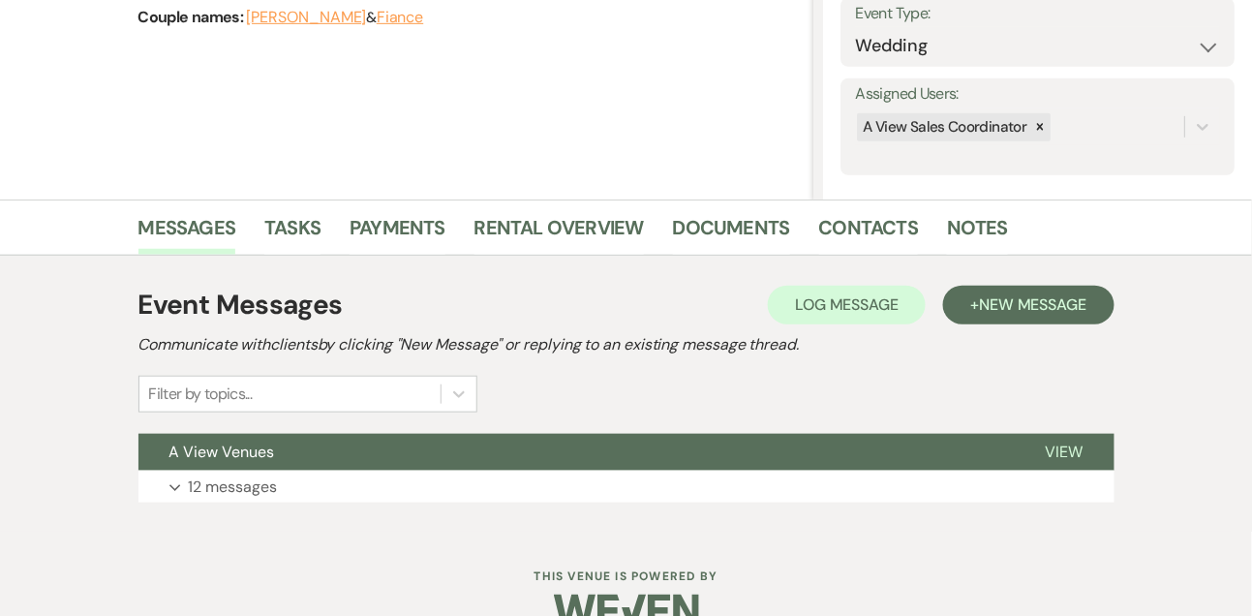
scroll to position [326, 0]
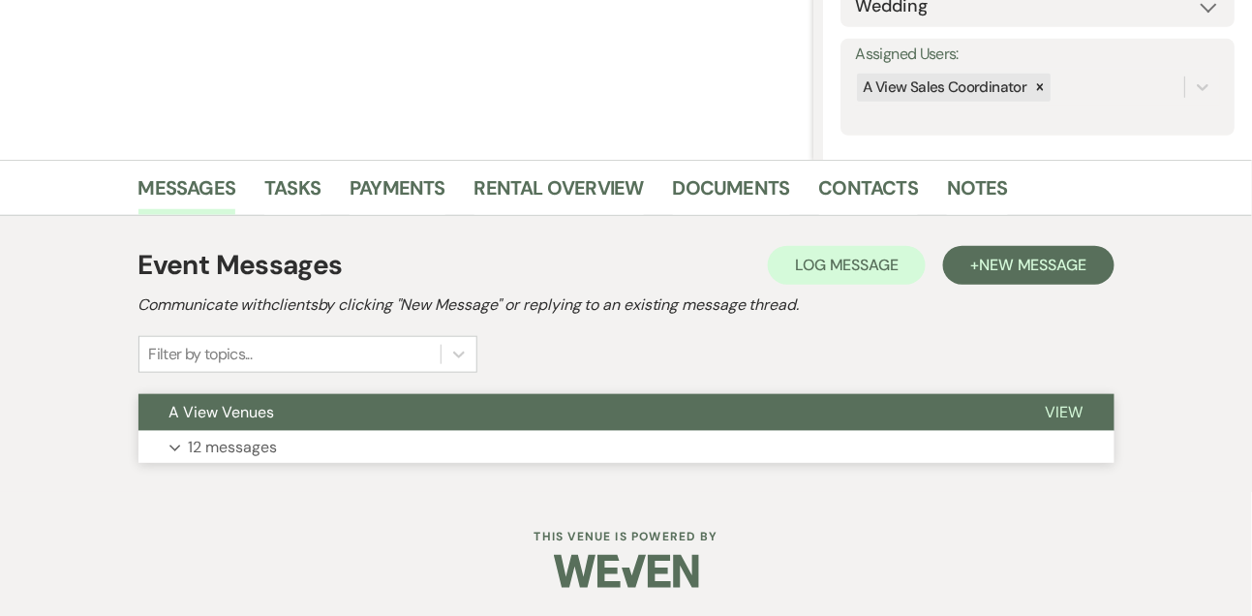
click at [253, 445] on p "12 messages" at bounding box center [233, 447] width 89 height 25
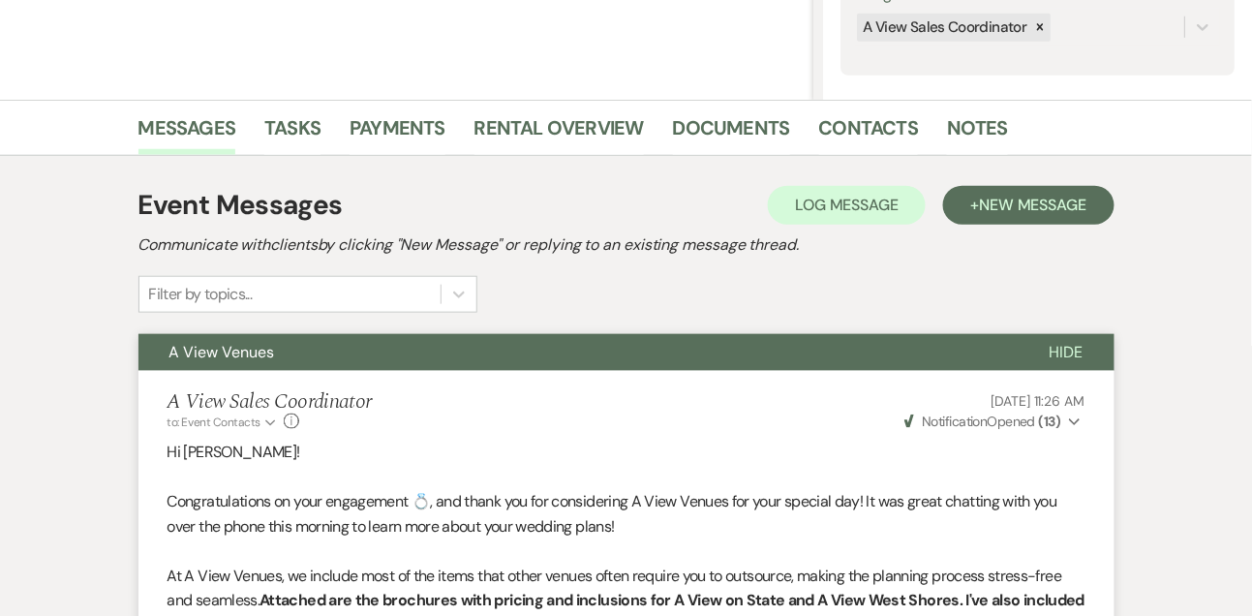
scroll to position [340, 0]
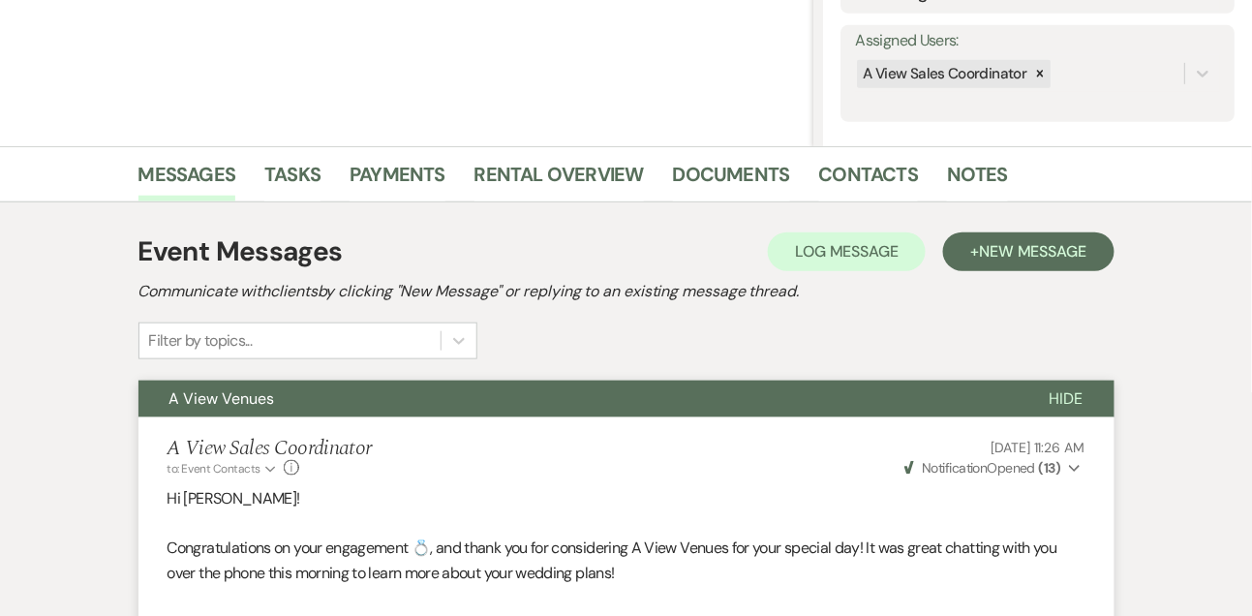
click at [971, 157] on li "Notes" at bounding box center [992, 178] width 90 height 46
click at [971, 166] on link "Notes" at bounding box center [977, 180] width 61 height 43
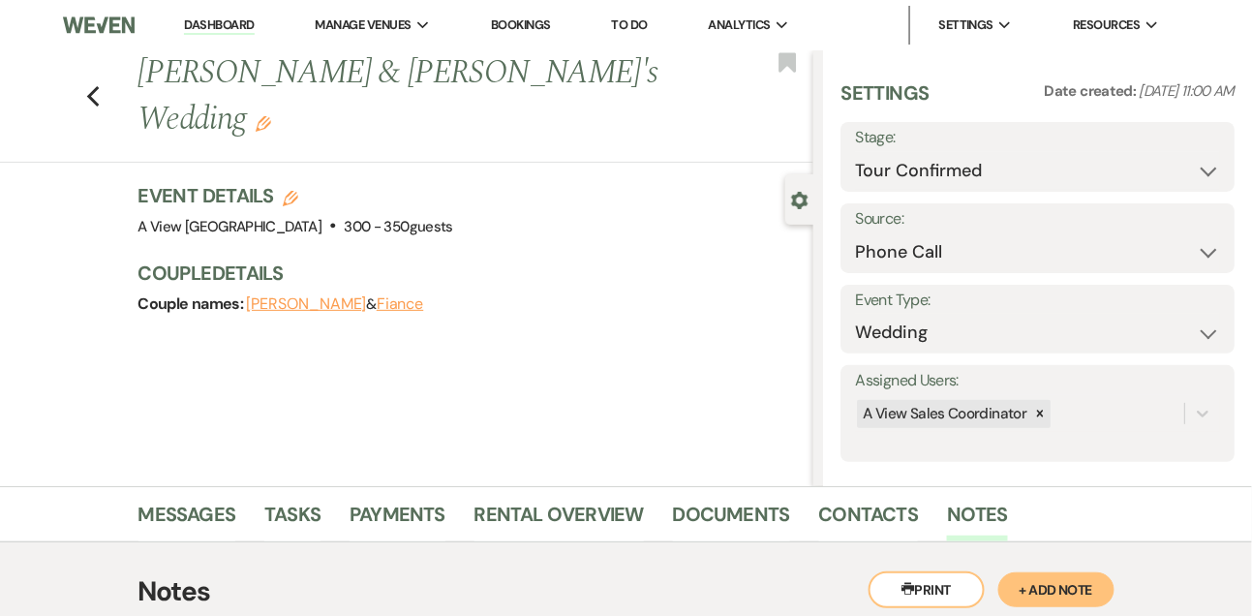
click at [241, 19] on link "Dashboard" at bounding box center [219, 25] width 70 height 18
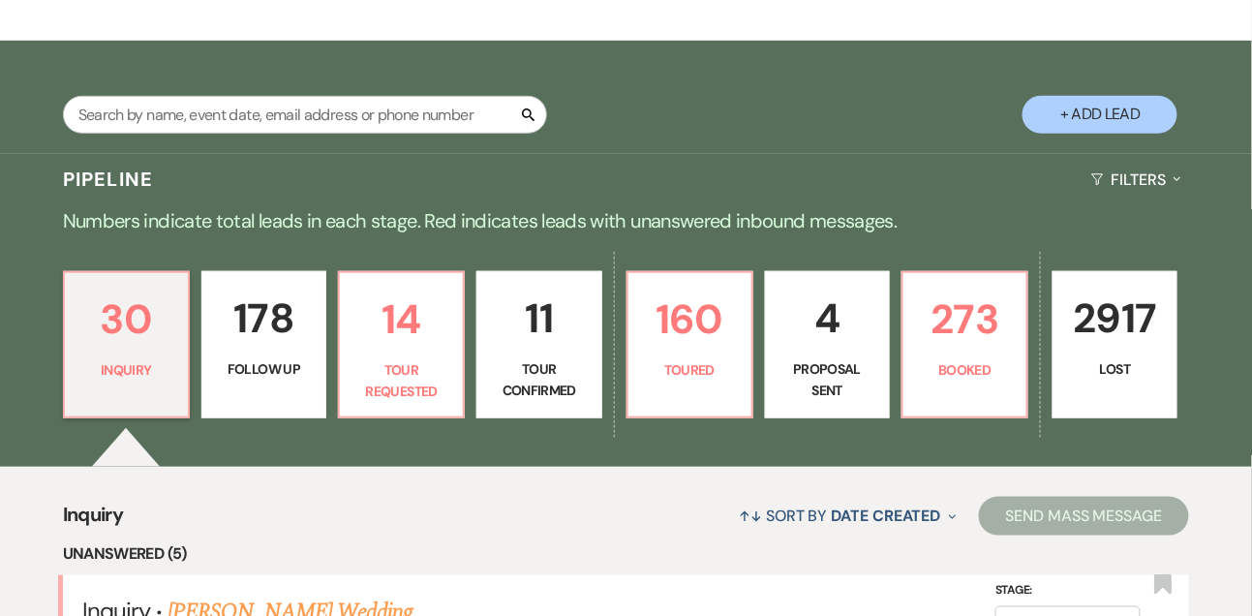
scroll to position [506, 0]
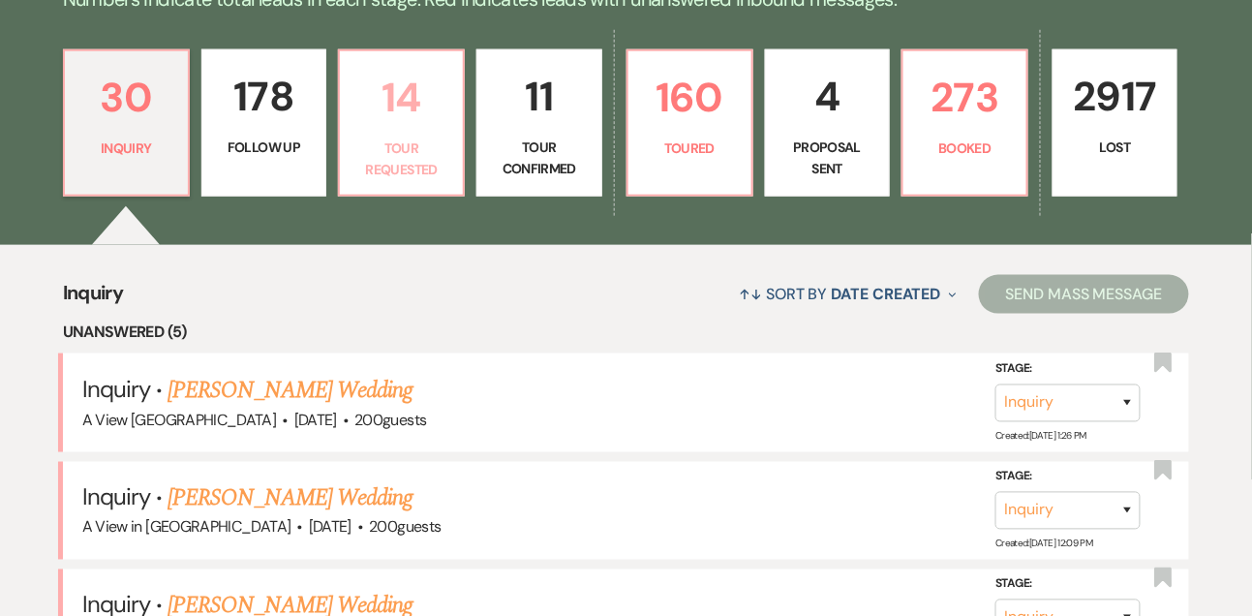
click at [430, 197] on link "14 Tour Requested" at bounding box center [401, 122] width 127 height 147
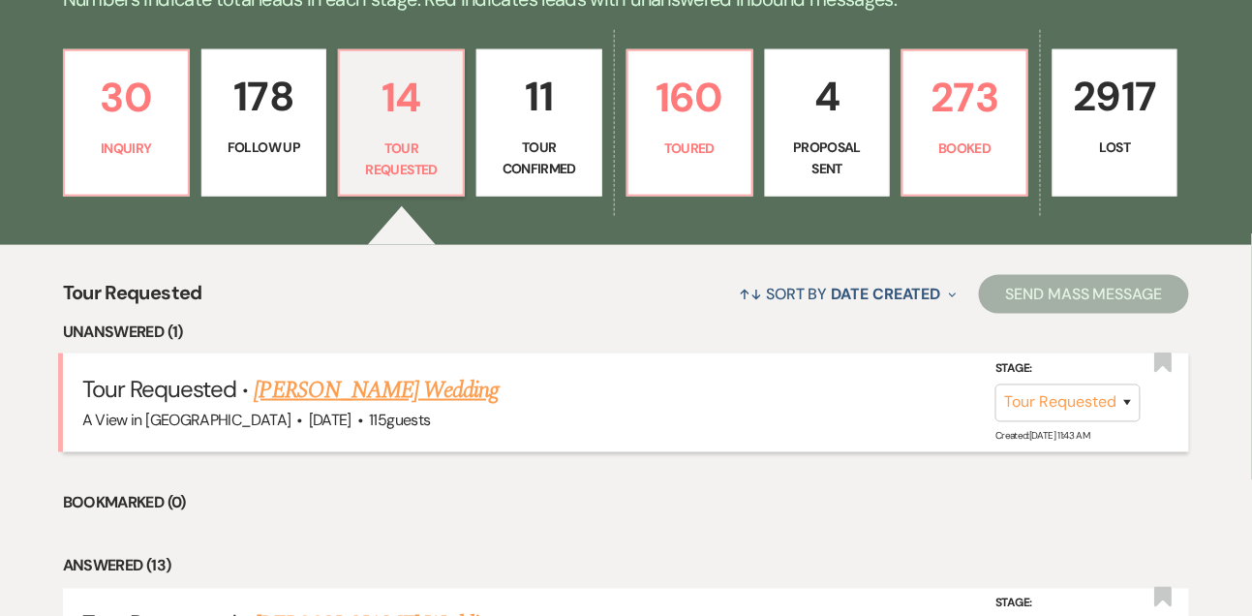
click at [340, 402] on link "Rosalyn Albert's Wedding" at bounding box center [377, 390] width 245 height 35
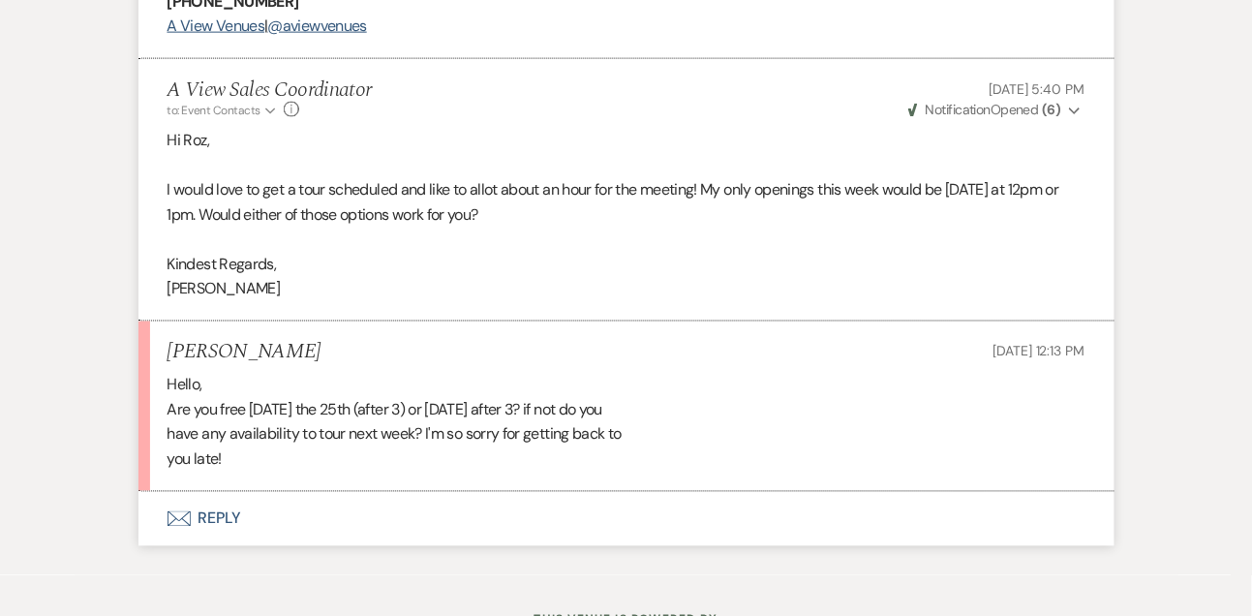
scroll to position [2723, 0]
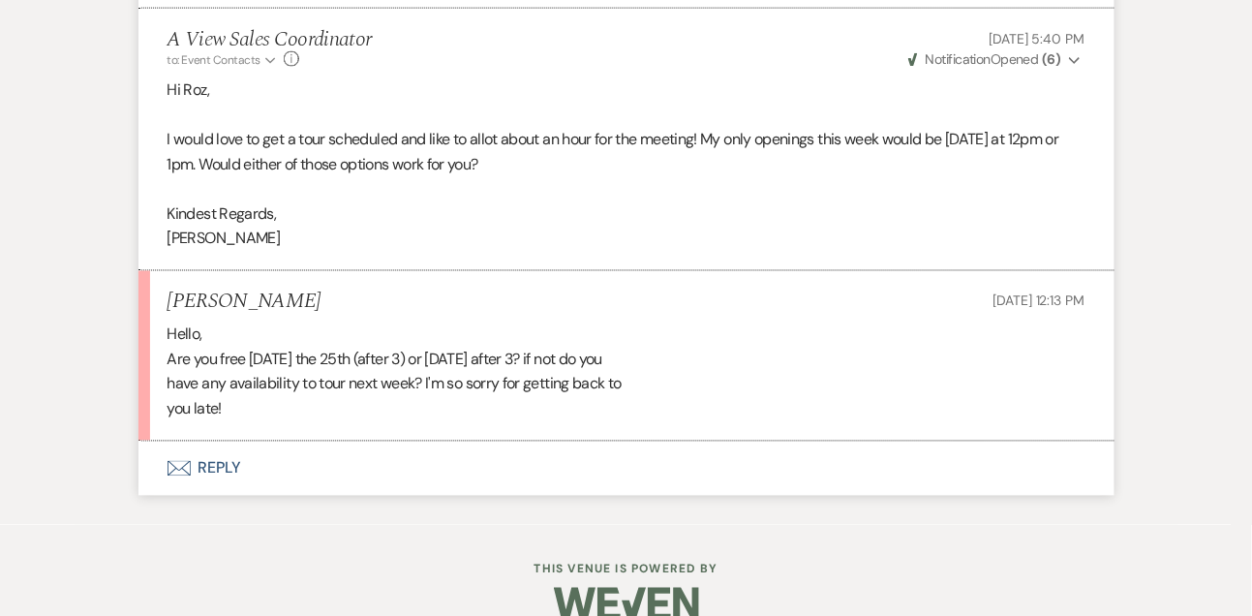
click at [231, 496] on button "Envelope Reply" at bounding box center [626, 469] width 976 height 54
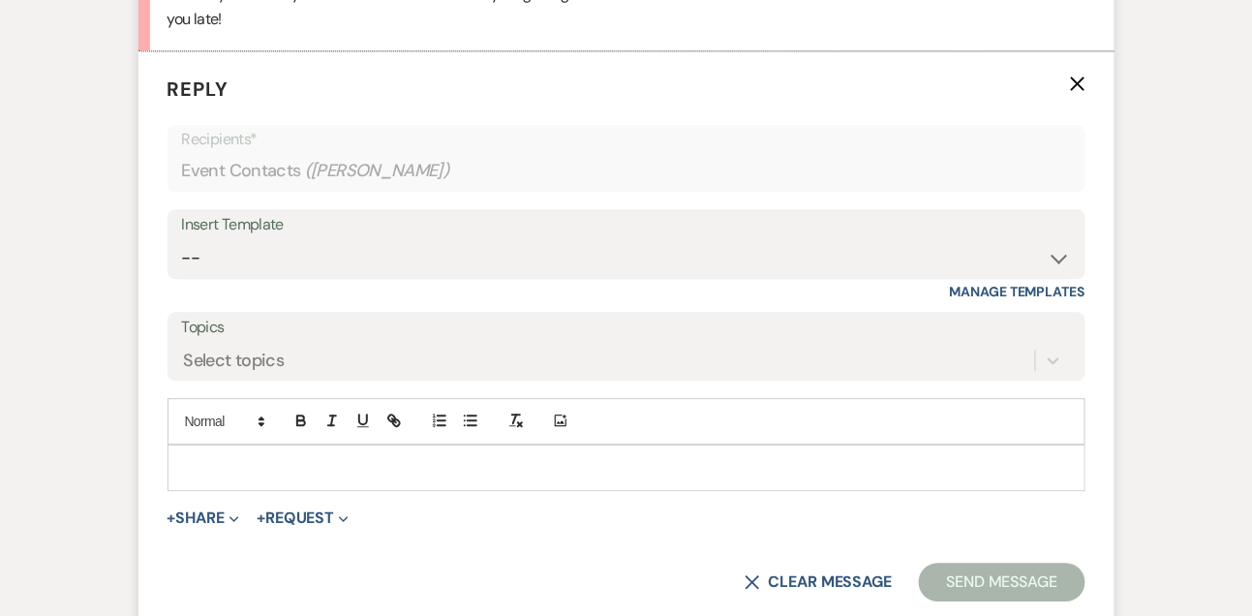
scroll to position [3117, 0]
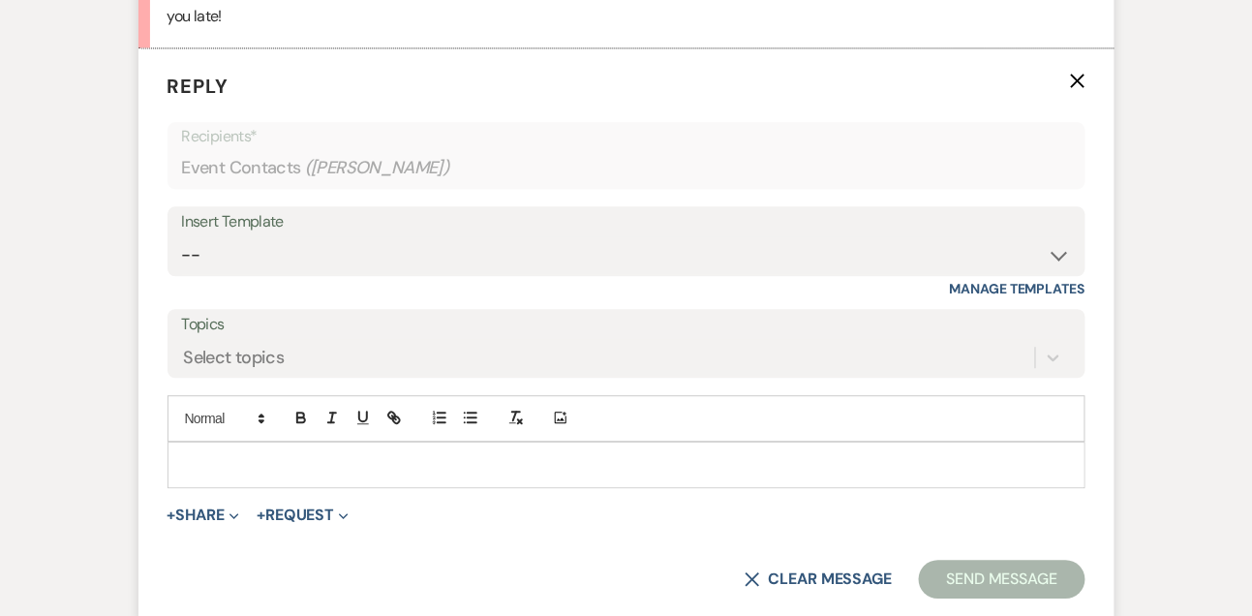
drag, startPoint x: 231, startPoint y: 471, endPoint x: 215, endPoint y: 418, distance: 54.5
click at [224, 459] on div "Add Photo" at bounding box center [627, 441] width 918 height 93
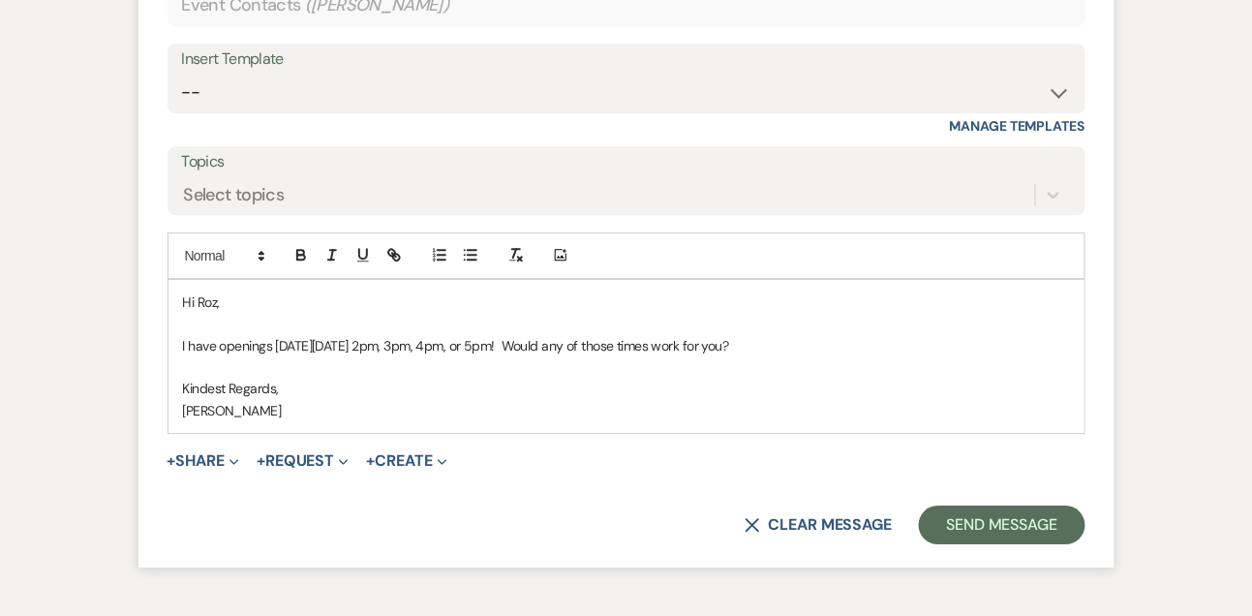
scroll to position [3297, 0]
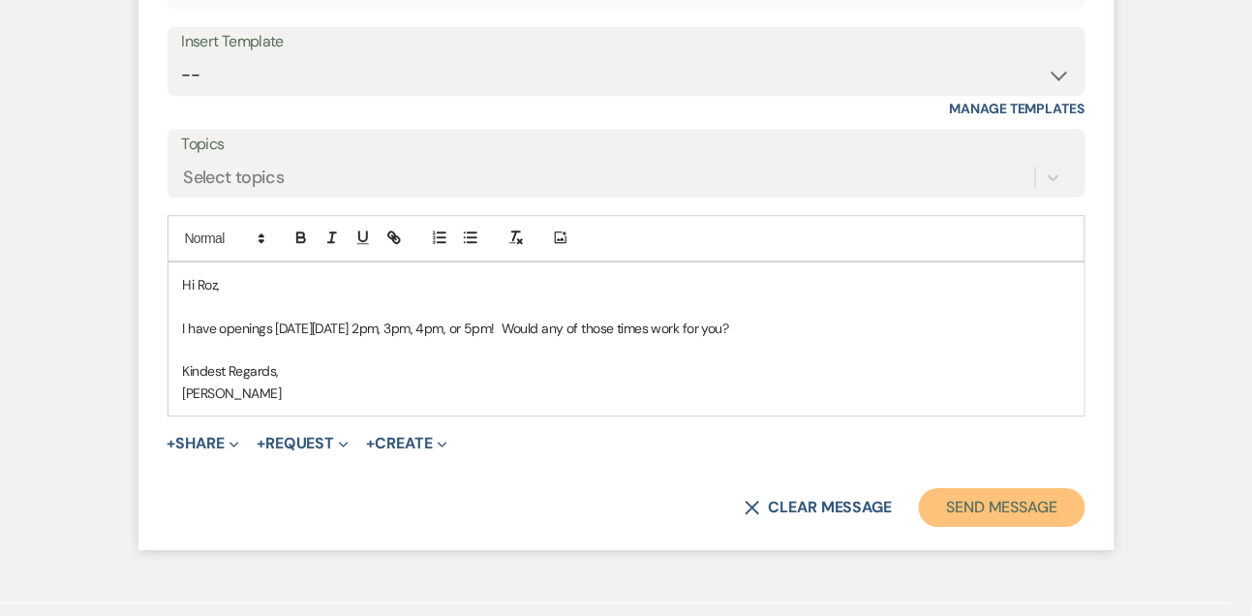
click at [983, 524] on button "Send Message" at bounding box center [1002, 507] width 166 height 39
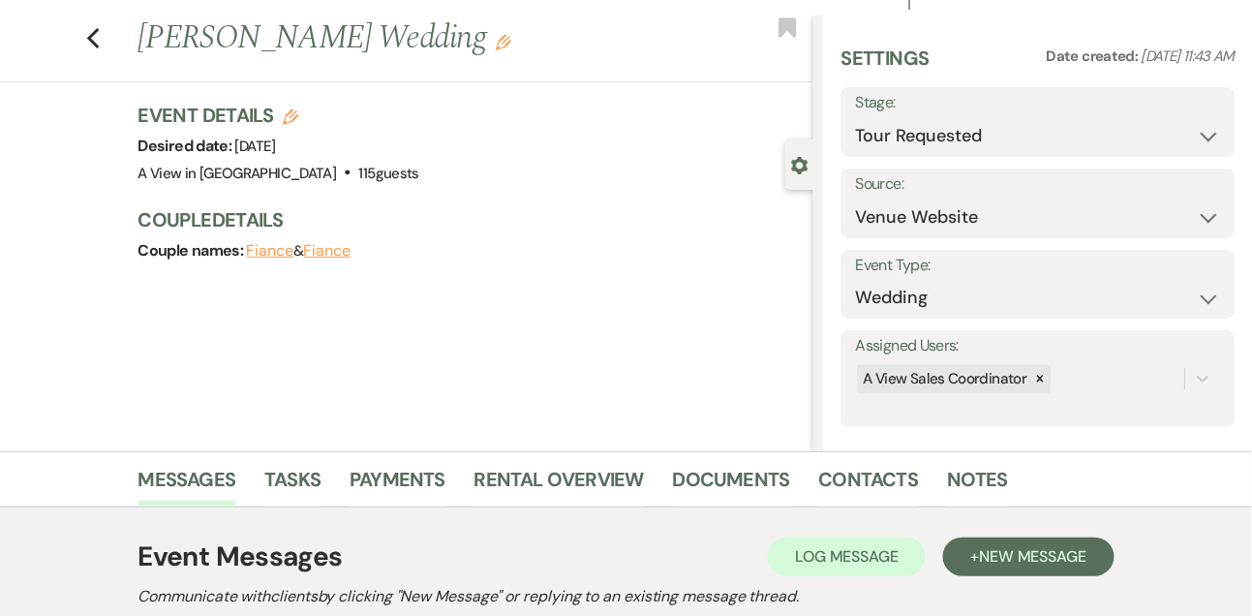
scroll to position [0, 0]
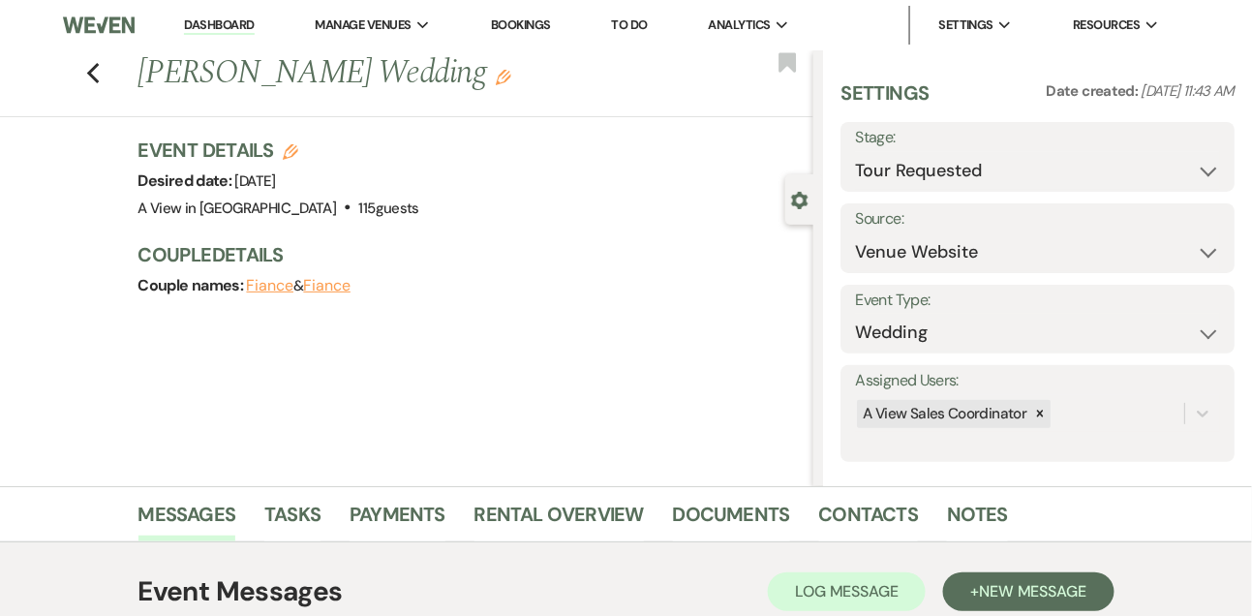
click at [211, 30] on link "Dashboard" at bounding box center [219, 25] width 70 height 18
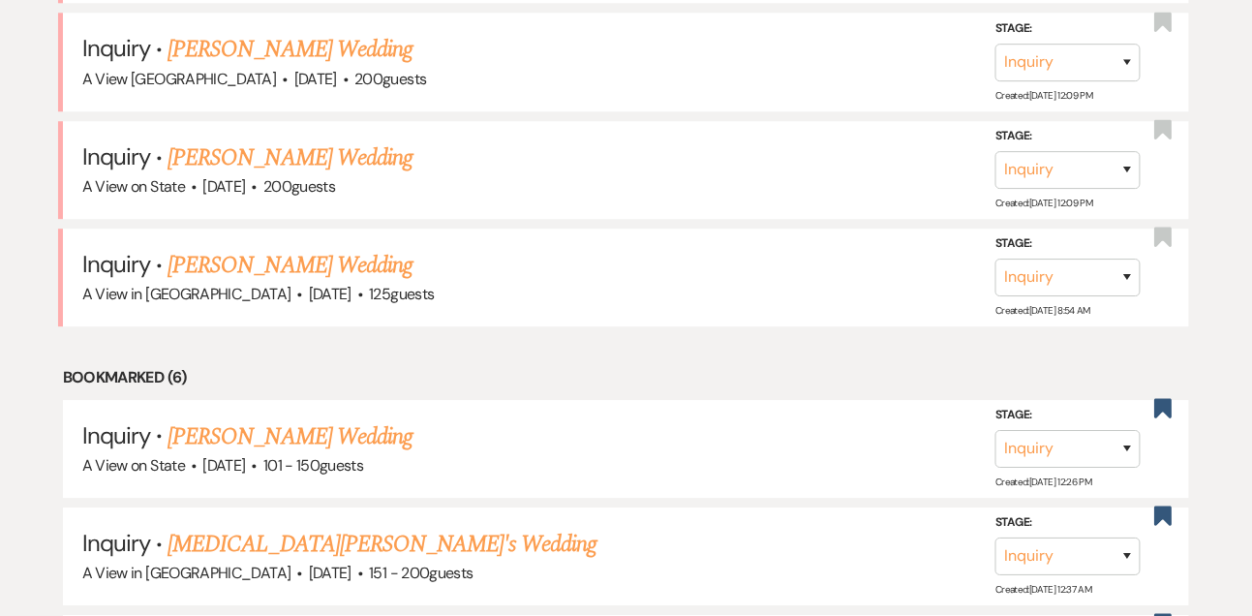
scroll to position [1385, 0]
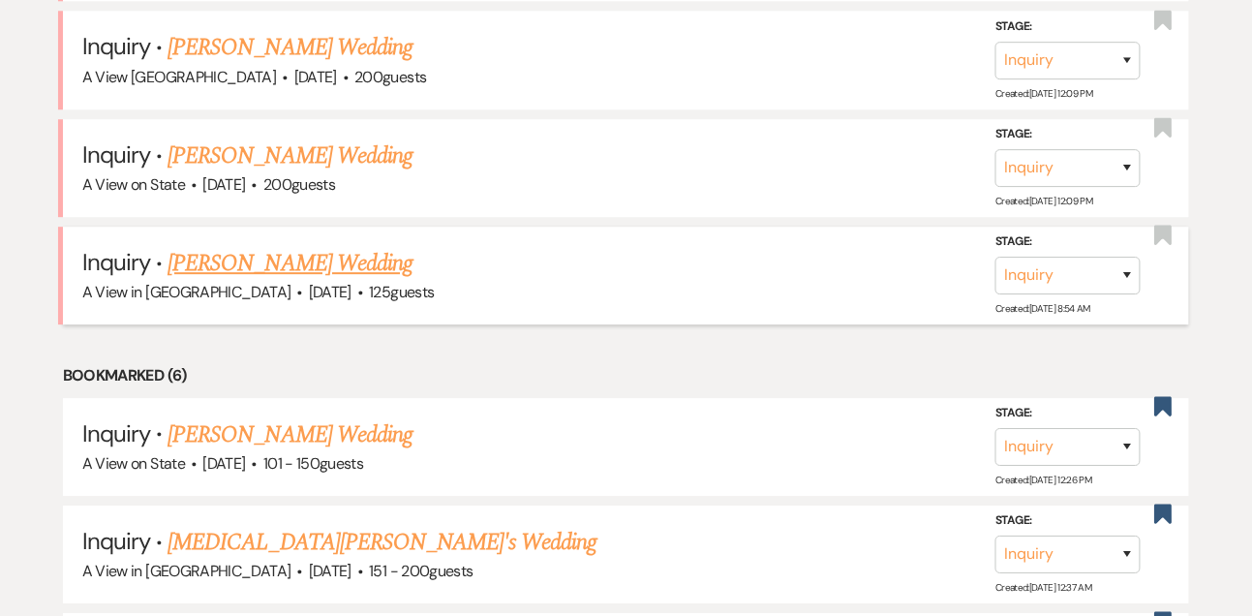
click at [348, 263] on link "[PERSON_NAME] Wedding" at bounding box center [290, 263] width 245 height 35
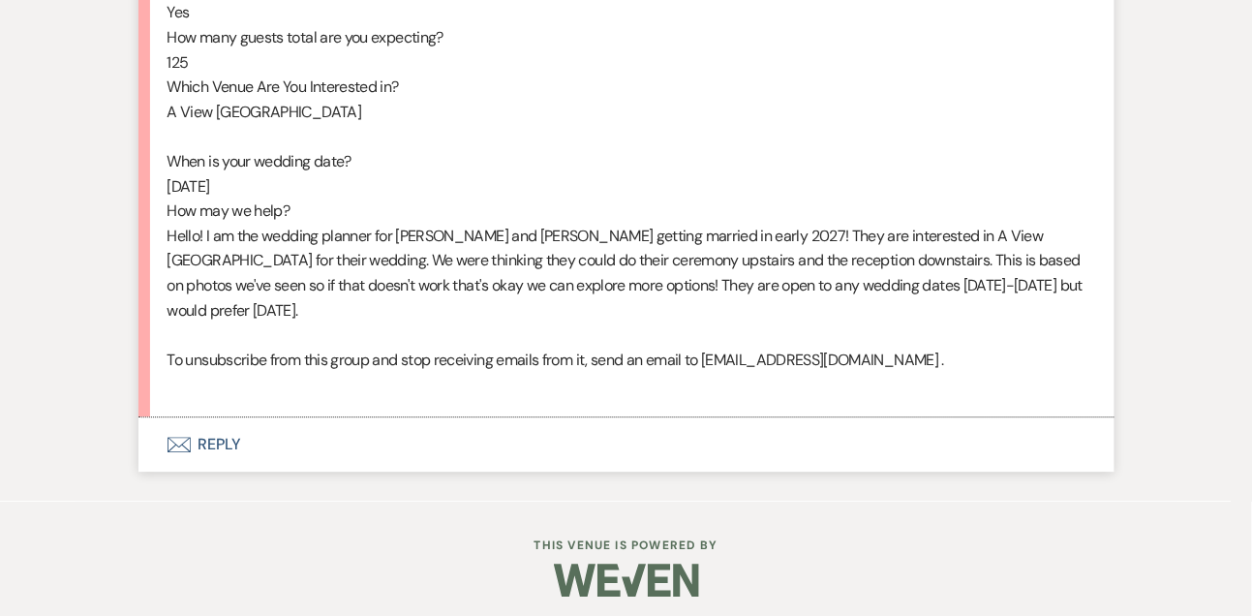
scroll to position [1262, 0]
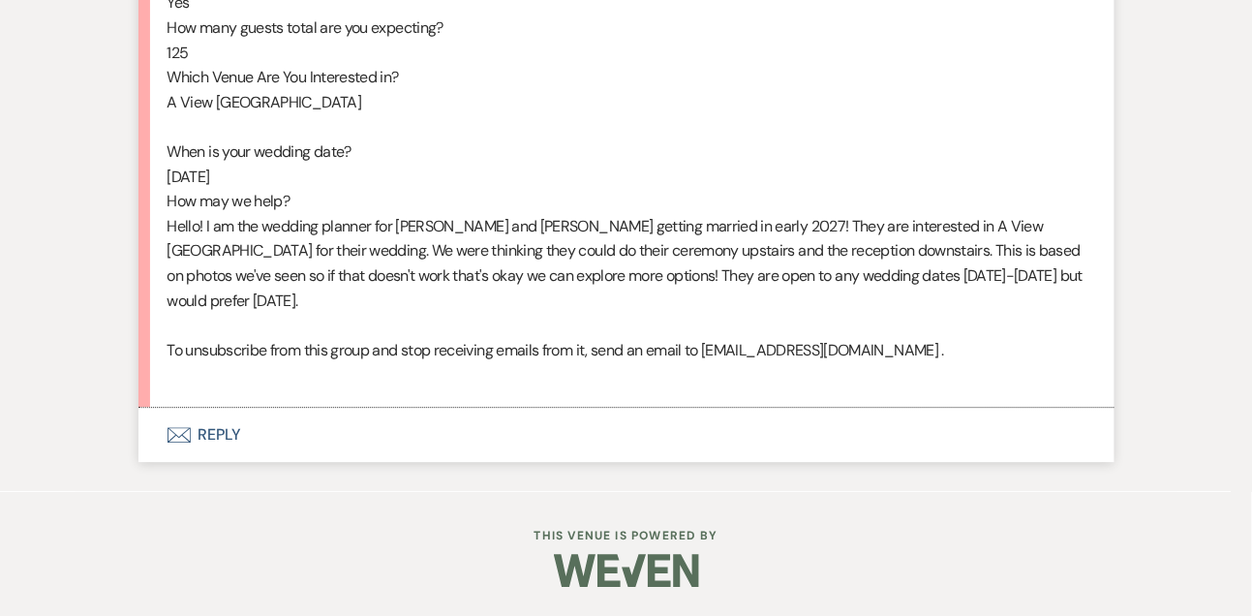
click at [244, 429] on button "Envelope Reply" at bounding box center [626, 435] width 976 height 54
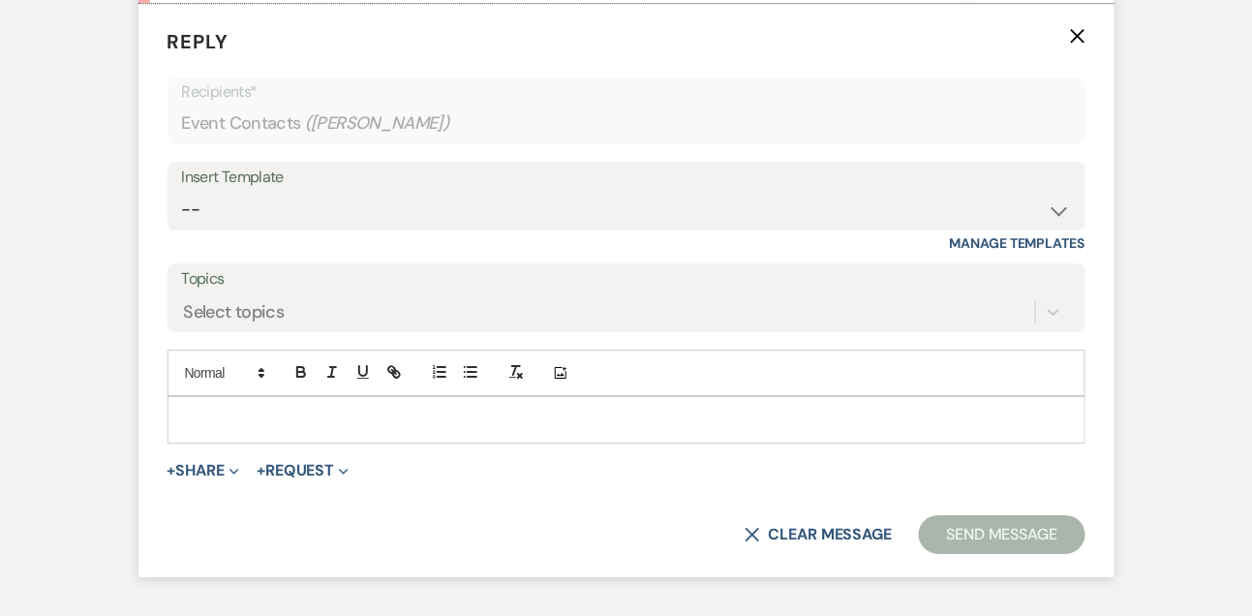
scroll to position [1649, 0]
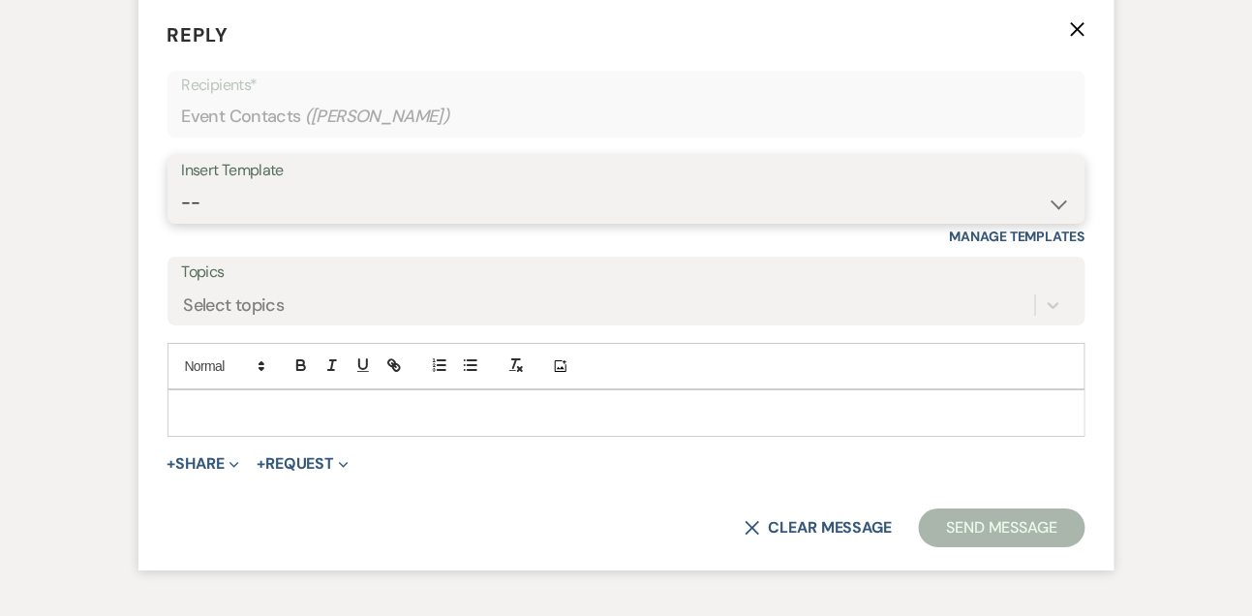
click at [235, 218] on select "-- Tour Confirmation Contract (Pre-Booked Leads) Out of office Inquiry Email Al…" at bounding box center [626, 203] width 889 height 38
click at [182, 208] on select "-- Tour Confirmation Contract (Pre-Booked Leads) Out of office Inquiry Email Al…" at bounding box center [626, 203] width 889 height 38
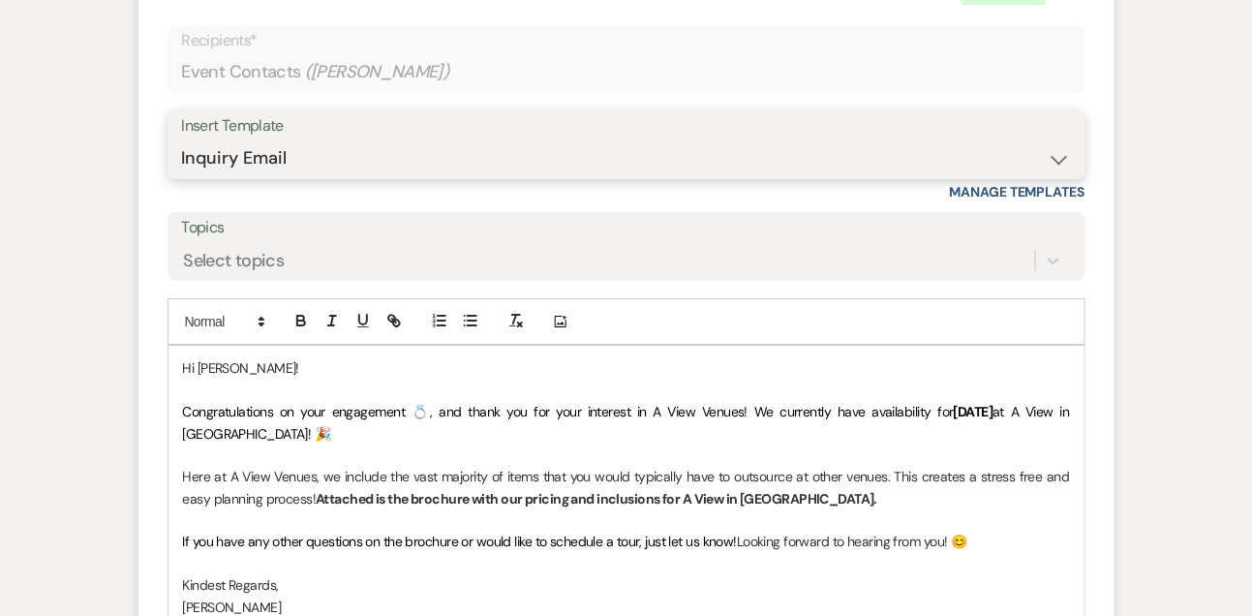
scroll to position [1696, 0]
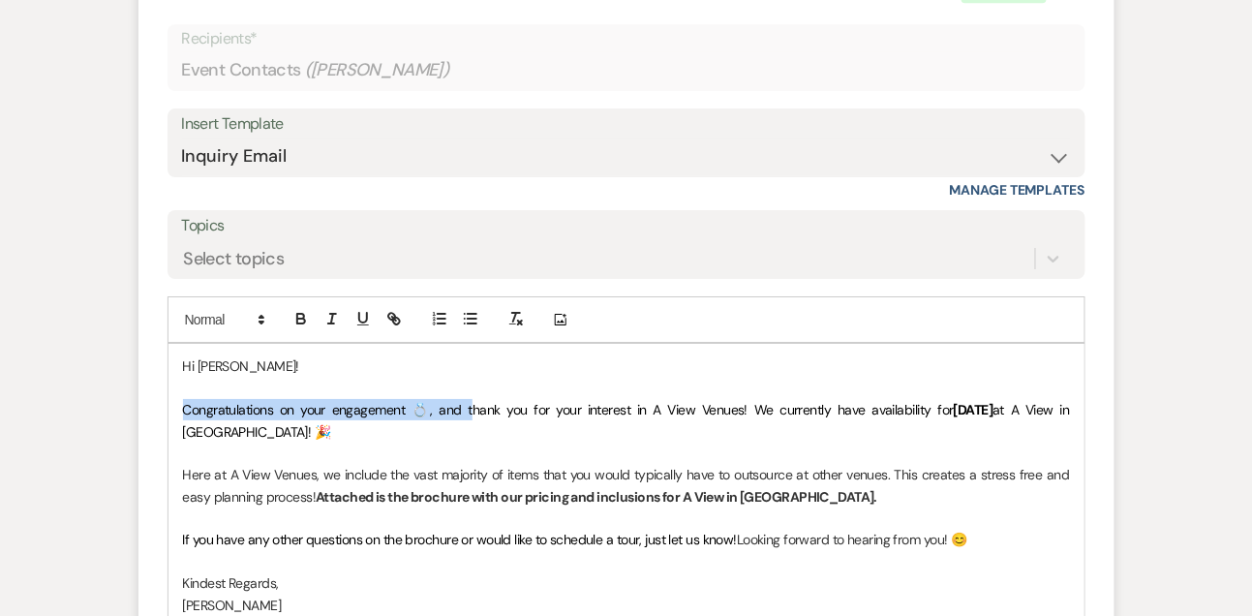
drag, startPoint x: 458, startPoint y: 434, endPoint x: 169, endPoint y: 439, distance: 288.7
click at [169, 439] on div "Hi Jaydon! Congratulations on your engagement 💍, and thank you for your interes…" at bounding box center [627, 593] width 916 height 499
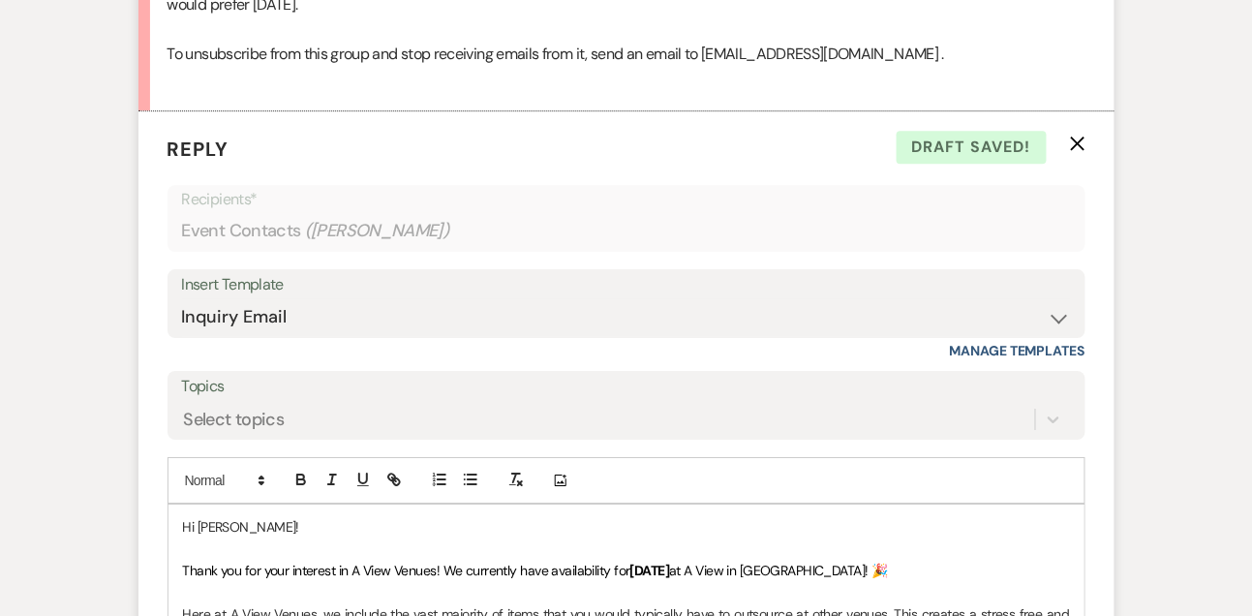
scroll to position [1793, 0]
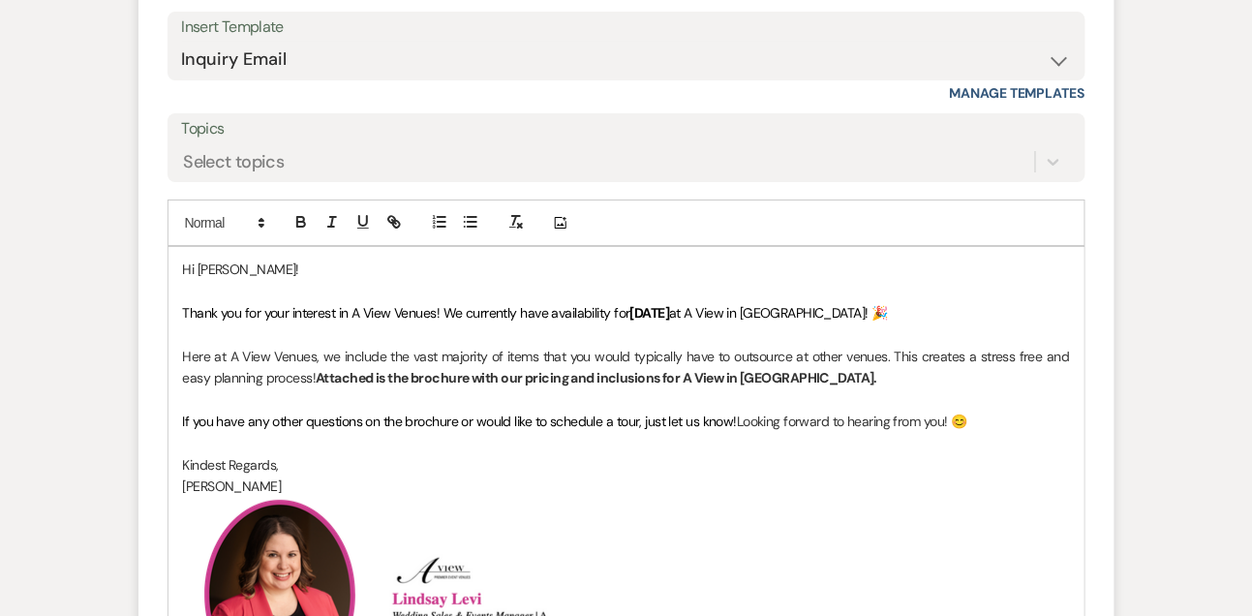
click at [555, 430] on span "If you have any other questions on the brochure or would like to schedule a tou…" at bounding box center [460, 421] width 555 height 17
click at [437, 322] on span "Thank you for your interest in A View Venues! We currently have availability for" at bounding box center [406, 312] width 447 height 17
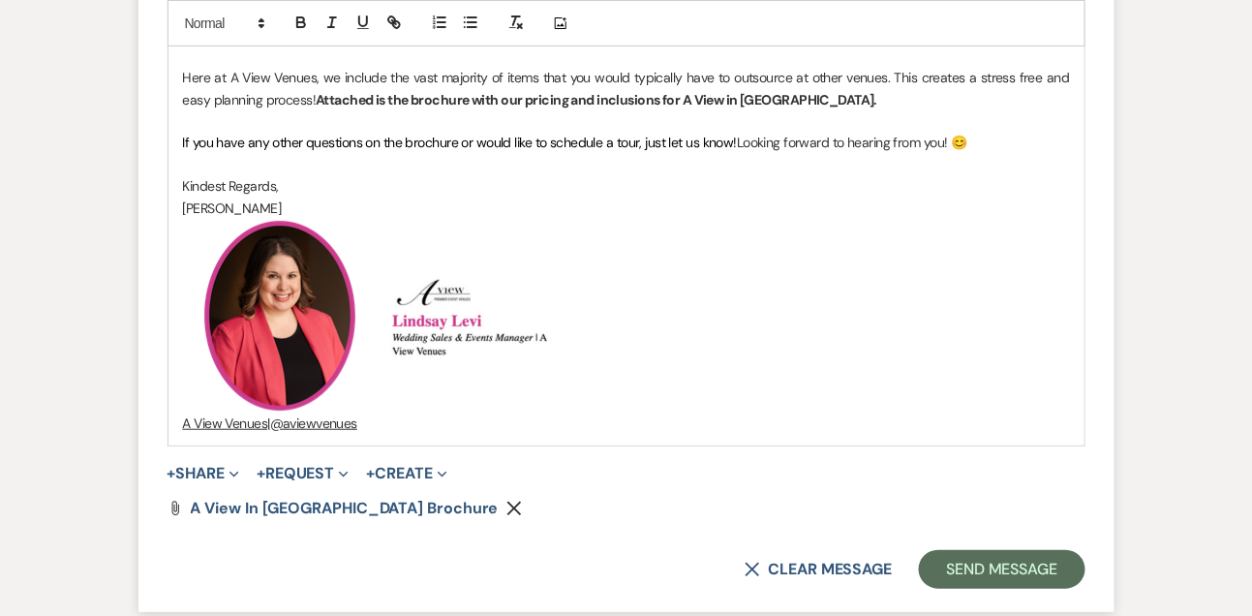
scroll to position [2100, 0]
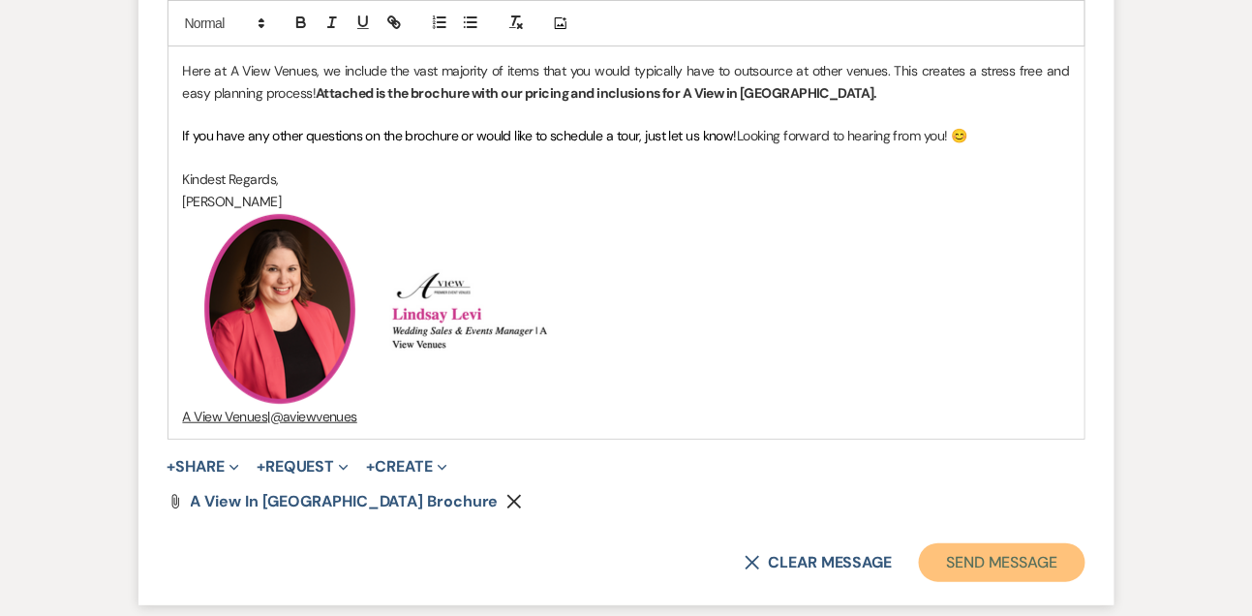
click at [945, 569] on button "Send Message" at bounding box center [1002, 562] width 166 height 39
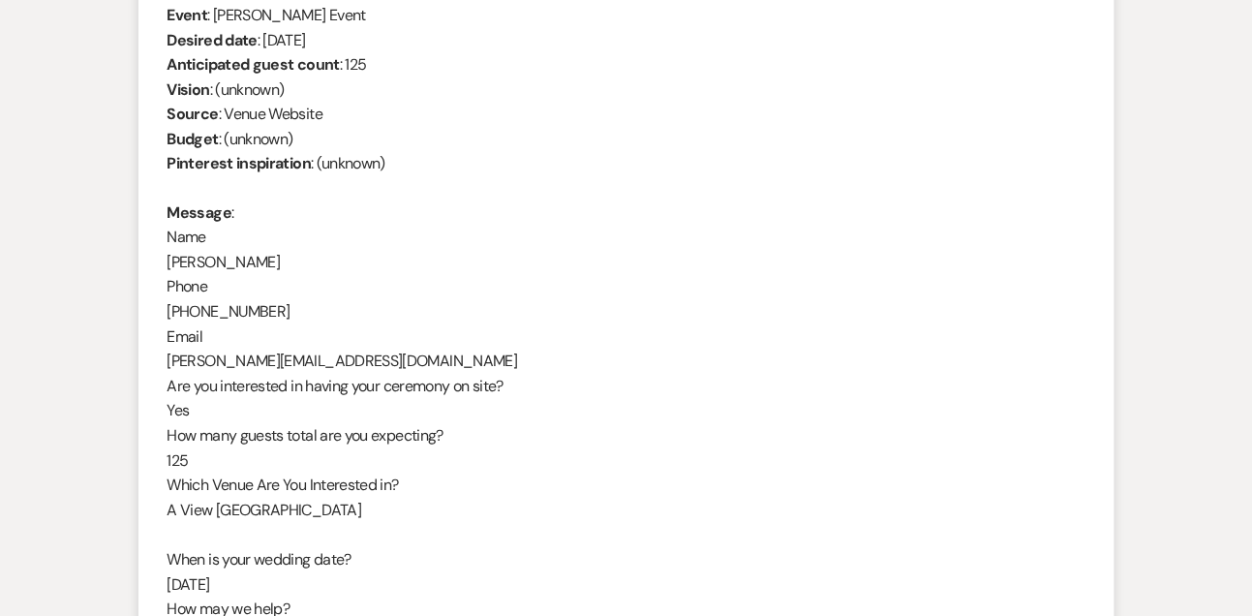
scroll to position [788, 0]
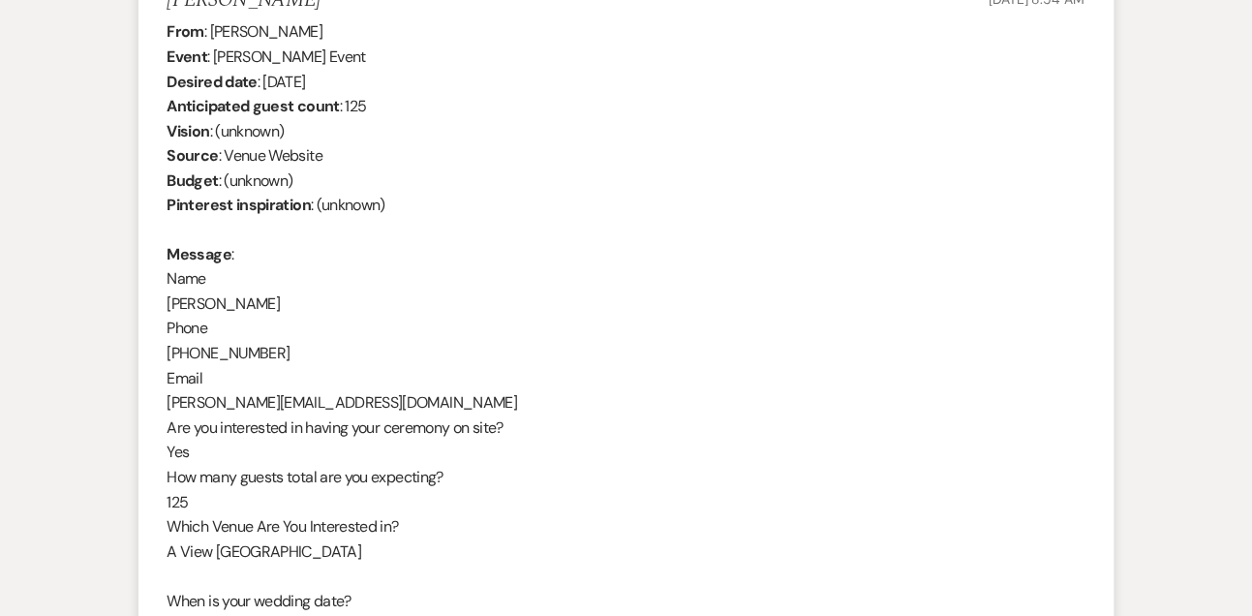
click at [257, 305] on div "From : Jaydon Janzen Event : Jaydon Janzen's Event Desired date : February 6th …" at bounding box center [627, 428] width 918 height 818
copy div "Jaydon Janzen"
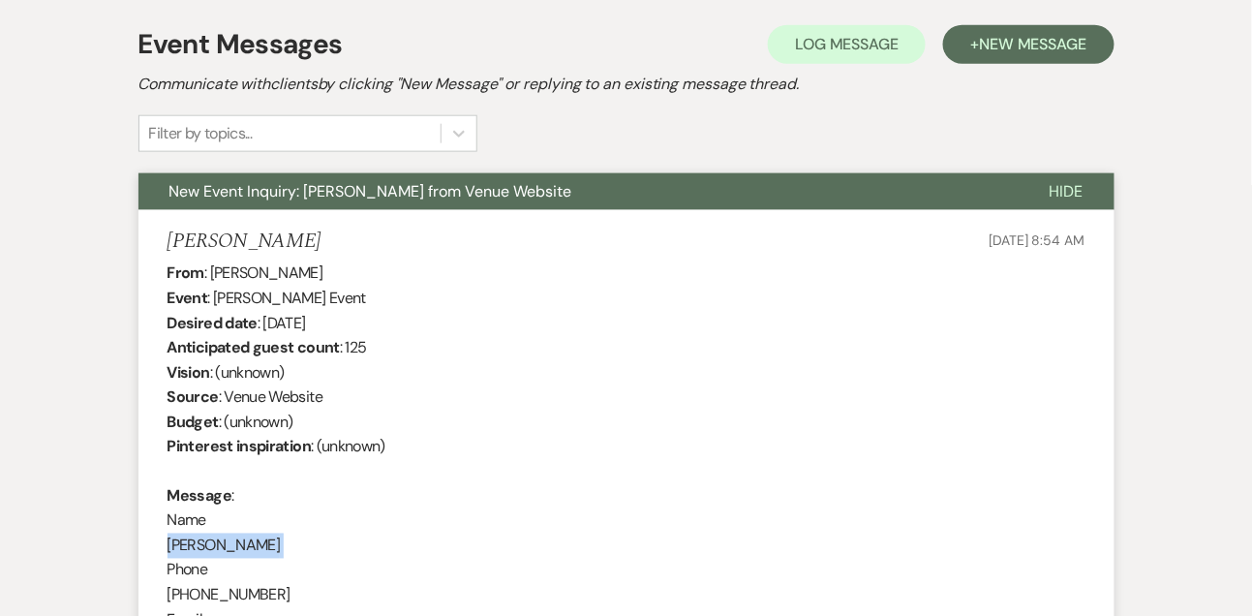
drag, startPoint x: 263, startPoint y: 322, endPoint x: 406, endPoint y: 320, distance: 142.4
copy div "February 6th 2027"
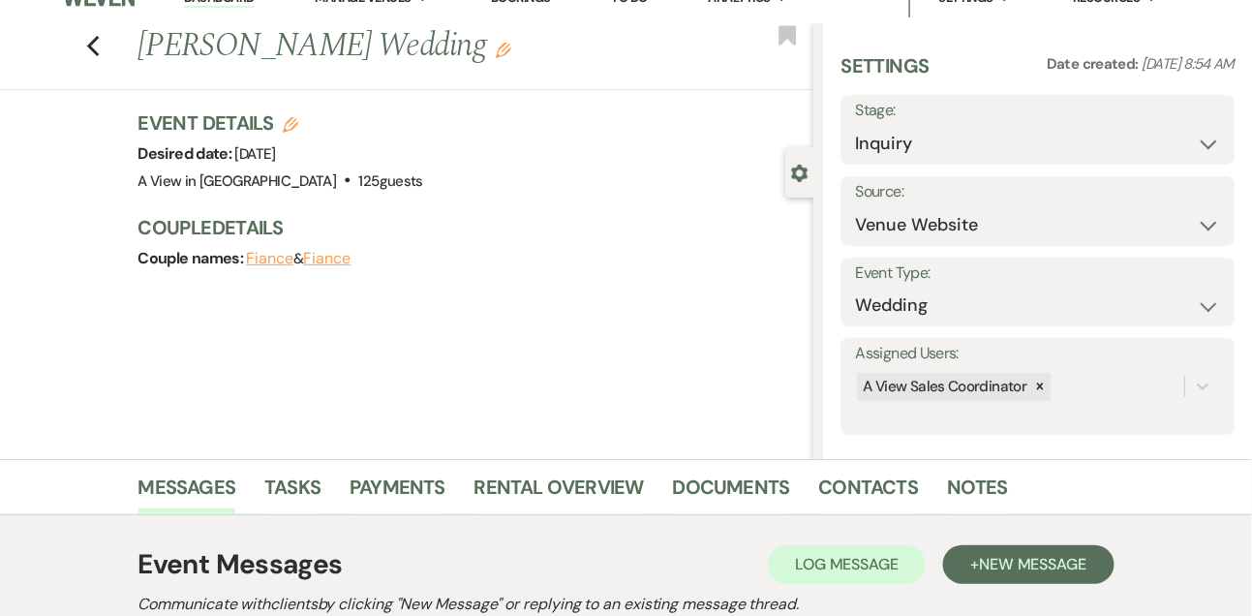
scroll to position [0, 0]
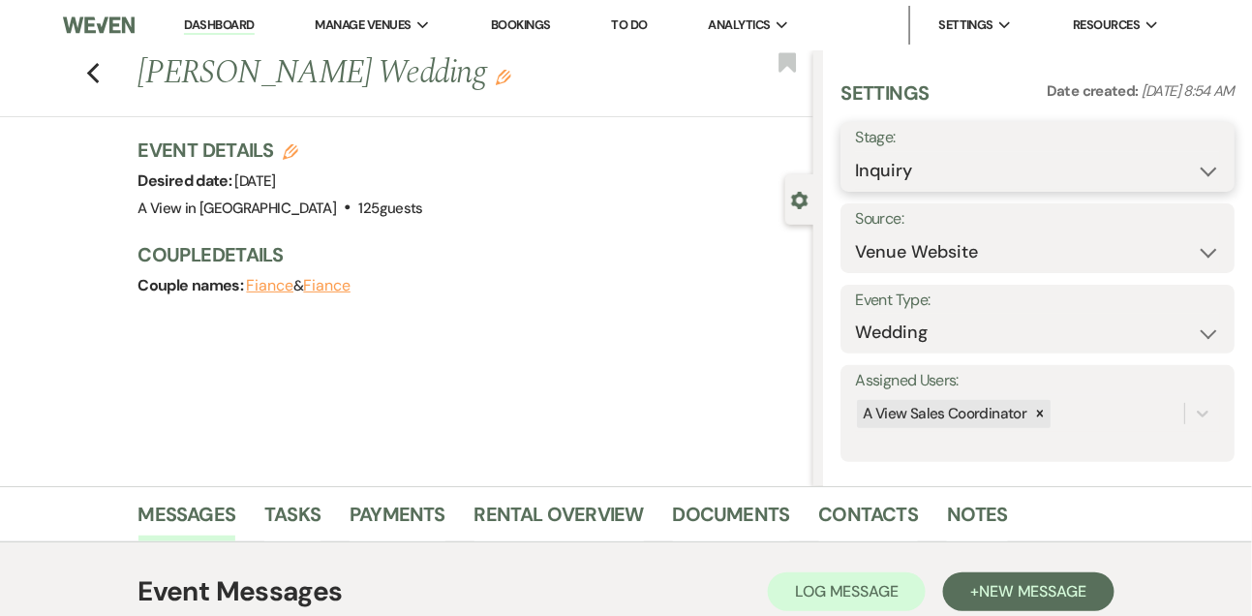
click at [871, 173] on select "Inquiry Follow Up Tour Requested Tour Confirmed Toured Proposal Sent Booked Lost" at bounding box center [1037, 171] width 365 height 38
click at [855, 152] on select "Inquiry Follow Up Tour Requested Tour Confirmed Toured Proposal Sent Booked Lost" at bounding box center [1037, 171] width 365 height 38
click at [1199, 158] on button "Save" at bounding box center [1193, 157] width 81 height 39
click at [306, 499] on link "Tasks" at bounding box center [292, 520] width 56 height 43
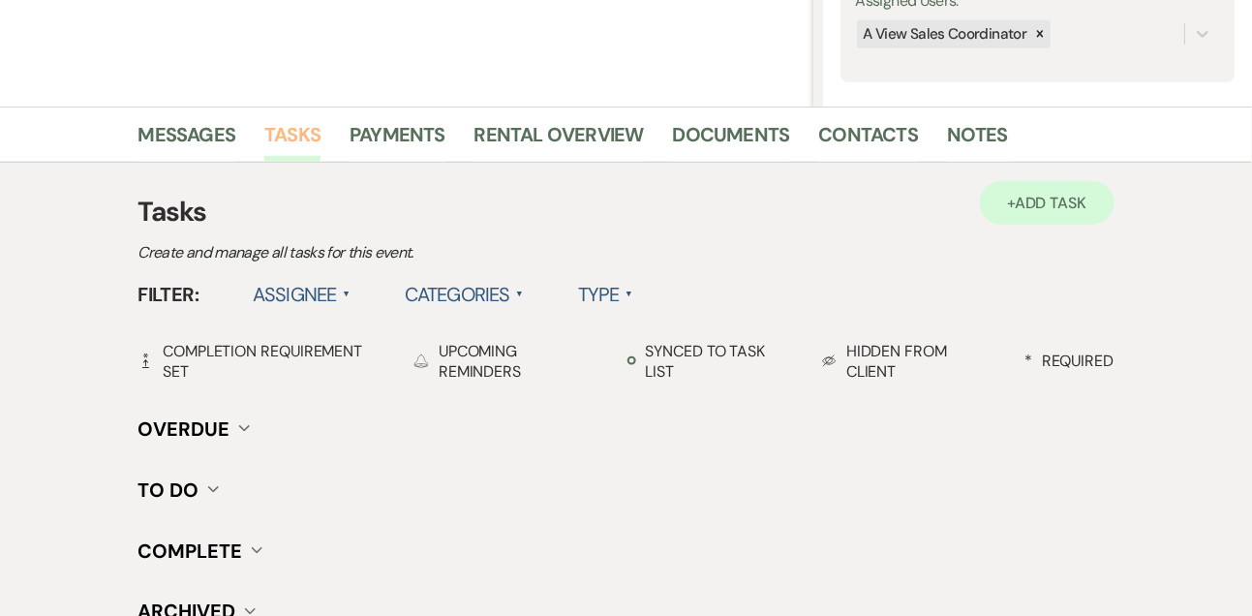
scroll to position [383, 0]
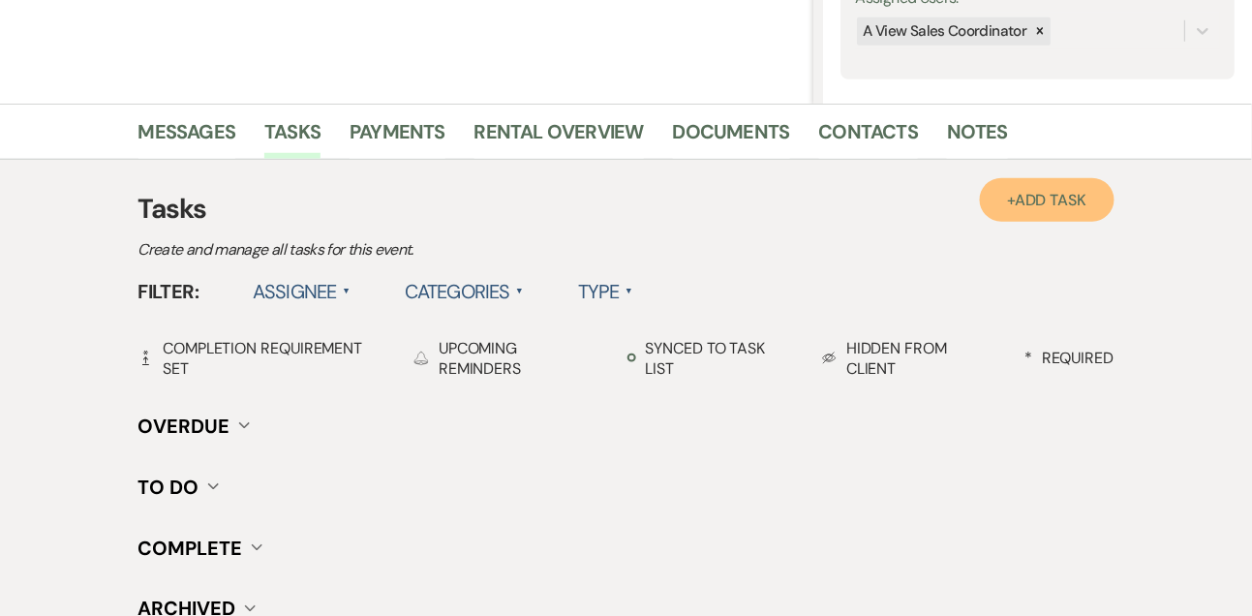
click at [1044, 211] on link "+ Add Task" at bounding box center [1047, 200] width 134 height 44
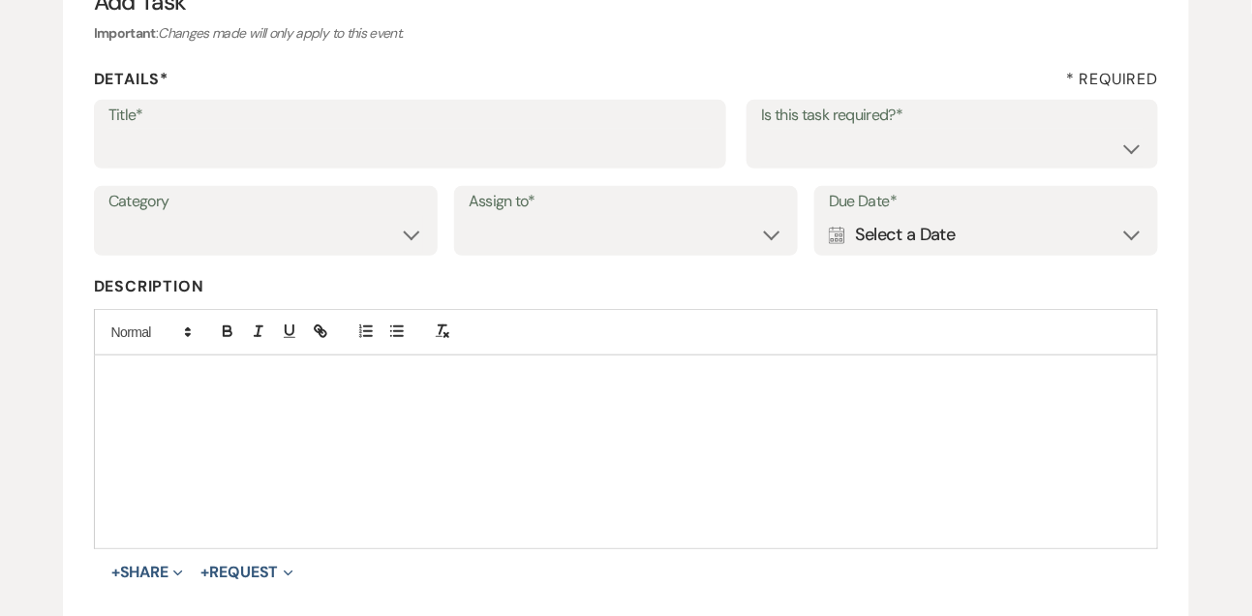
scroll to position [25, 0]
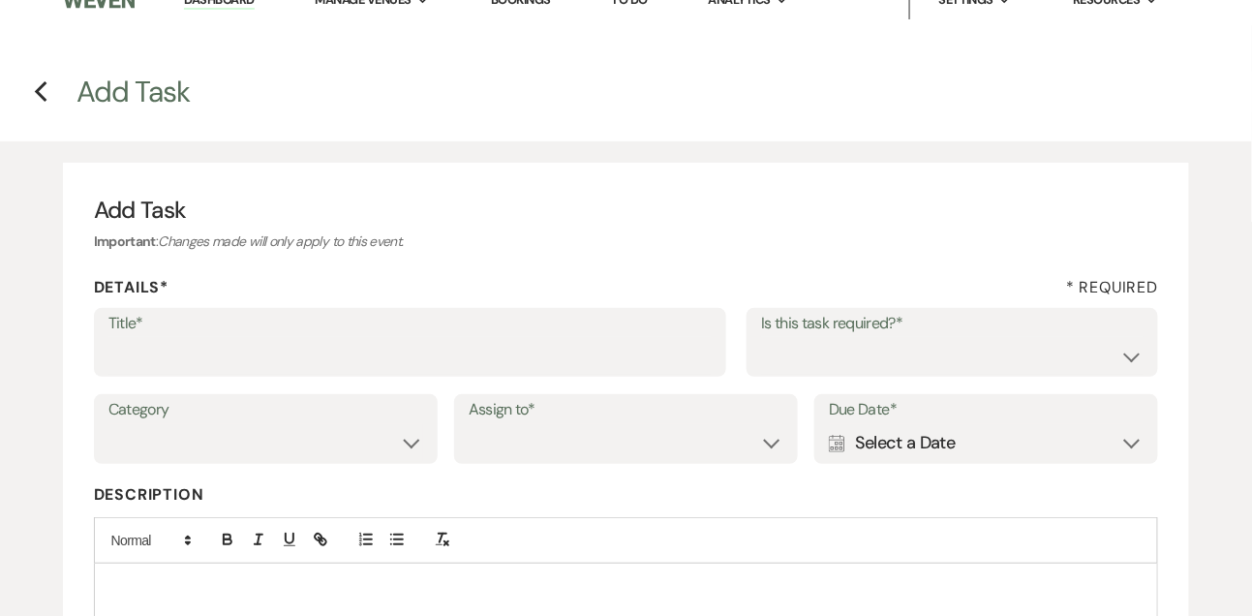
click at [276, 378] on div "Title* Is this task required?* Yes No" at bounding box center [626, 351] width 1065 height 87
click at [274, 360] on input "Title*" at bounding box center [410, 356] width 604 height 38
click at [838, 356] on select "Yes No" at bounding box center [952, 356] width 383 height 38
click at [761, 337] on select "Yes No" at bounding box center [952, 356] width 383 height 38
click at [391, 445] on select "Venue Vendors Guests Details Finalize & Share" at bounding box center [265, 443] width 315 height 38
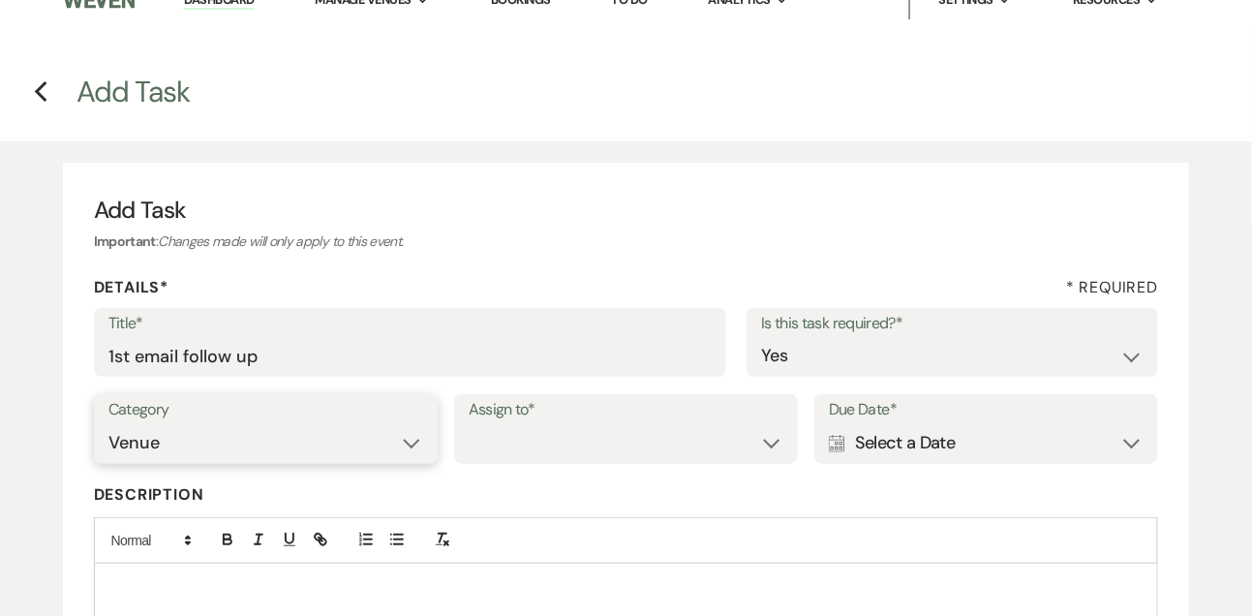
click at [108, 424] on select "Venue Vendors Guests Details Finalize & Share" at bounding box center [265, 443] width 315 height 38
click at [586, 433] on select "Venue Client" at bounding box center [626, 443] width 315 height 38
click at [469, 424] on select "Venue Client" at bounding box center [626, 443] width 315 height 38
click at [928, 451] on div "Calendar Select a Date Expand" at bounding box center [986, 443] width 315 height 38
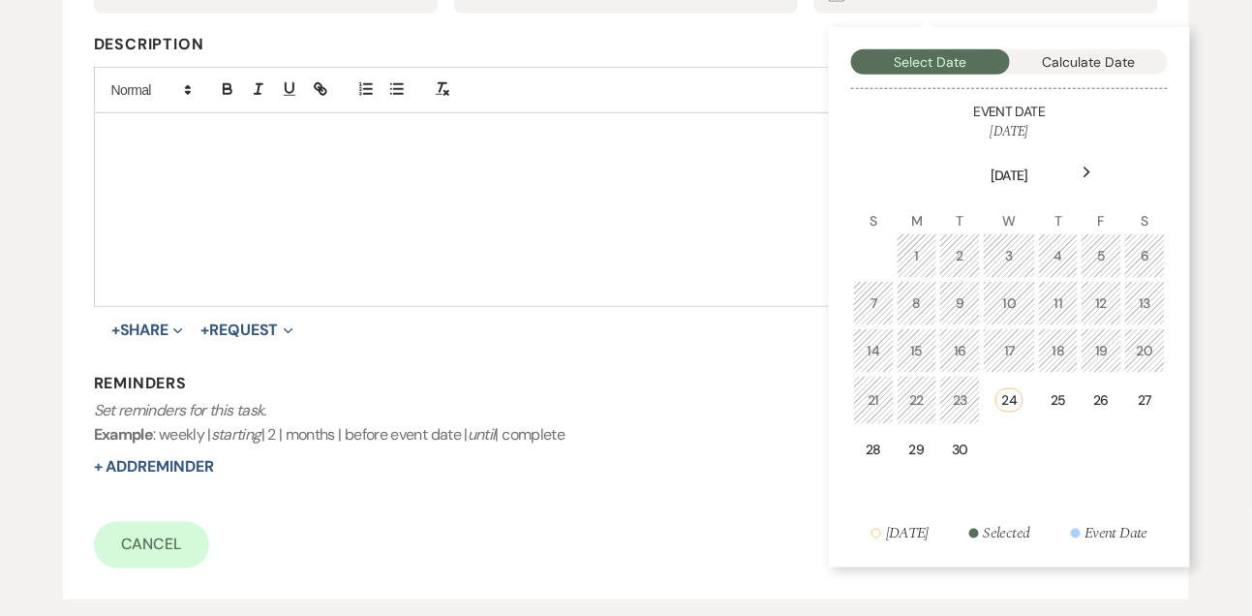
scroll to position [498, 0]
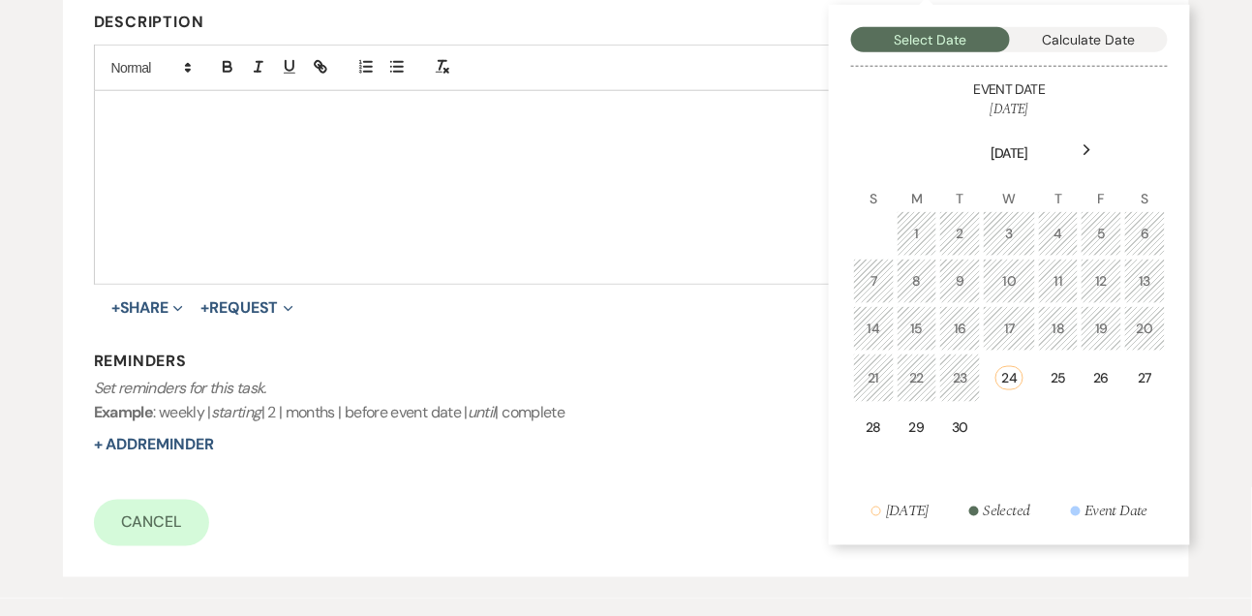
click at [1085, 141] on div "Next" at bounding box center [1087, 150] width 31 height 31
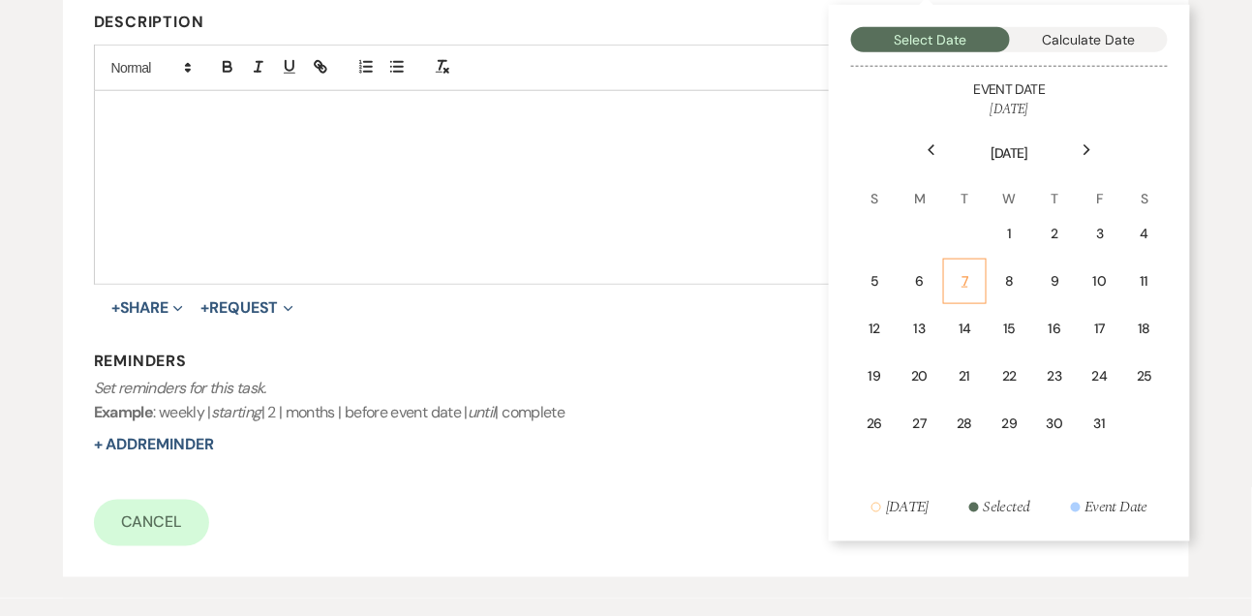
click at [976, 277] on td "7" at bounding box center [964, 282] width 43 height 46
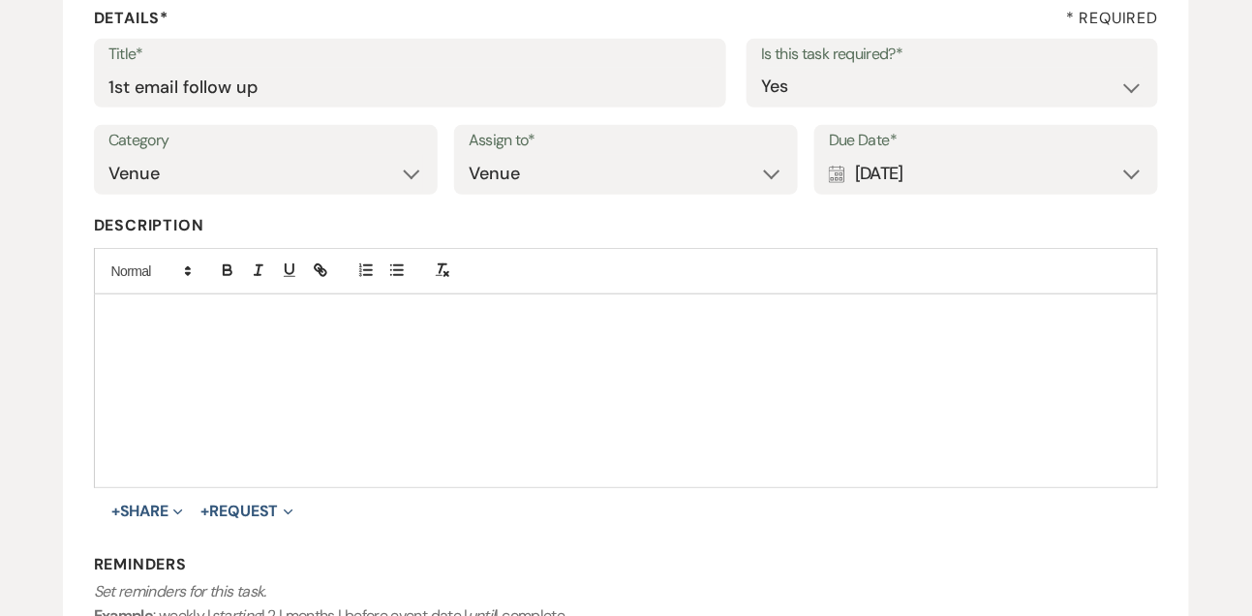
scroll to position [512, 0]
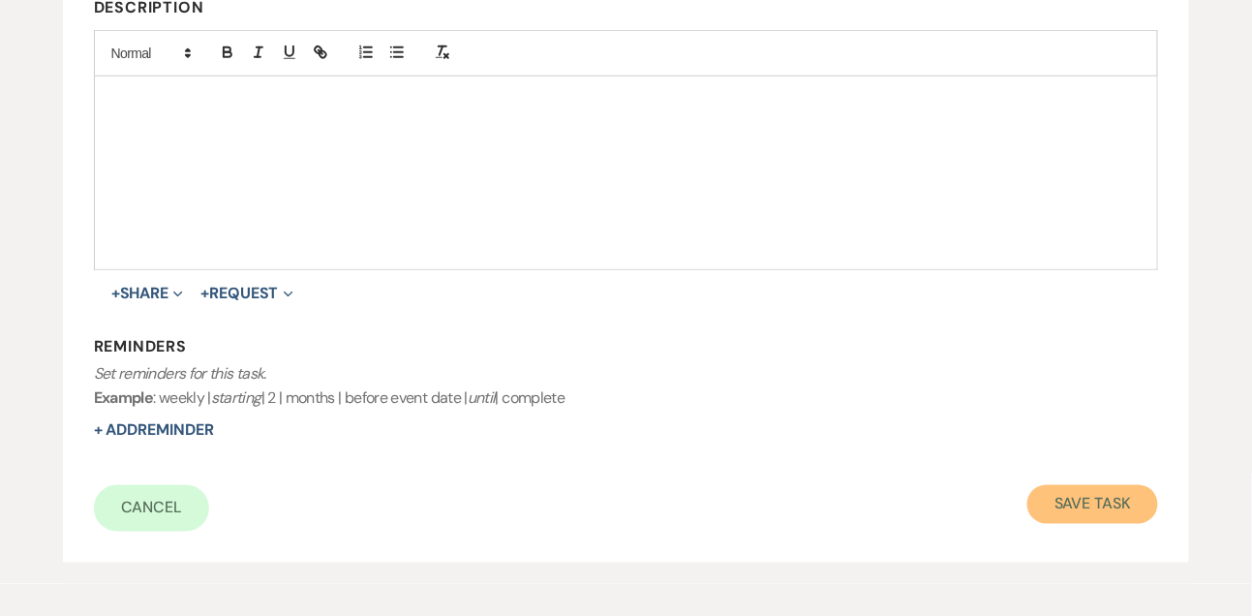
click at [1069, 492] on button "Save Task" at bounding box center [1093, 504] width 131 height 39
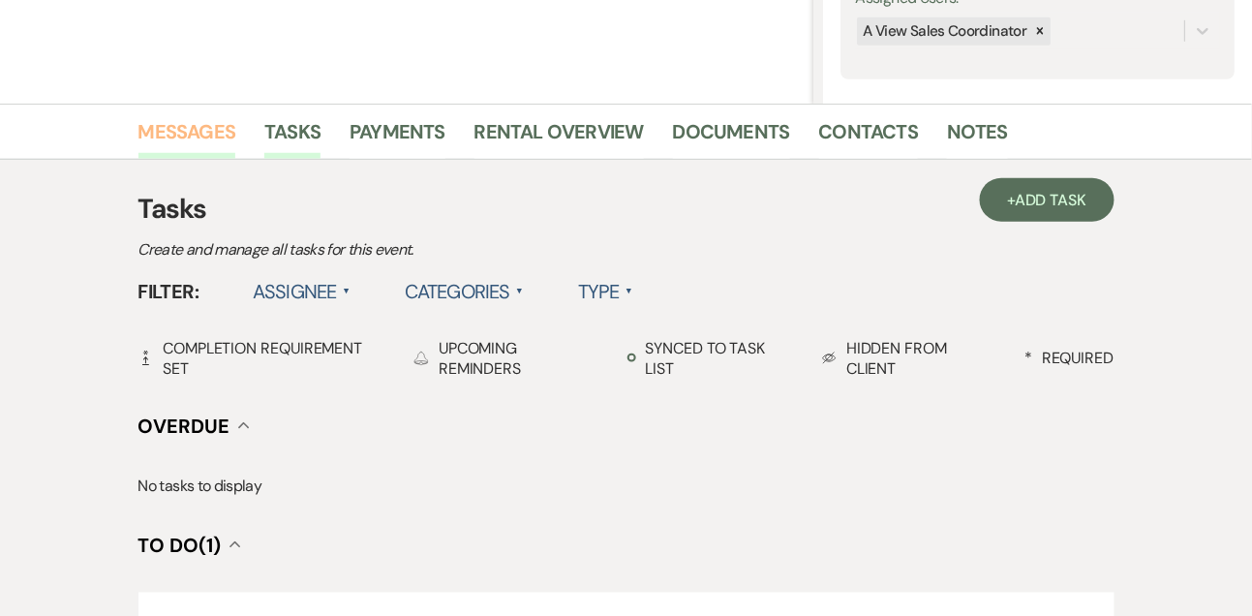
click at [217, 133] on link "Messages" at bounding box center [187, 137] width 98 height 43
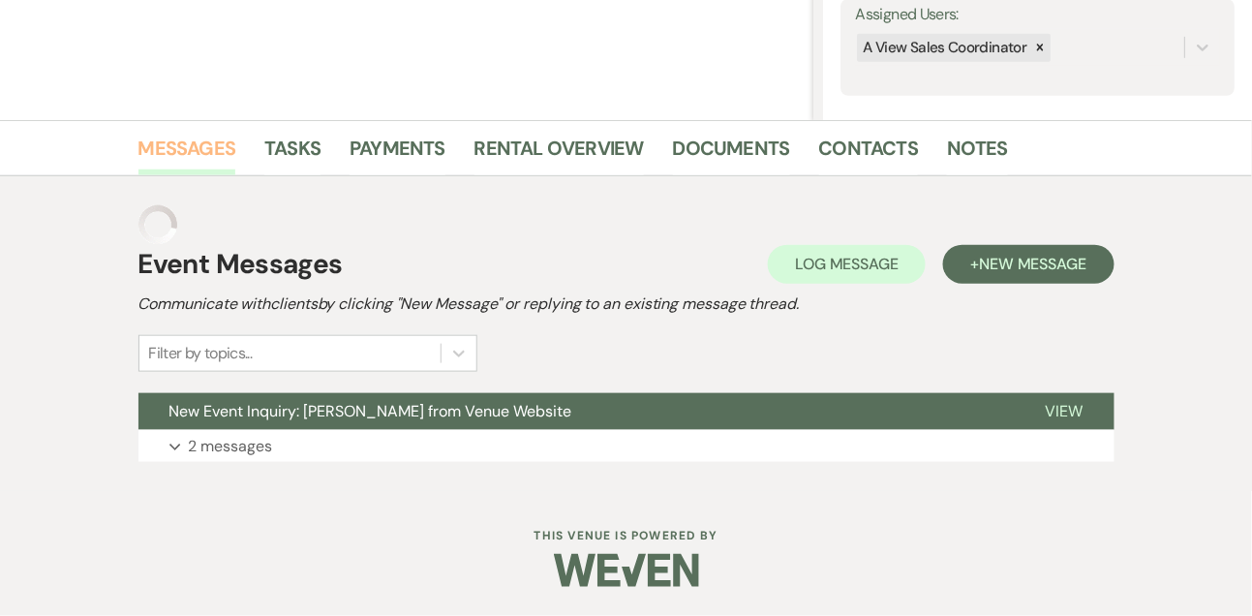
scroll to position [326, 0]
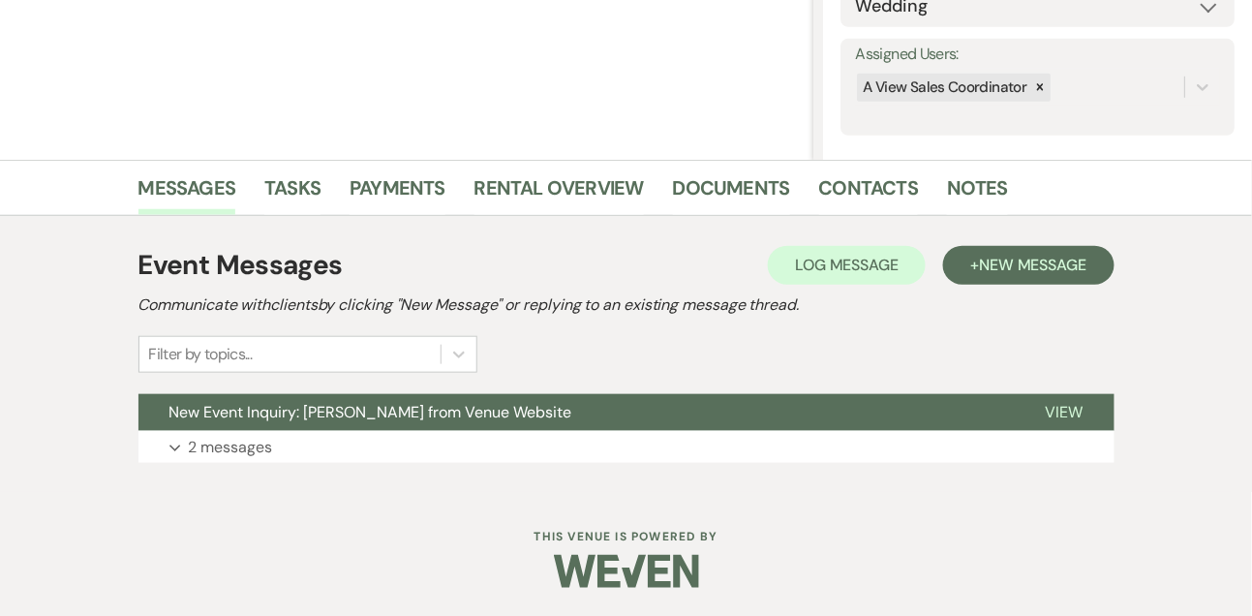
click at [231, 464] on div "Event Messages Log Log Message + New Message Communicate with clients by clicki…" at bounding box center [626, 353] width 976 height 237
click at [226, 448] on p "2 messages" at bounding box center [231, 447] width 84 height 25
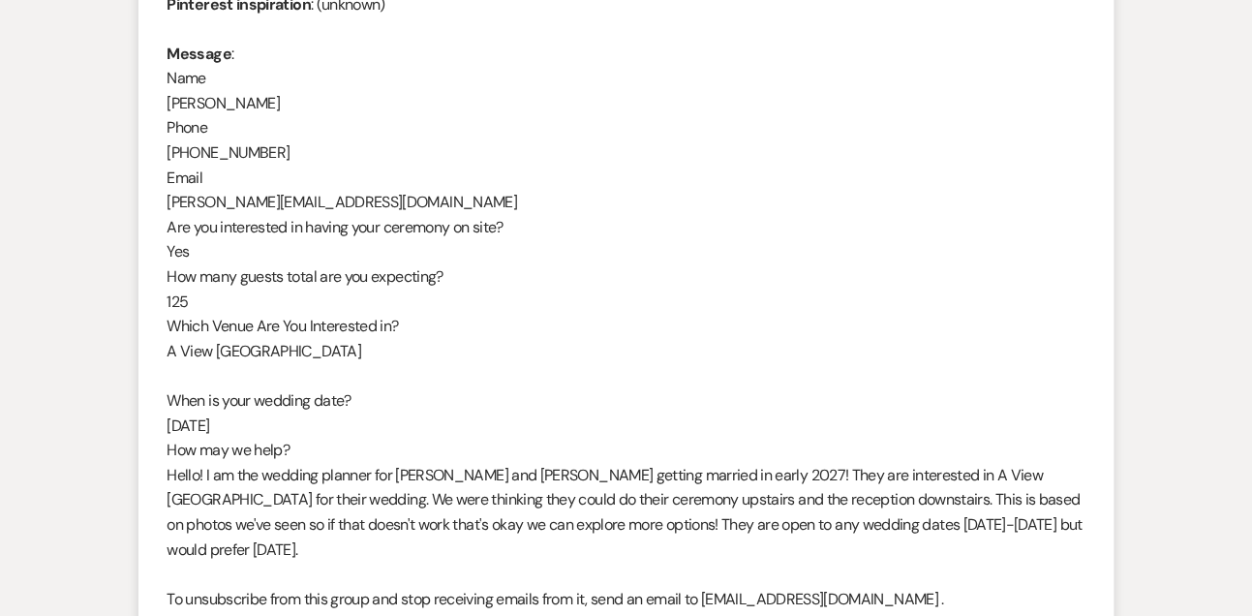
scroll to position [1913, 0]
